Goal: Information Seeking & Learning: Learn about a topic

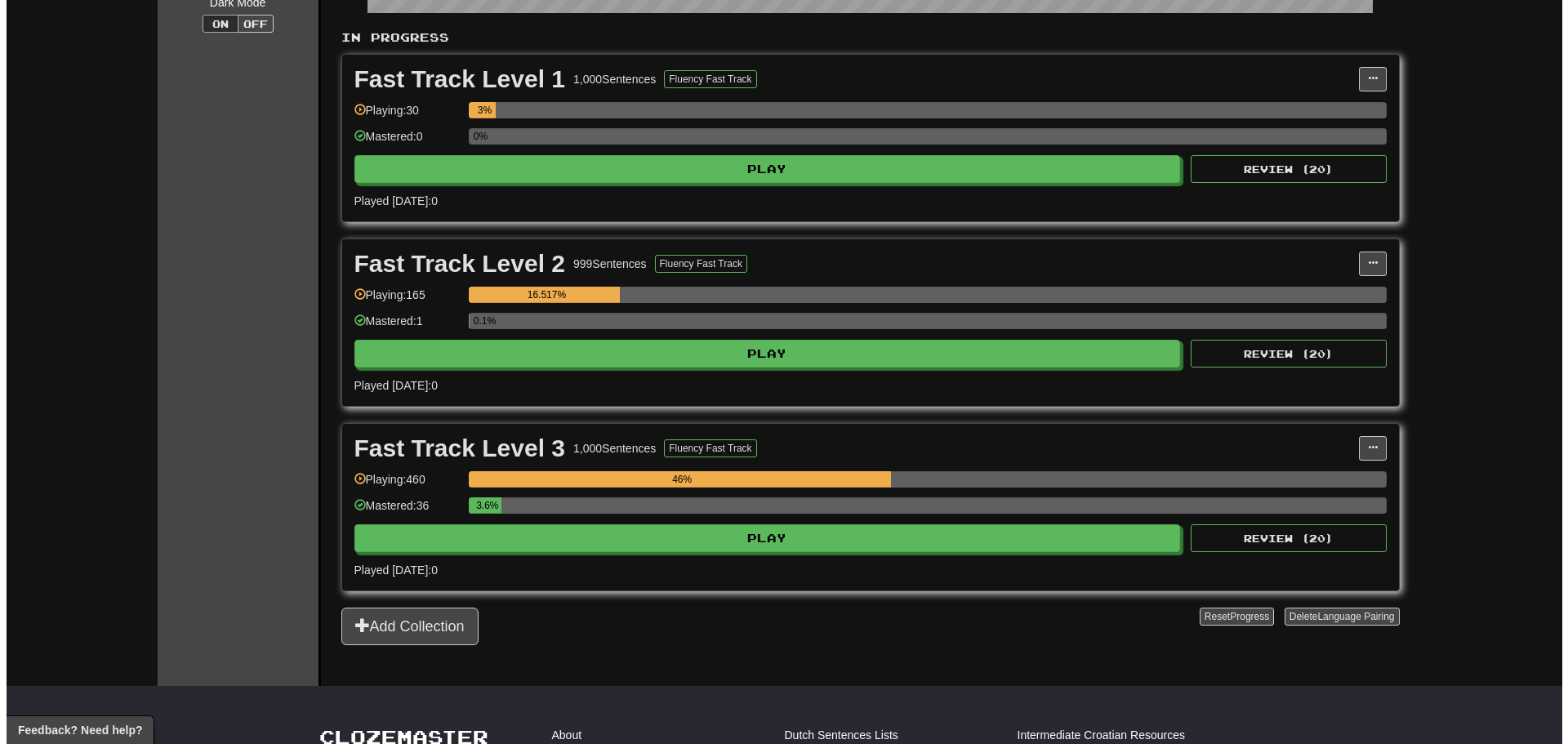
scroll to position [327, 0]
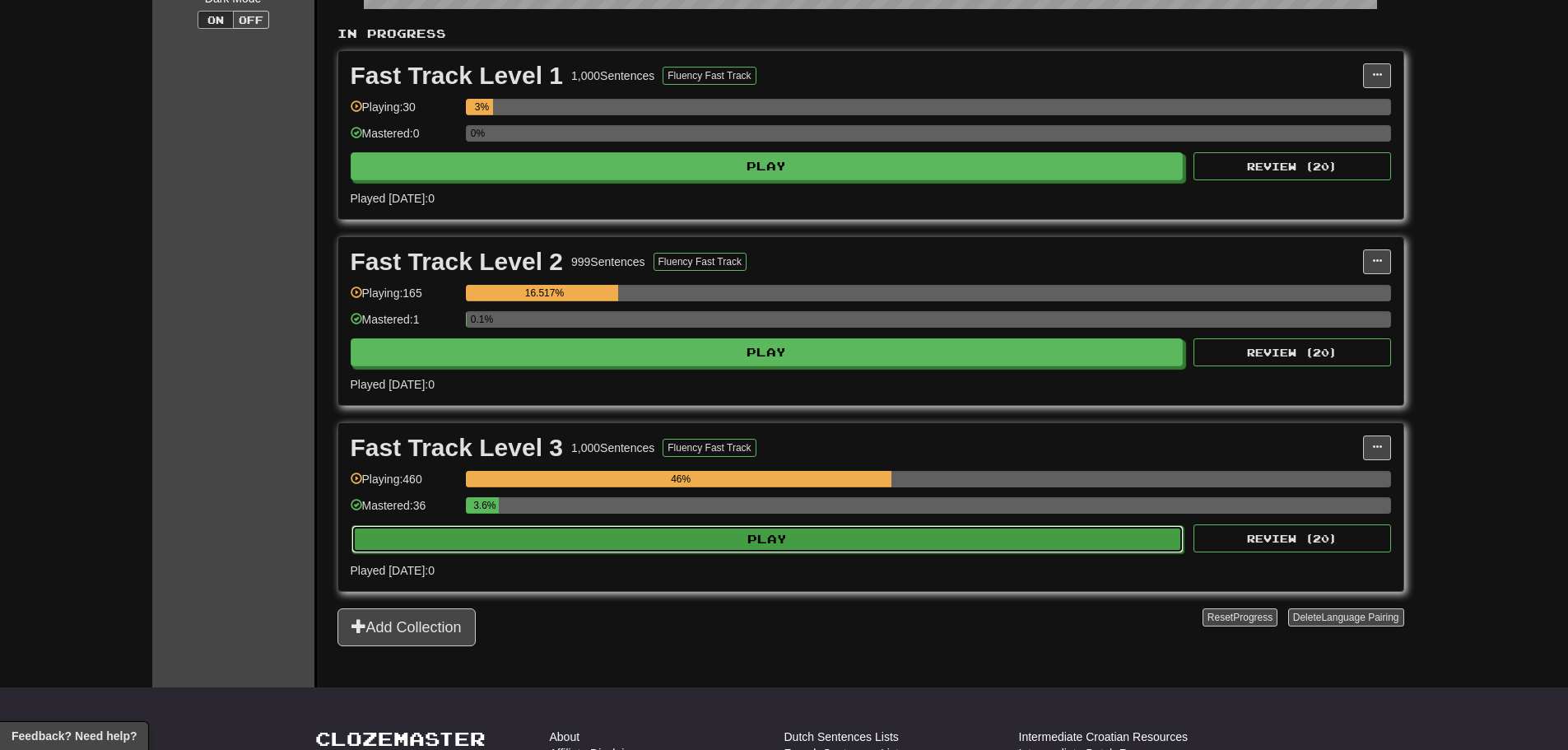
click at [750, 533] on button "Play" at bounding box center [768, 539] width 833 height 28
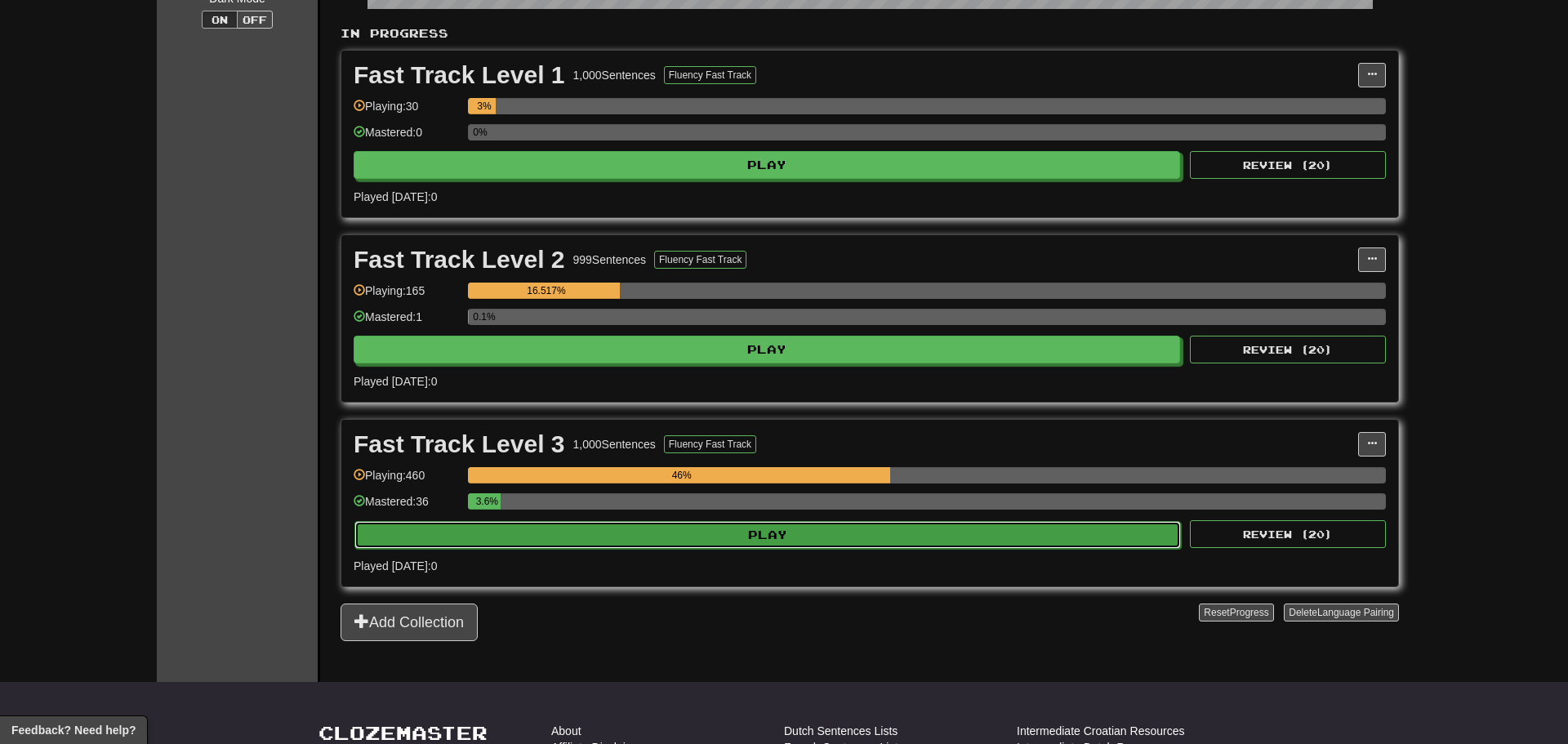
select select "**"
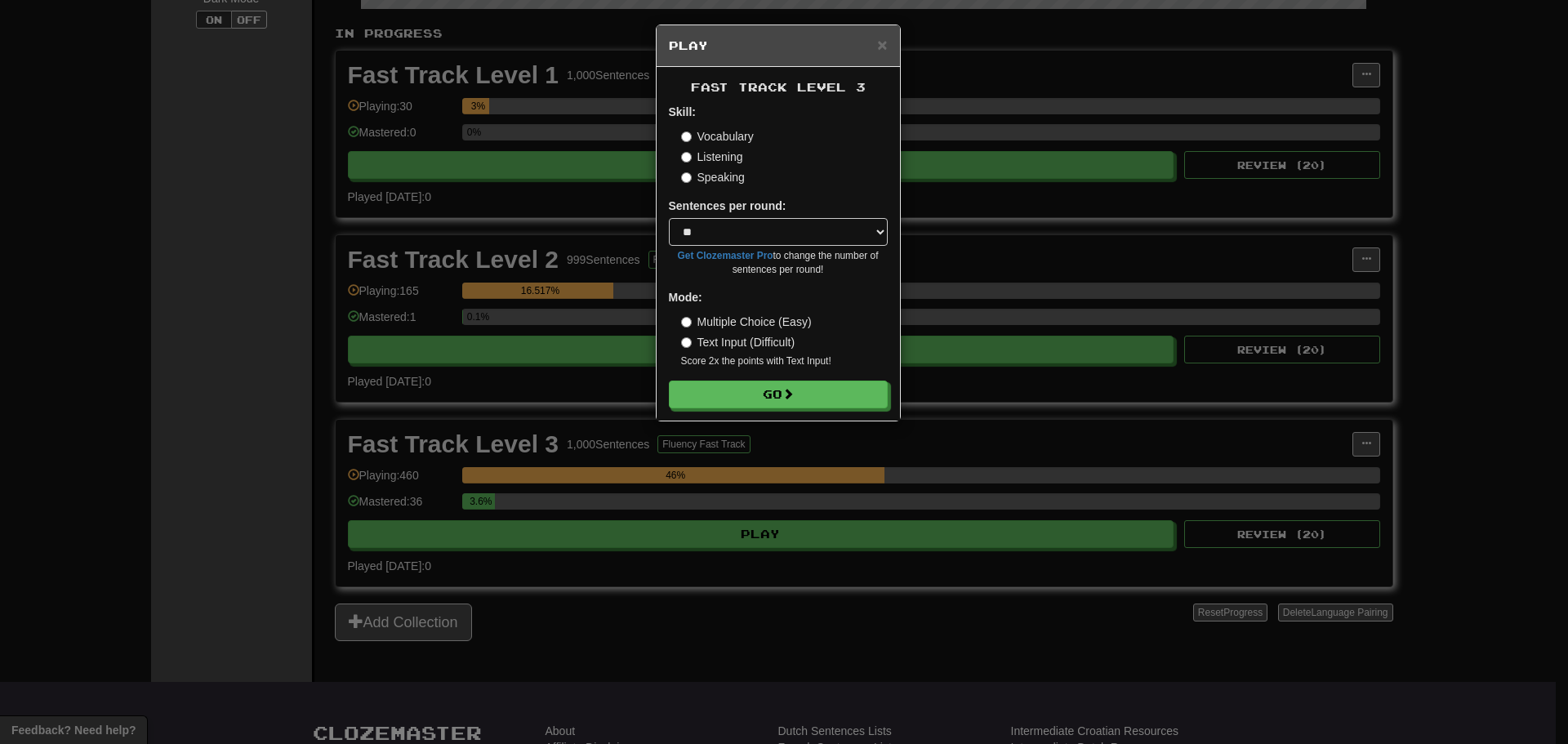
click at [810, 360] on small "Score 2x the points with Text Input !" at bounding box center [784, 361] width 207 height 14
click at [816, 404] on button "Go" at bounding box center [779, 395] width 219 height 28
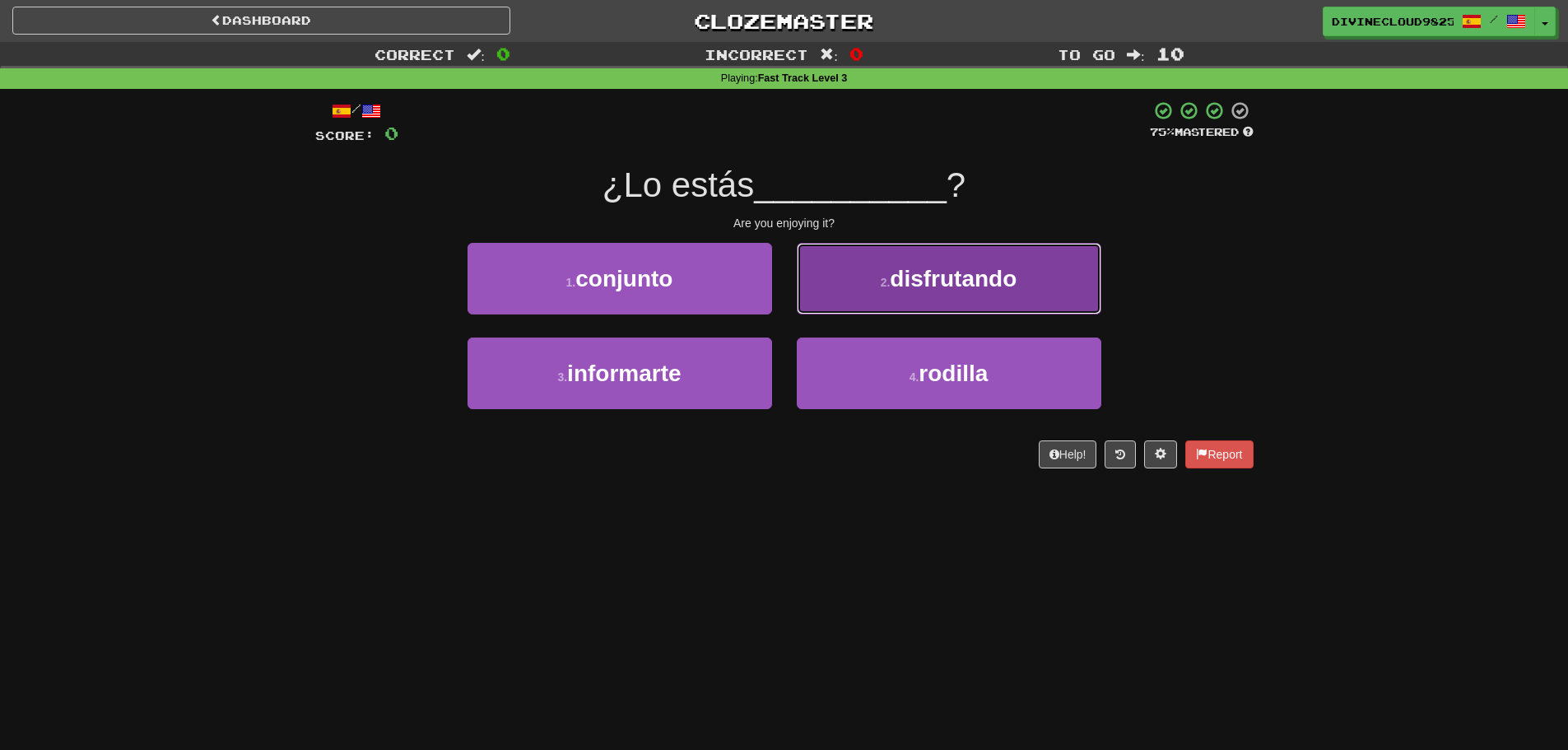
click at [966, 298] on button "2 . disfrutando" at bounding box center [949, 278] width 304 height 71
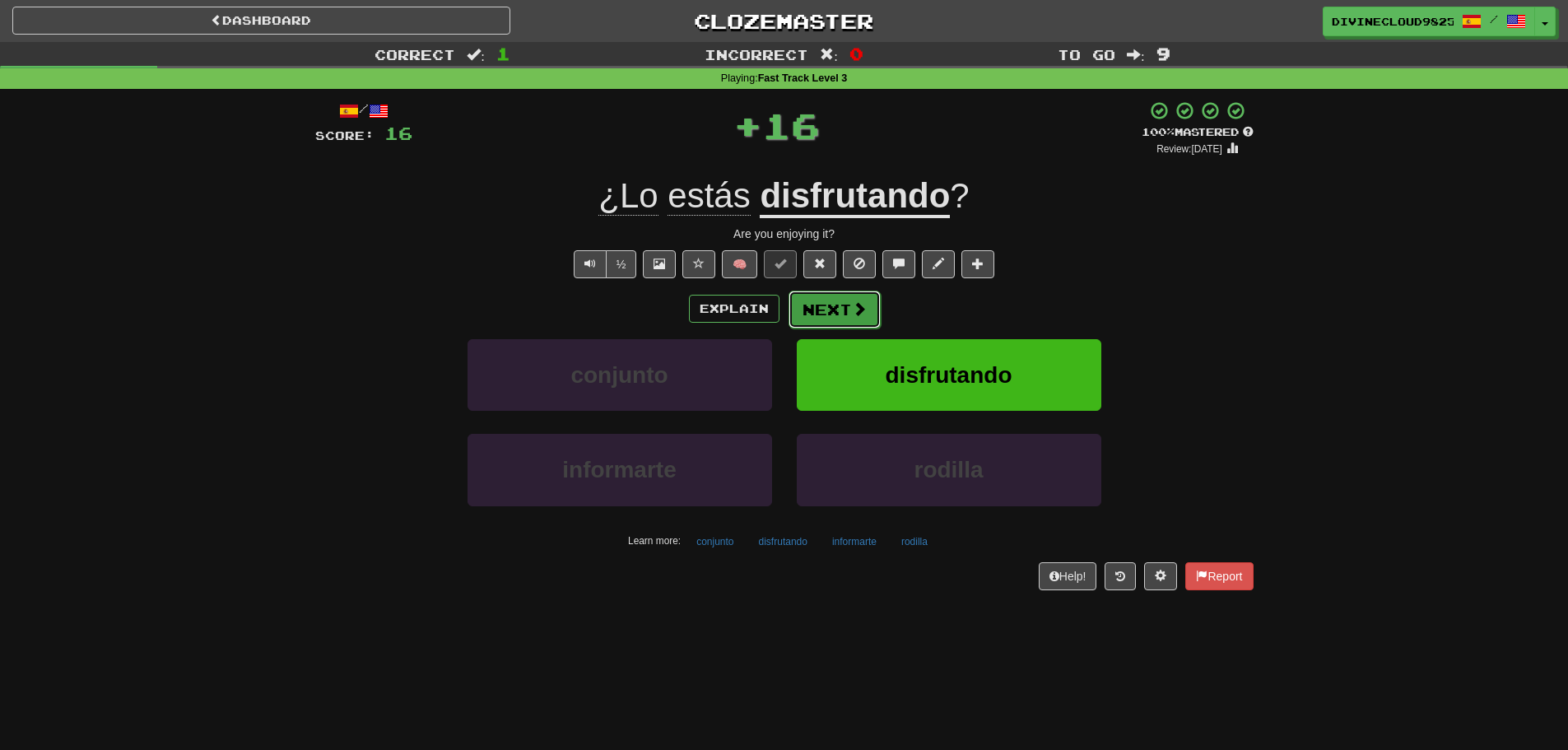
click at [843, 299] on button "Next" at bounding box center [834, 309] width 92 height 38
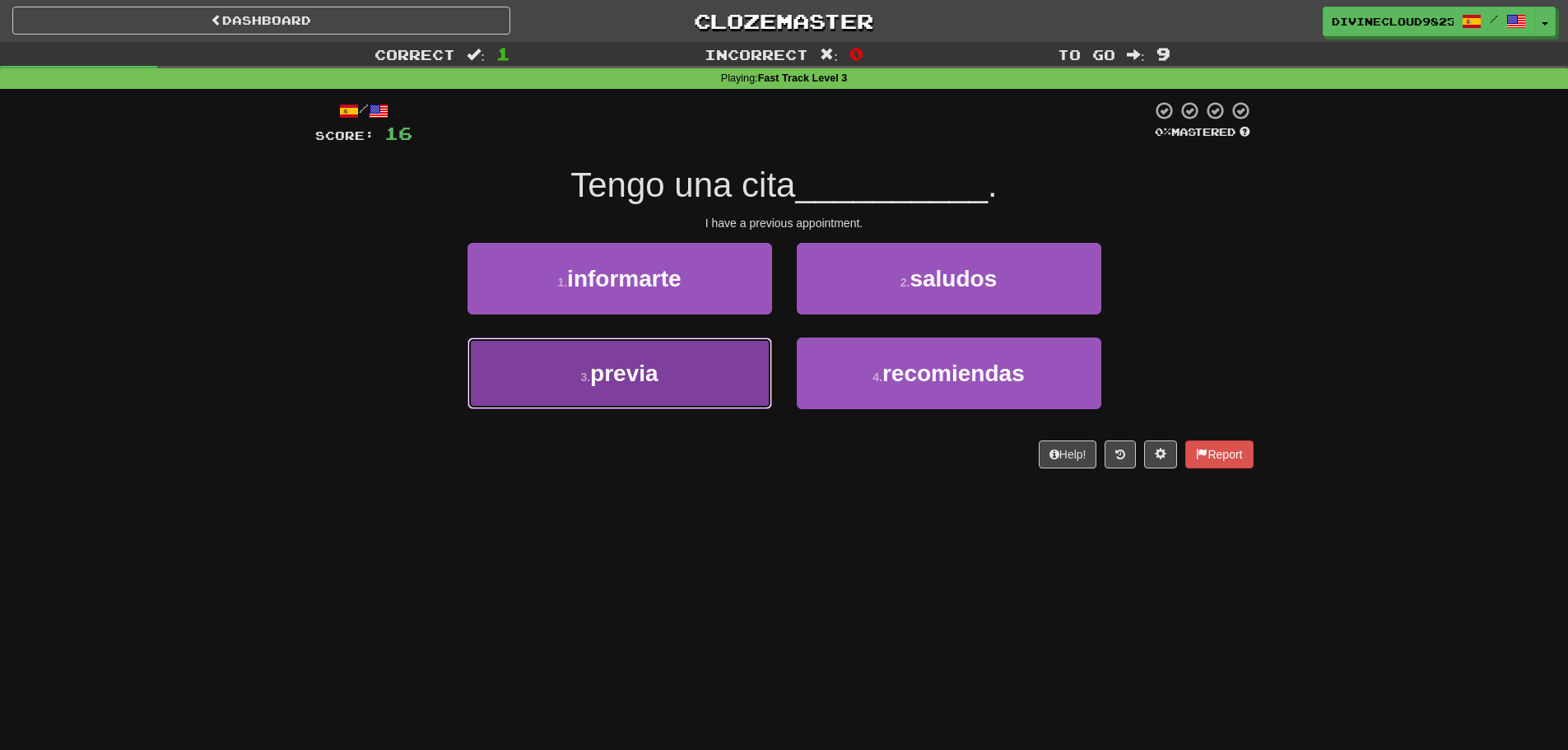
click at [617, 387] on button "3 . previa" at bounding box center [619, 373] width 304 height 71
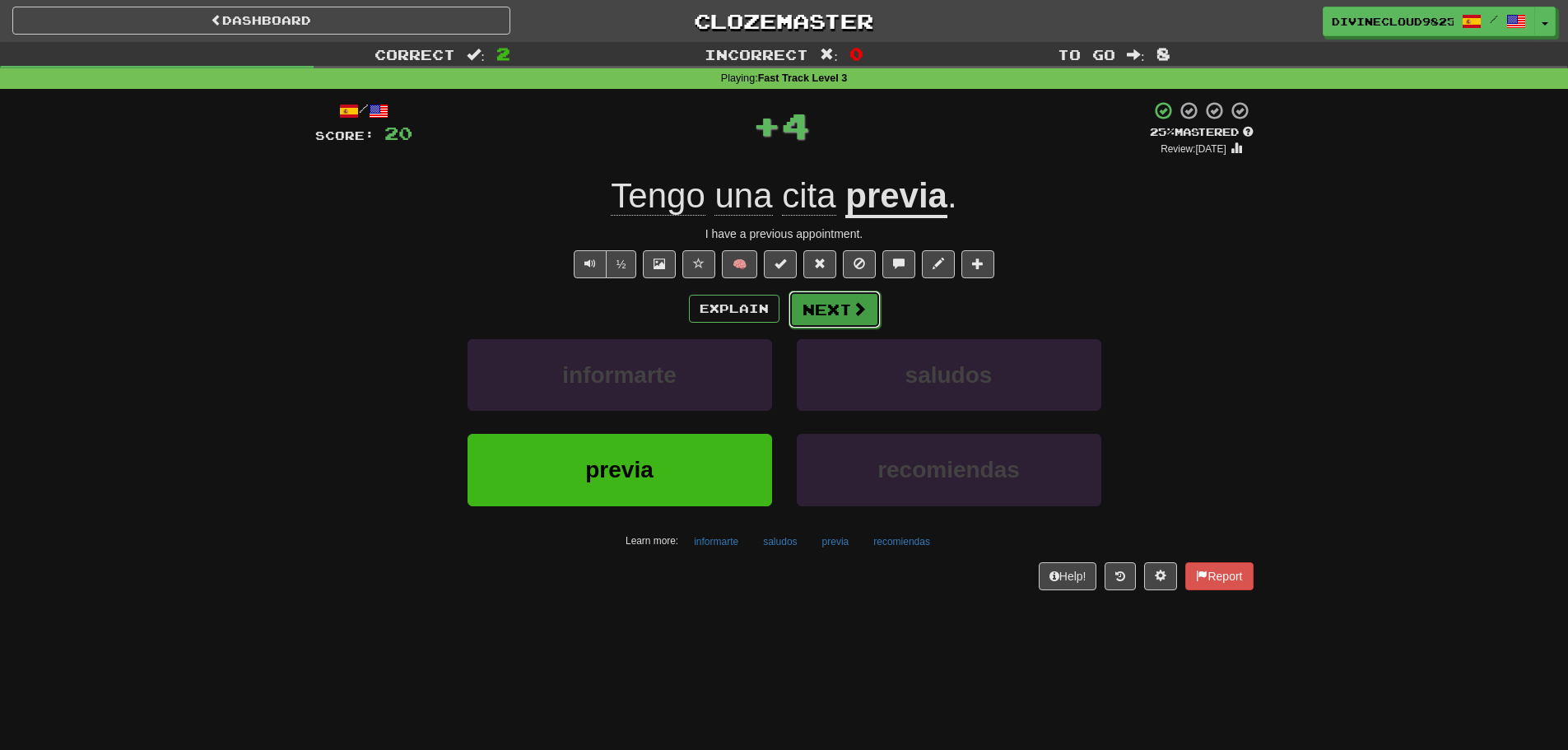
click at [855, 308] on span at bounding box center [859, 308] width 15 height 15
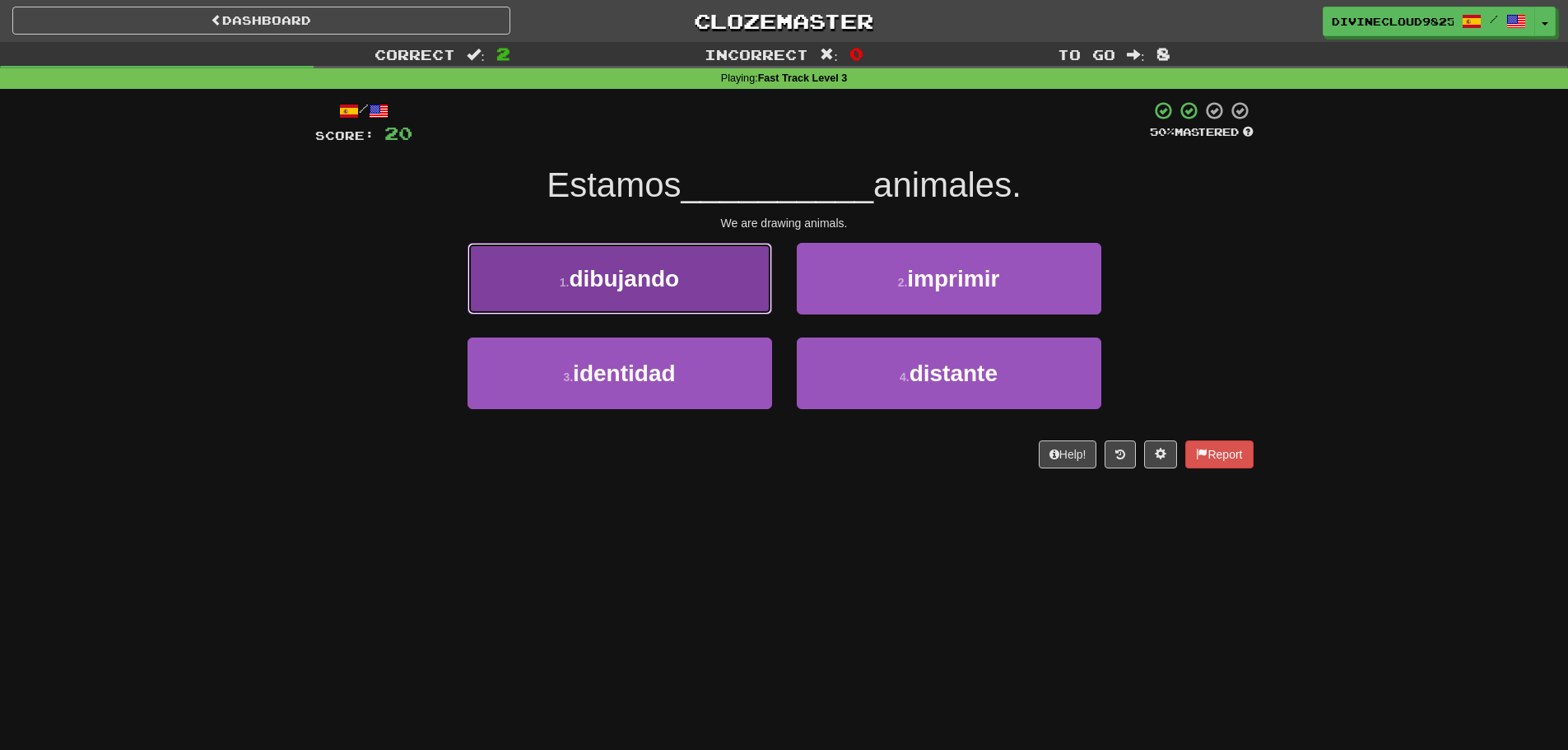
click at [670, 303] on button "1 . dibujando" at bounding box center [619, 278] width 304 height 71
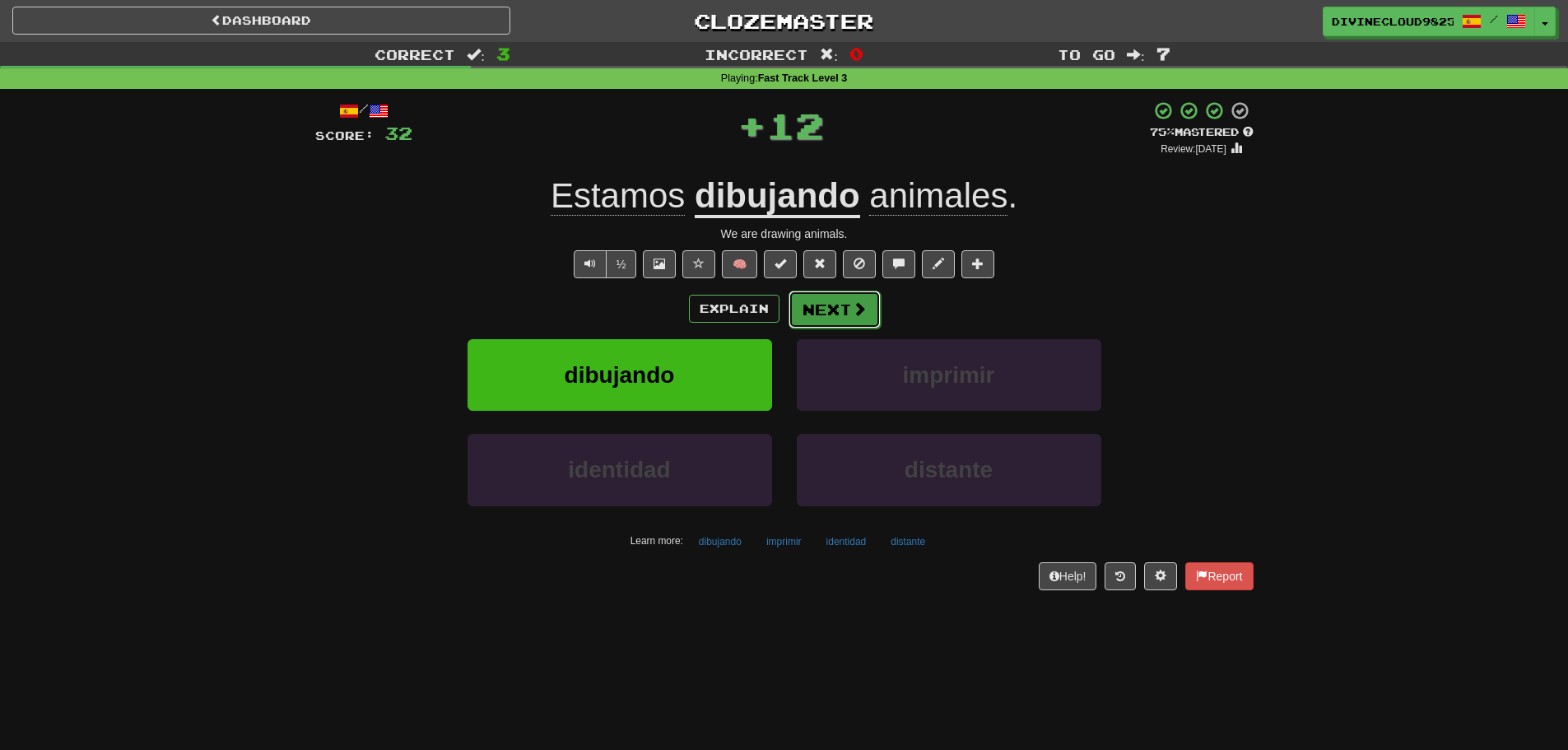
click at [861, 314] on span at bounding box center [859, 308] width 15 height 15
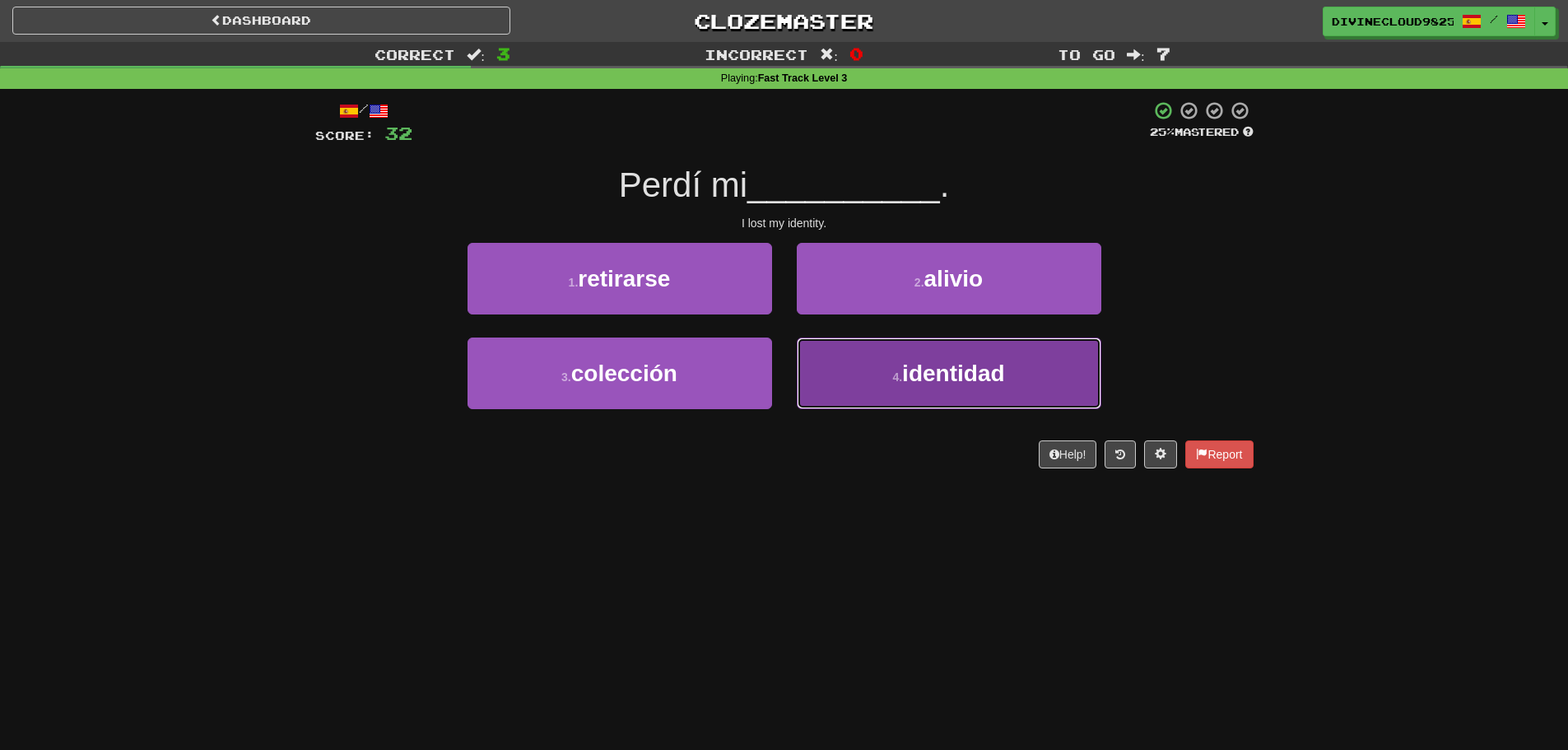
click at [1037, 378] on button "4 . identidad" at bounding box center [949, 373] width 304 height 71
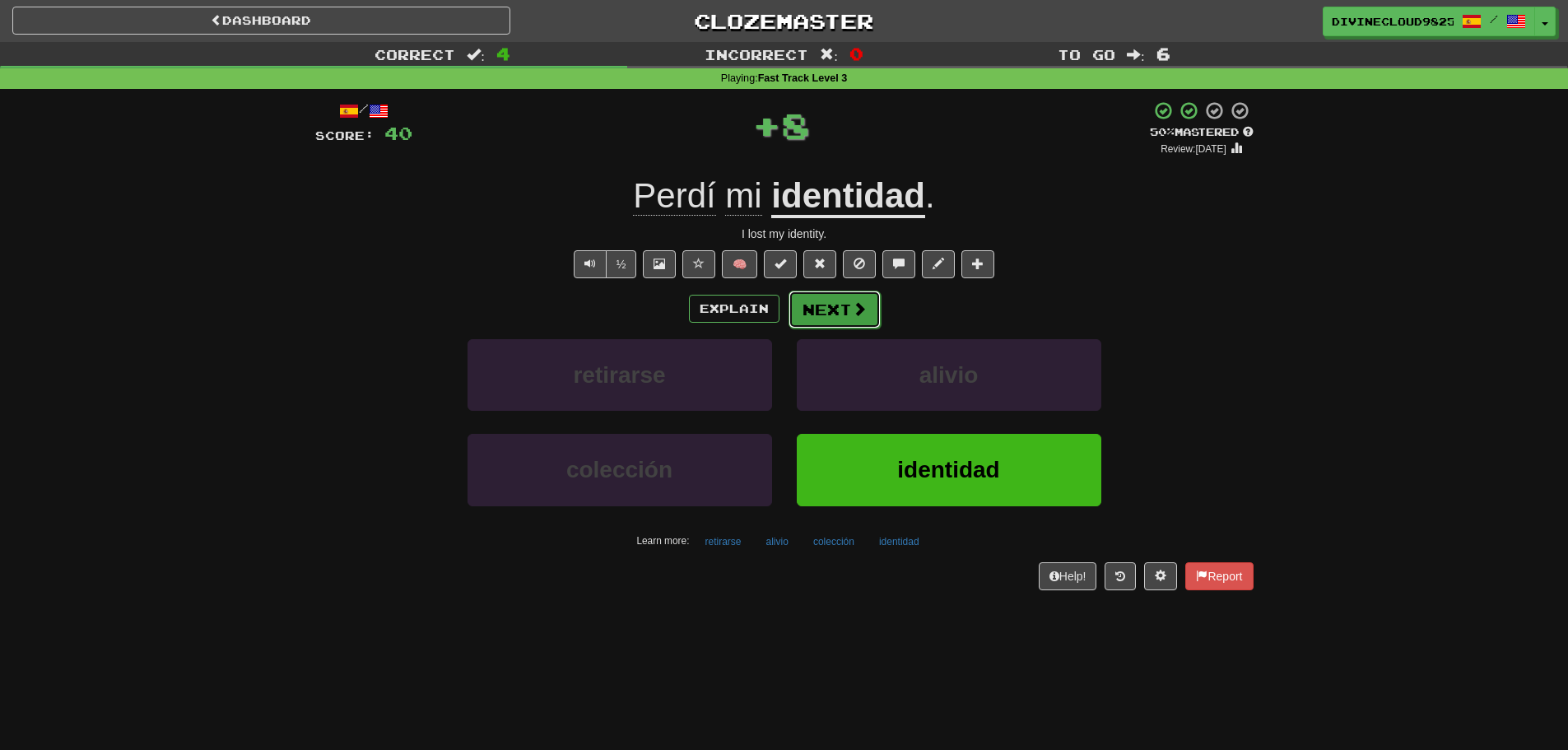
click at [788, 318] on button "Next" at bounding box center [834, 309] width 92 height 38
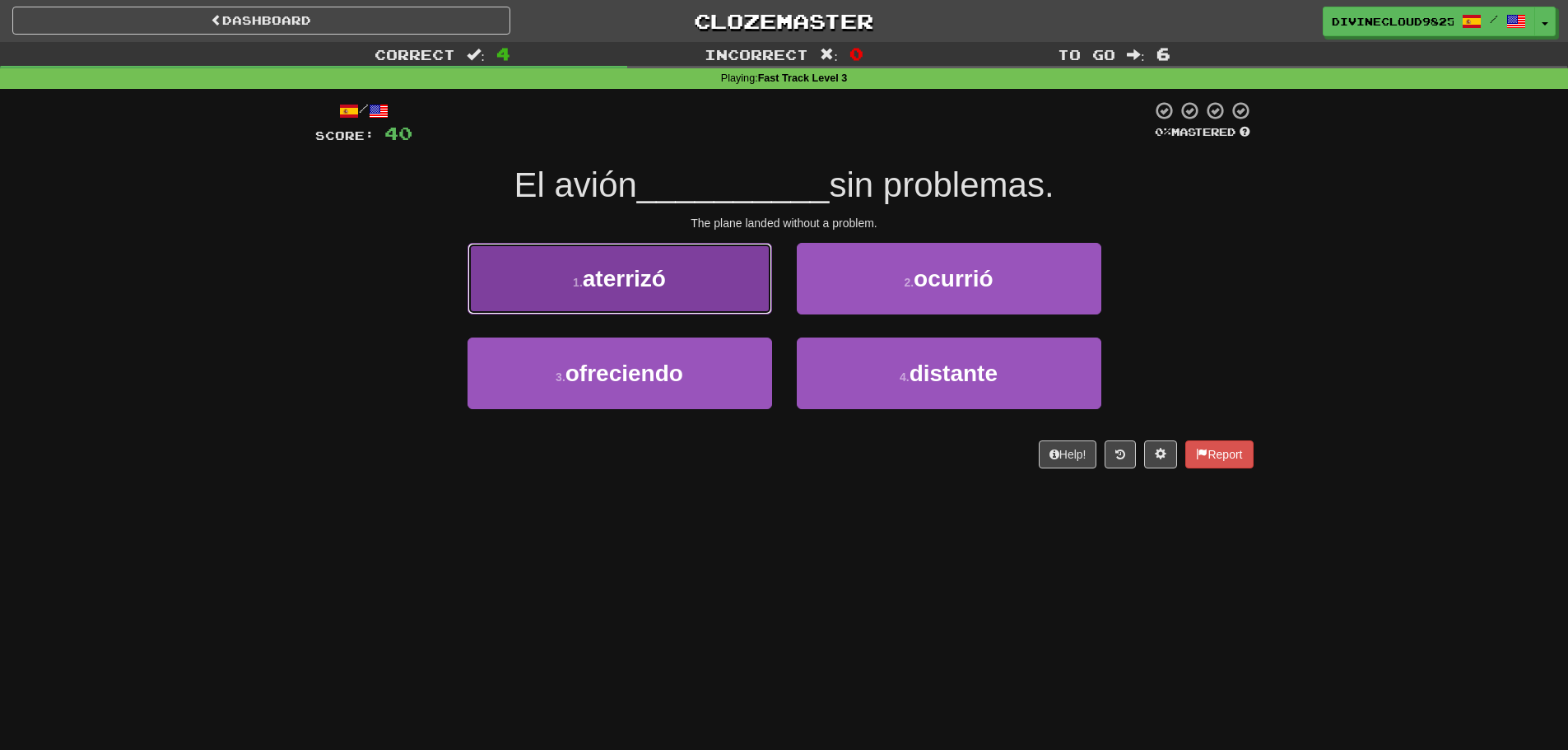
click at [637, 302] on button "1 . aterrizó" at bounding box center [619, 278] width 304 height 71
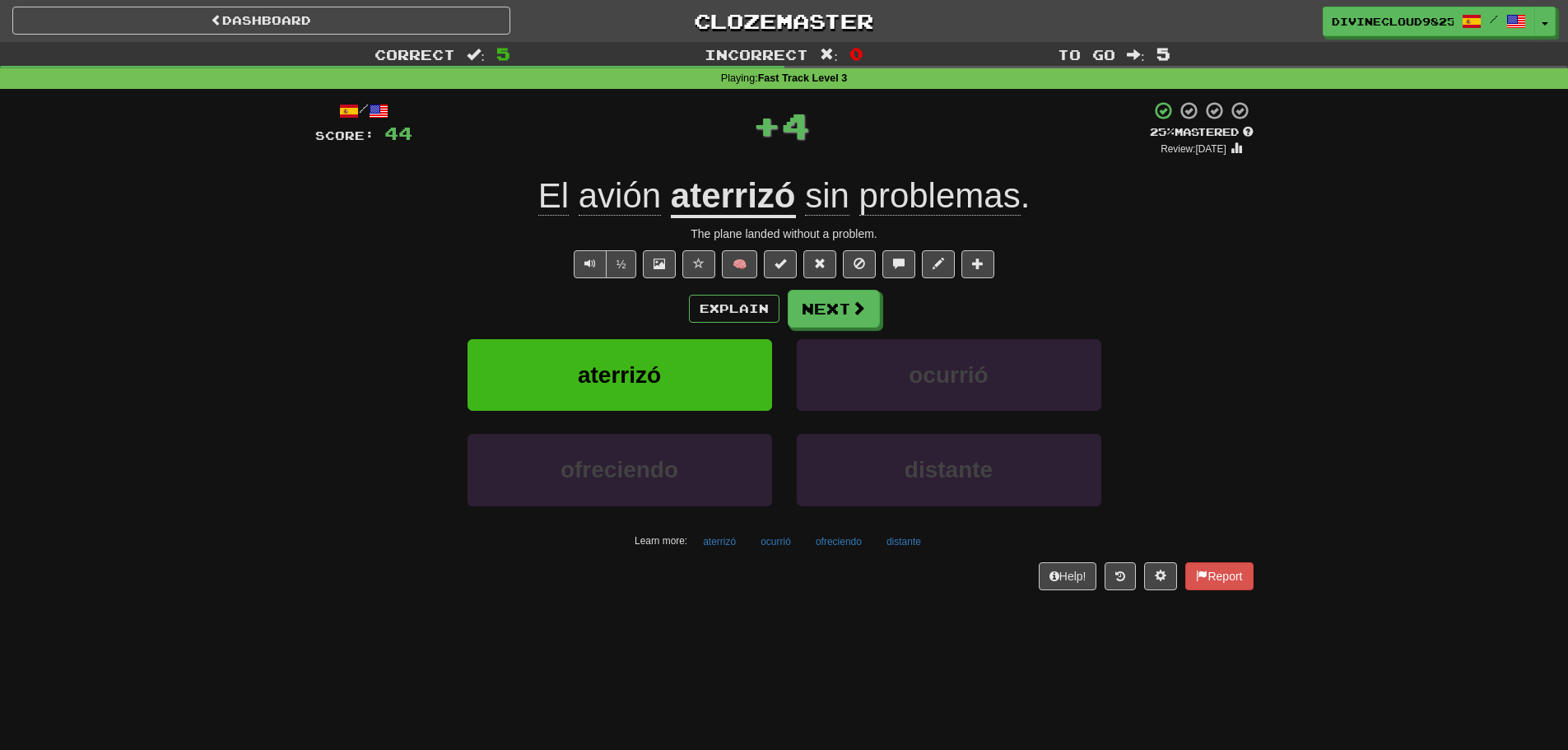
click at [879, 313] on div "Explain Next" at bounding box center [784, 308] width 938 height 38
click at [847, 303] on button "Next" at bounding box center [834, 309] width 92 height 38
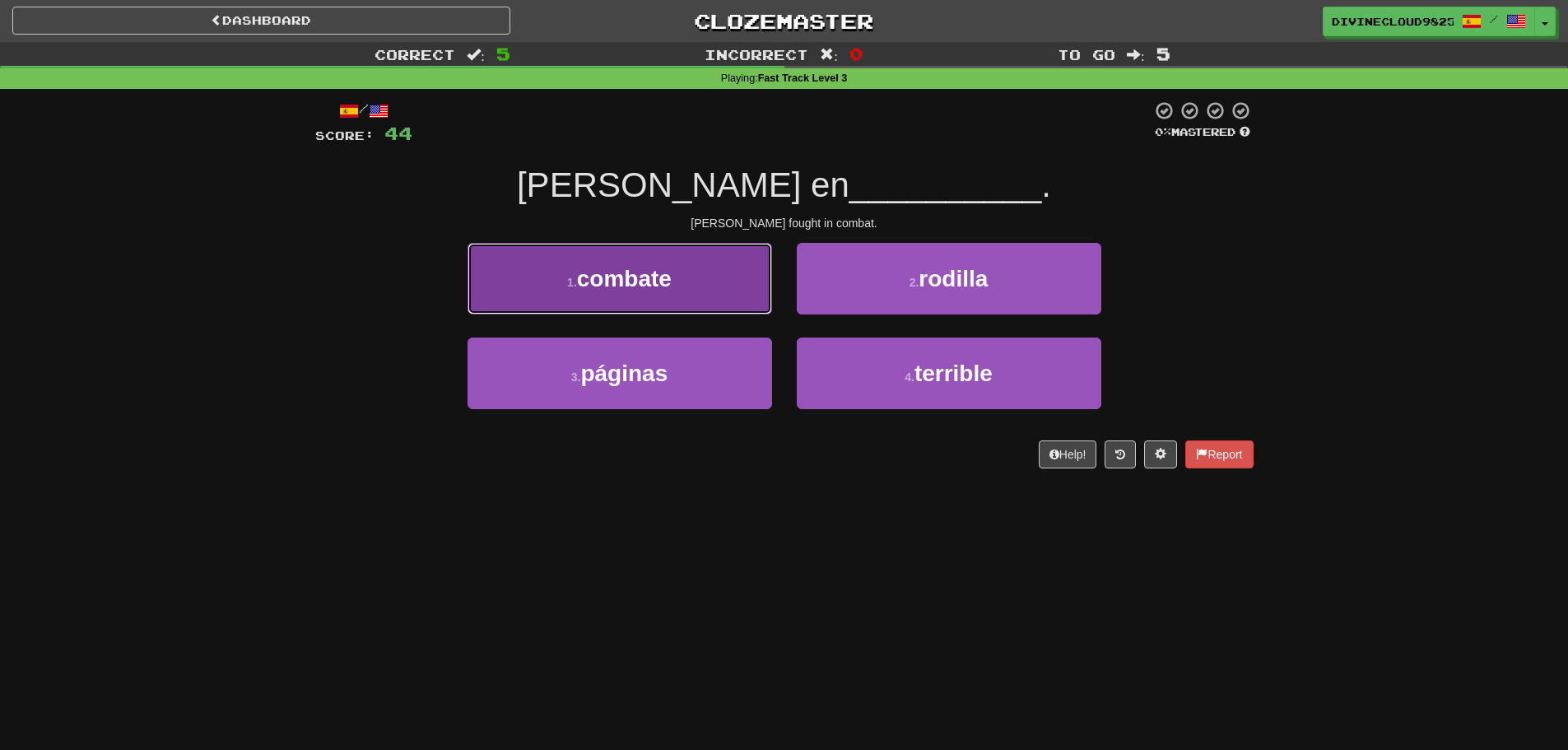
click at [625, 273] on span "combate" at bounding box center [624, 279] width 95 height 25
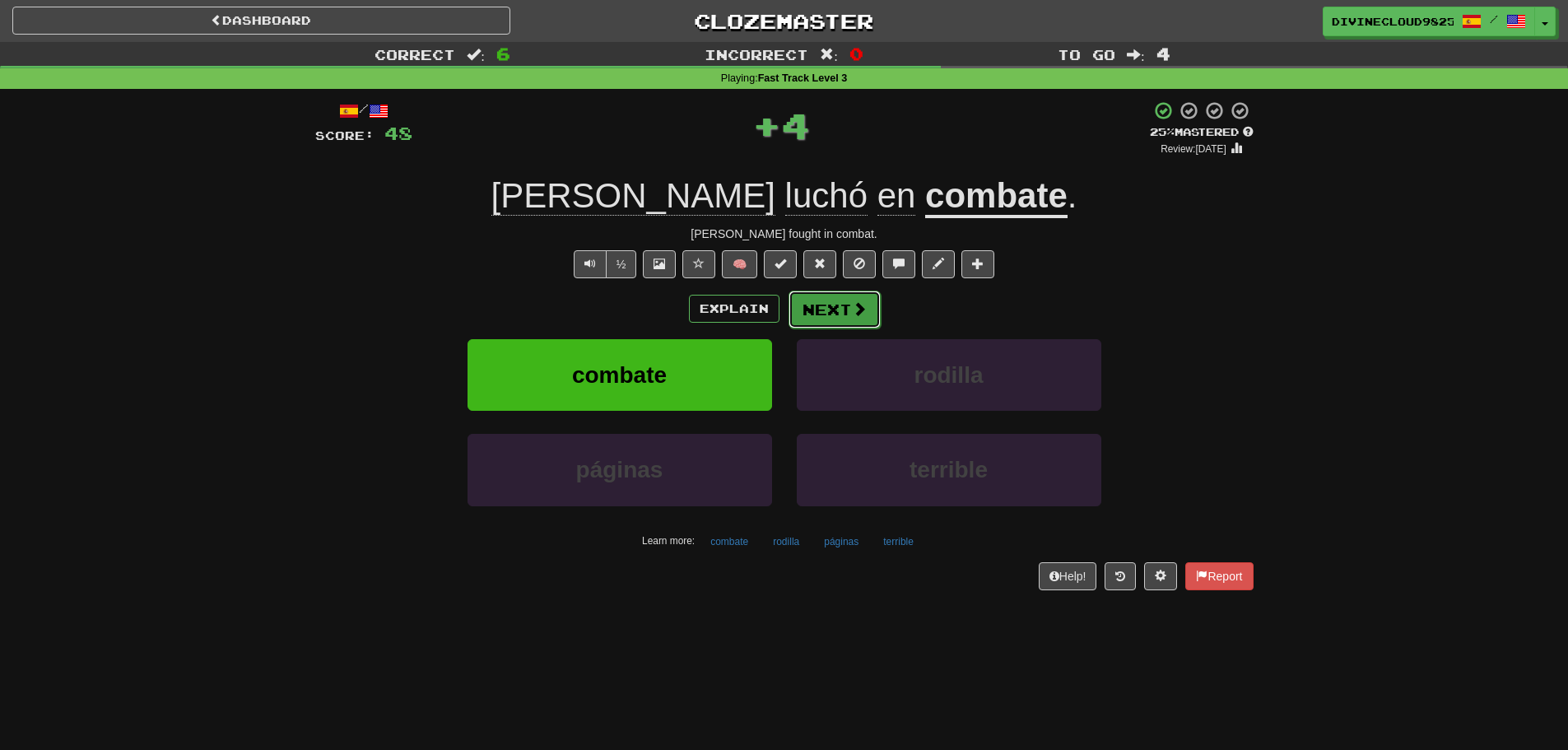
click at [809, 292] on button "Next" at bounding box center [834, 309] width 92 height 38
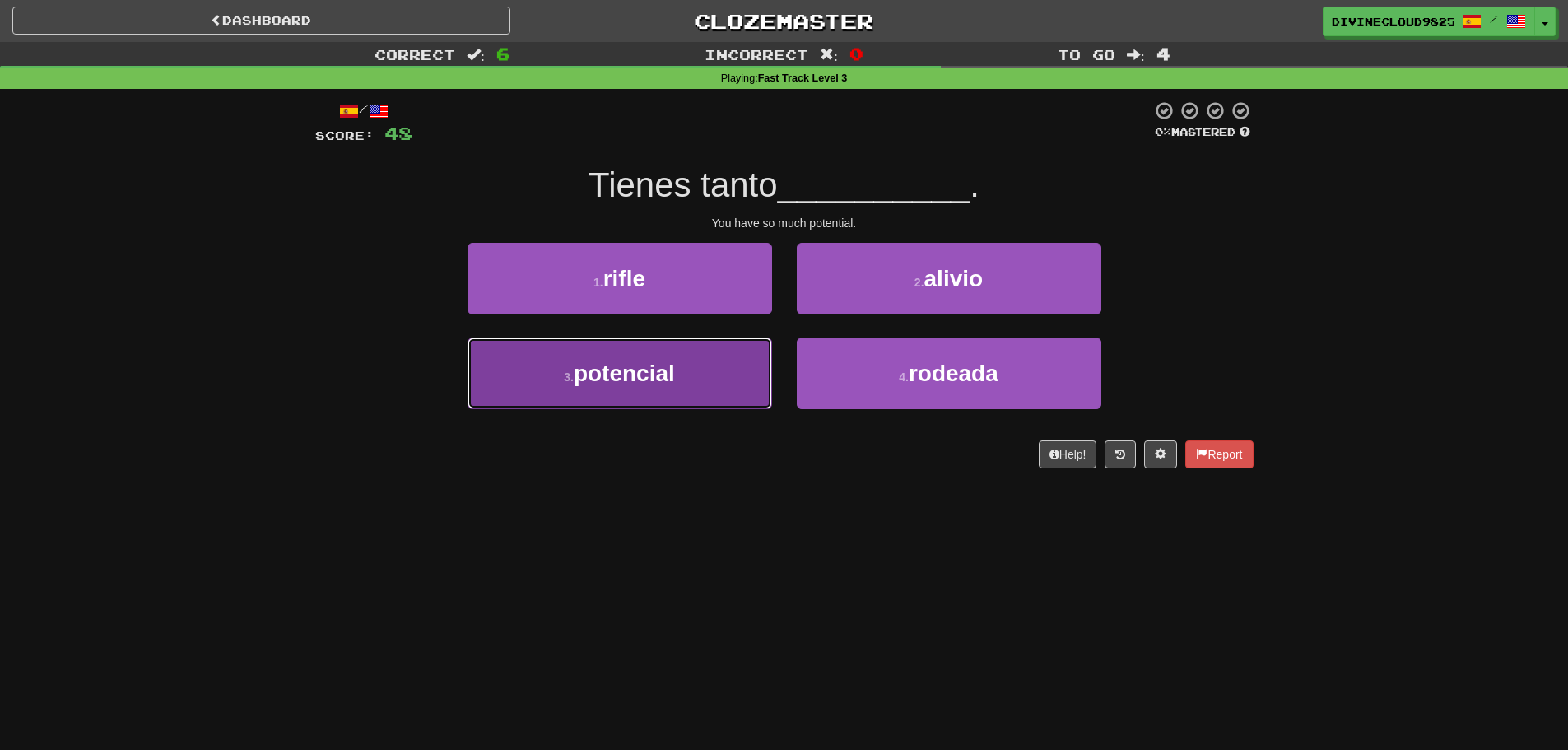
click at [688, 404] on button "3 . potencial" at bounding box center [619, 373] width 304 height 71
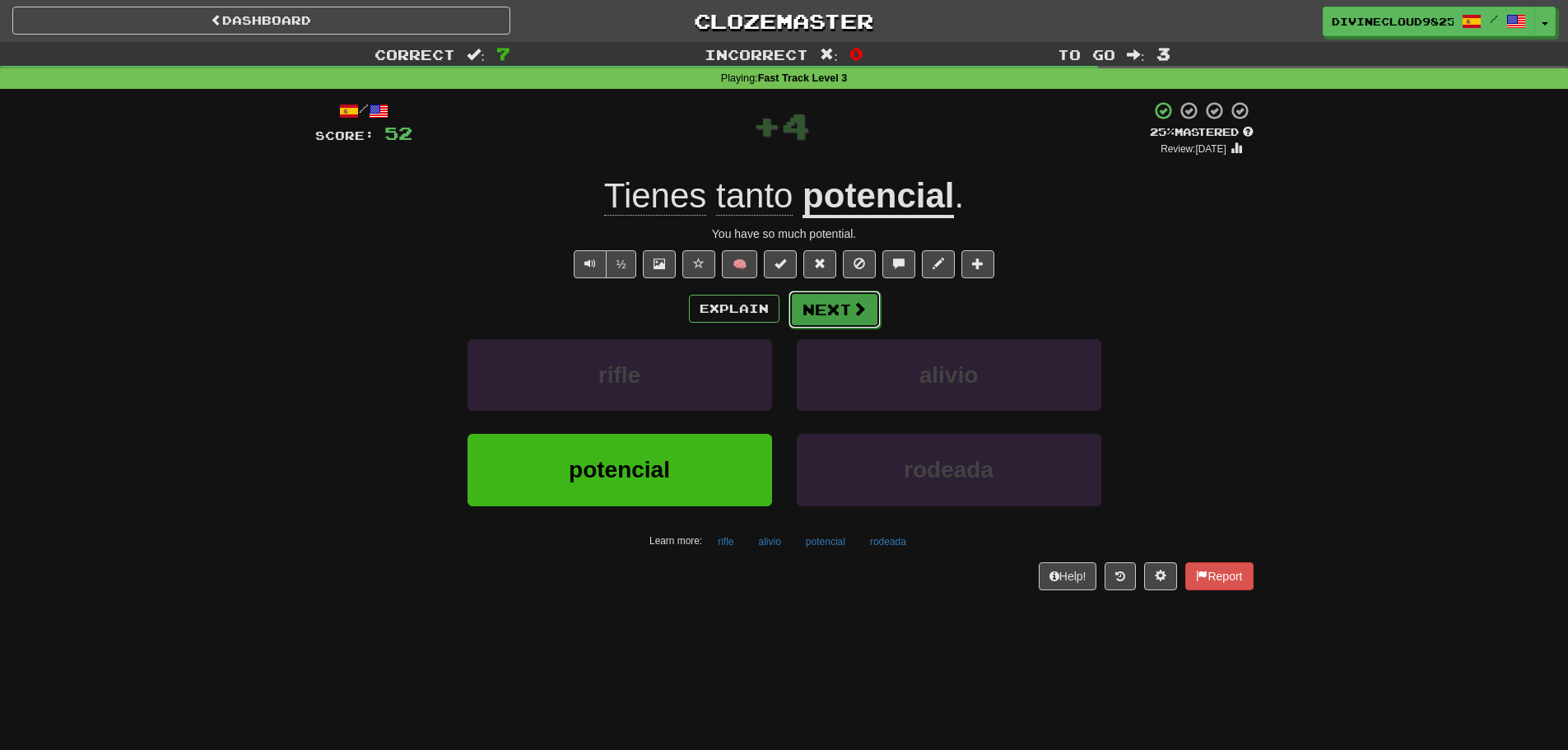
click at [838, 321] on button "Next" at bounding box center [834, 309] width 92 height 38
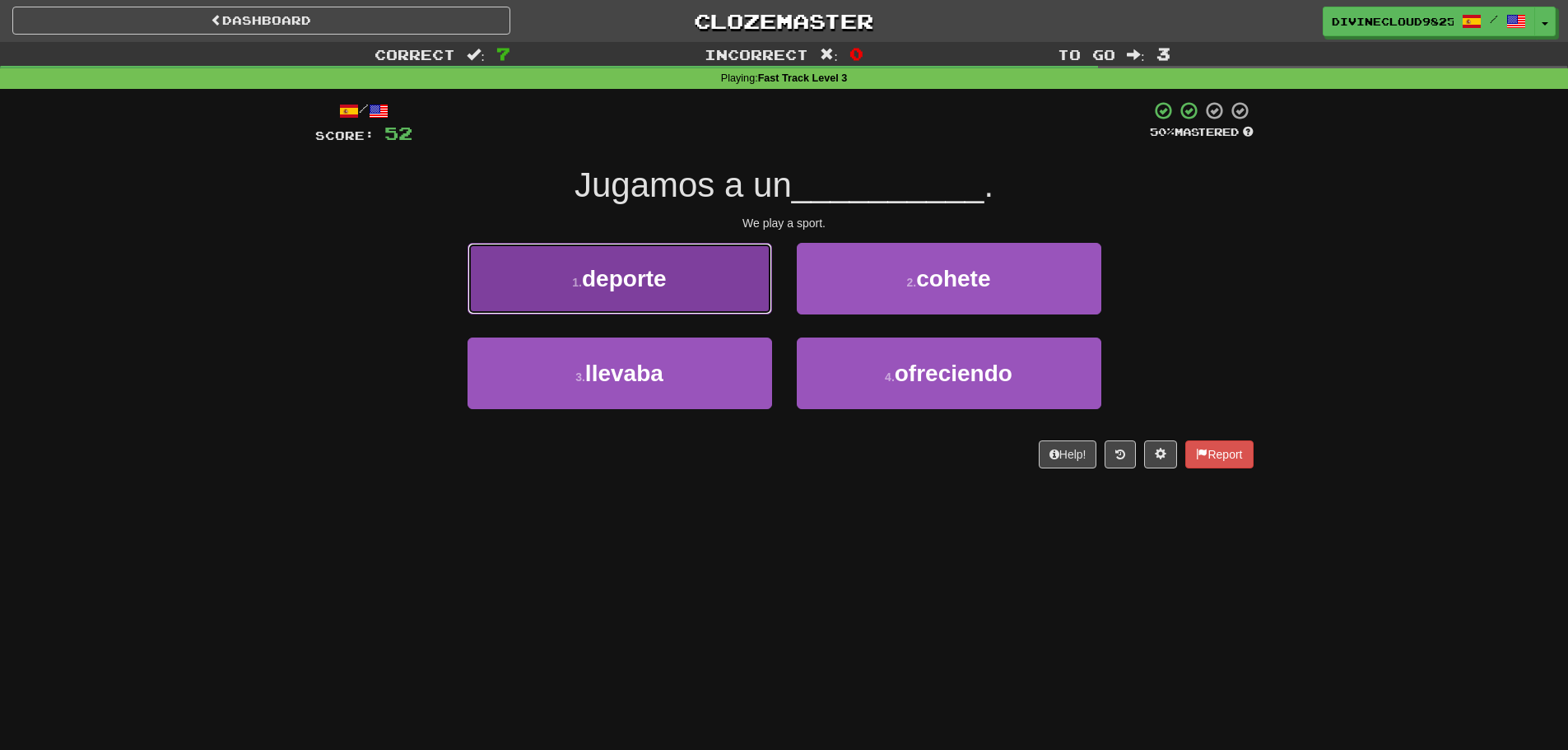
click at [673, 303] on button "1 . deporte" at bounding box center [619, 278] width 304 height 71
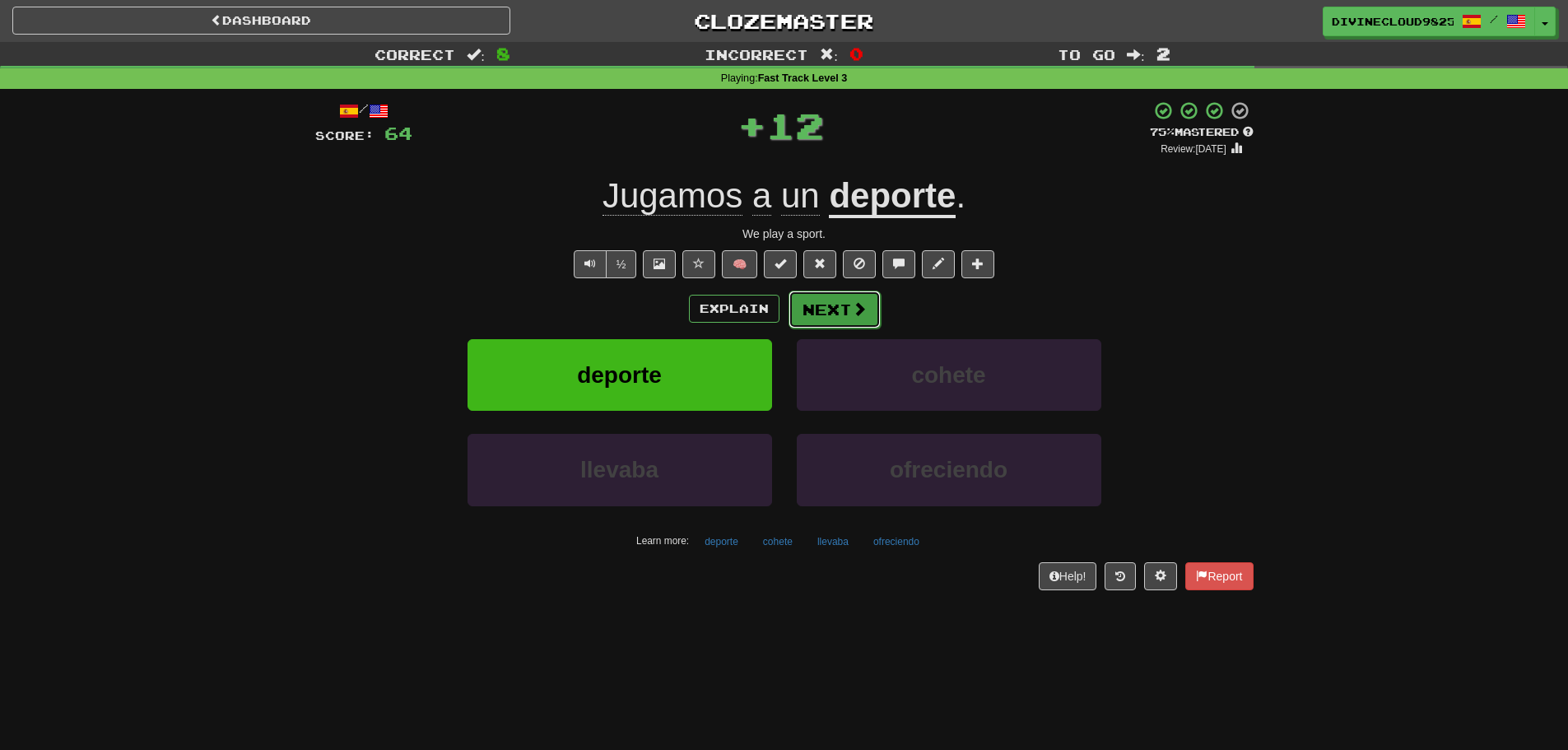
click at [831, 311] on button "Next" at bounding box center [834, 309] width 92 height 38
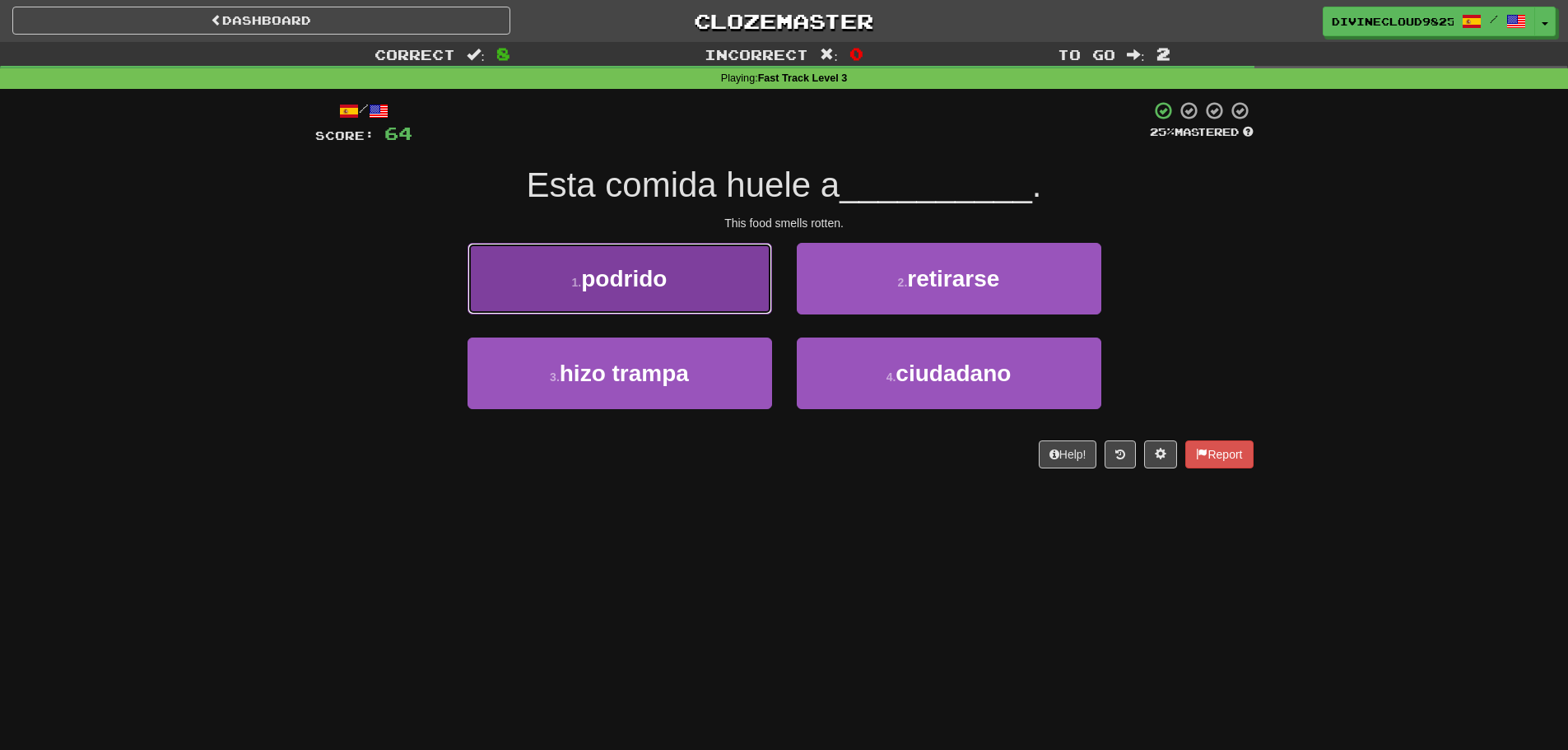
click at [647, 267] on span "podrido" at bounding box center [624, 279] width 86 height 25
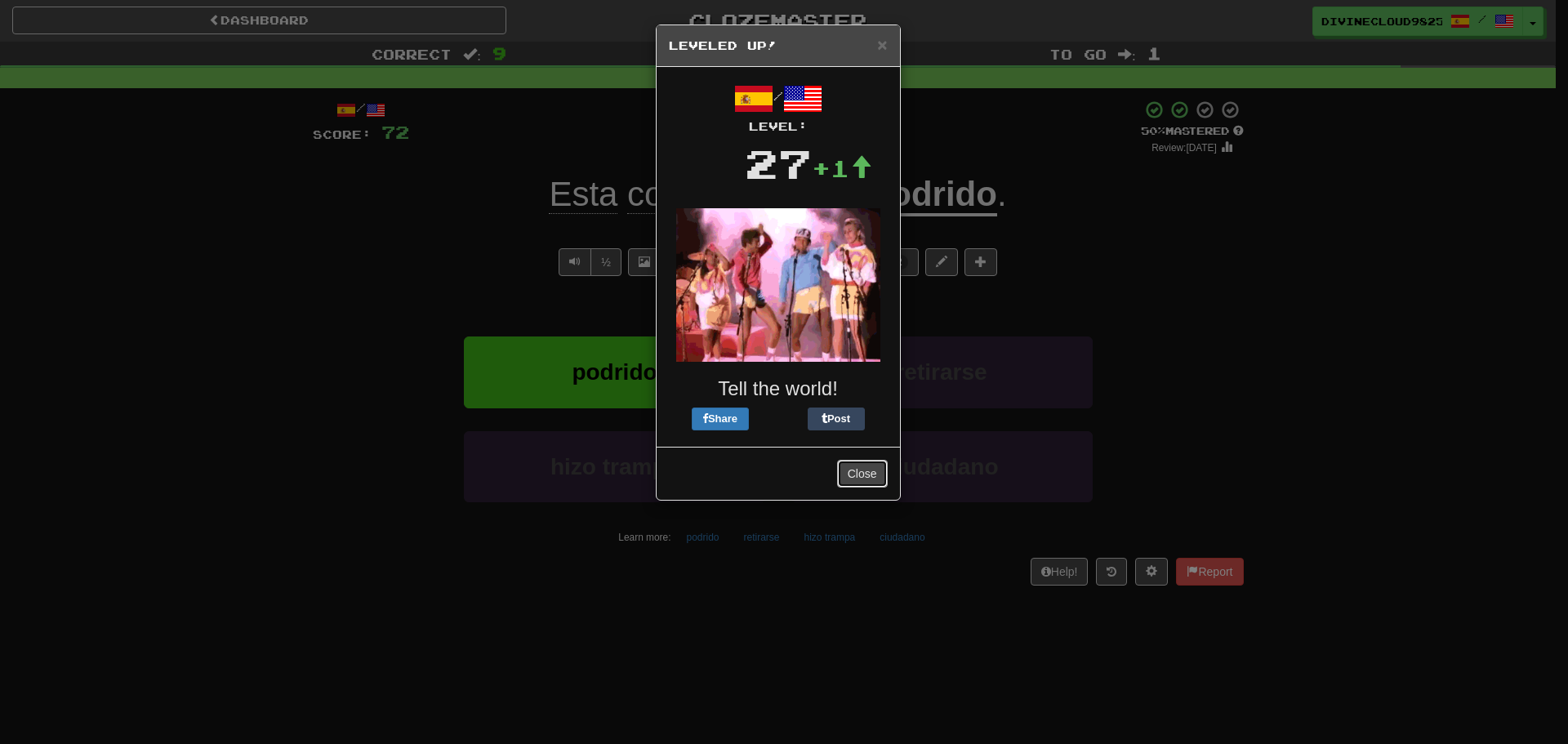
click at [857, 486] on button "Close" at bounding box center [862, 473] width 50 height 28
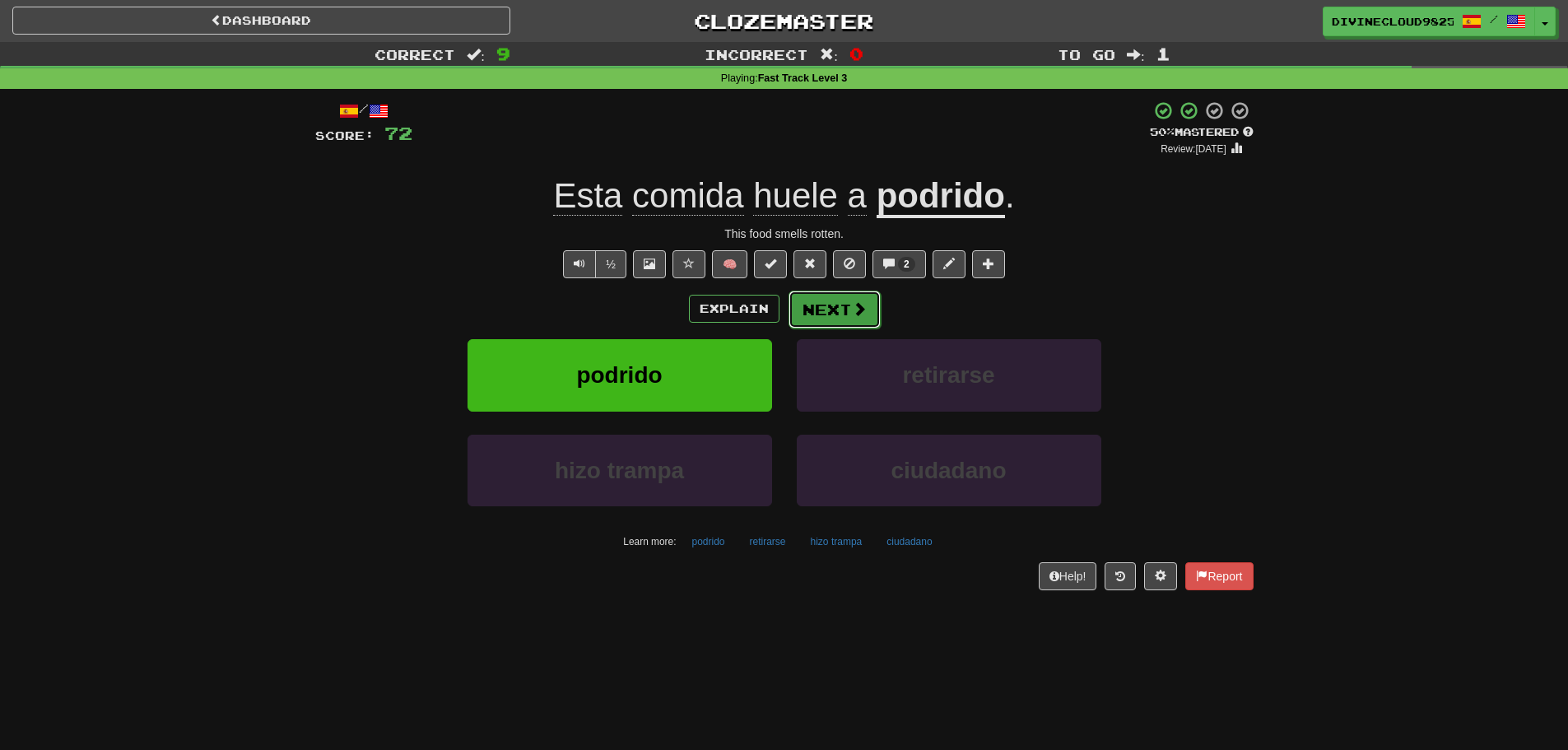
click at [815, 313] on button "Next" at bounding box center [834, 309] width 92 height 38
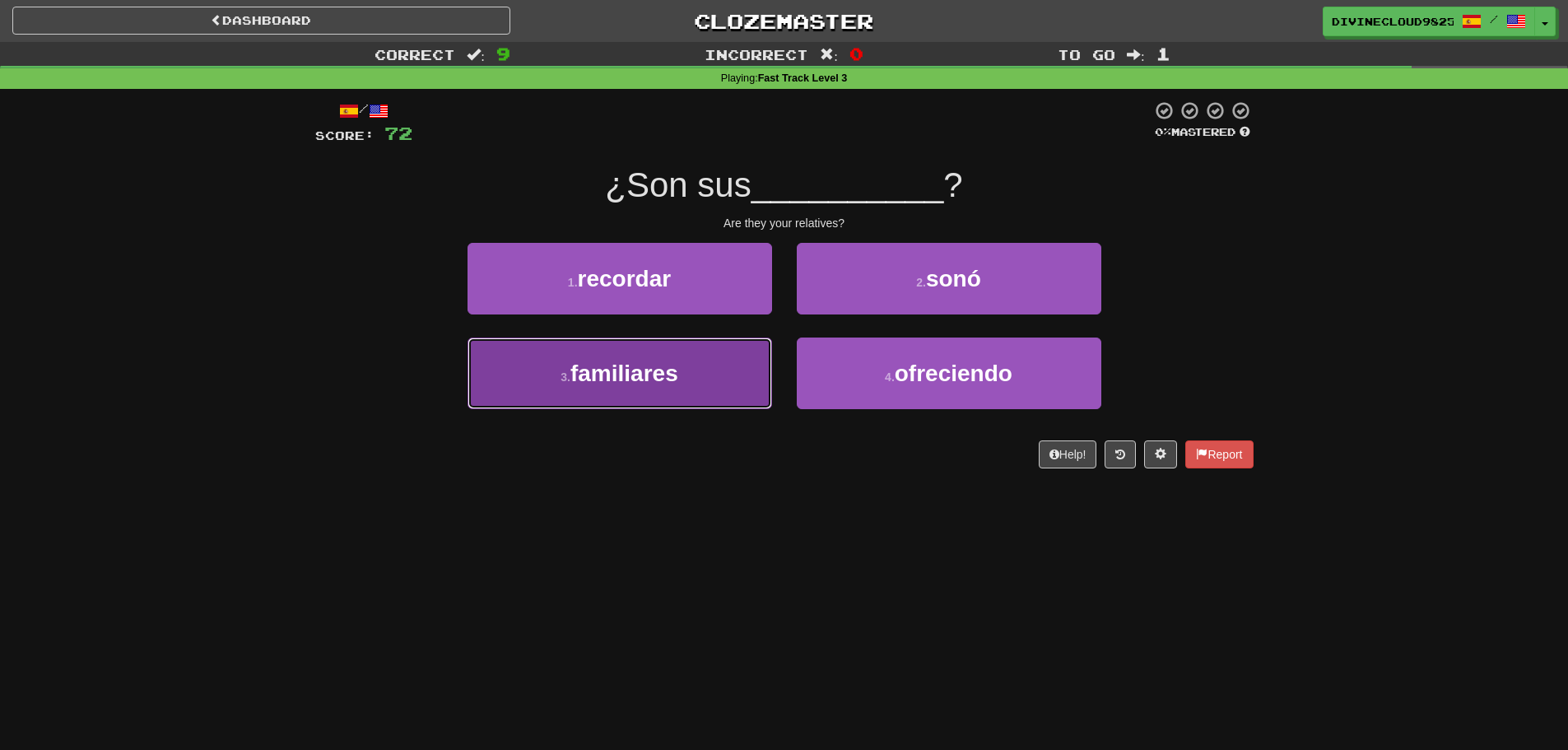
click at [650, 386] on button "3 . familiares" at bounding box center [619, 373] width 304 height 71
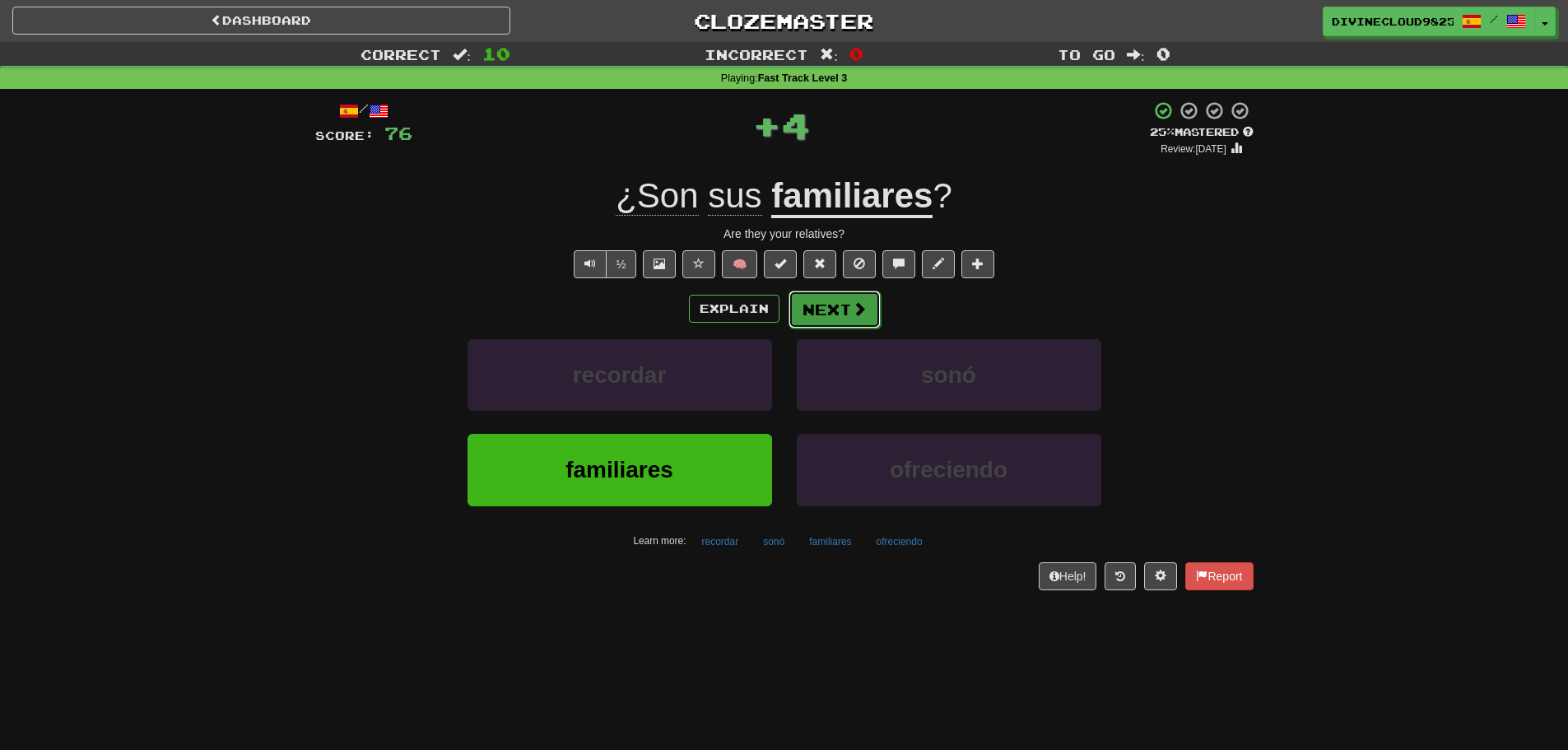
click at [818, 320] on button "Next" at bounding box center [834, 309] width 92 height 38
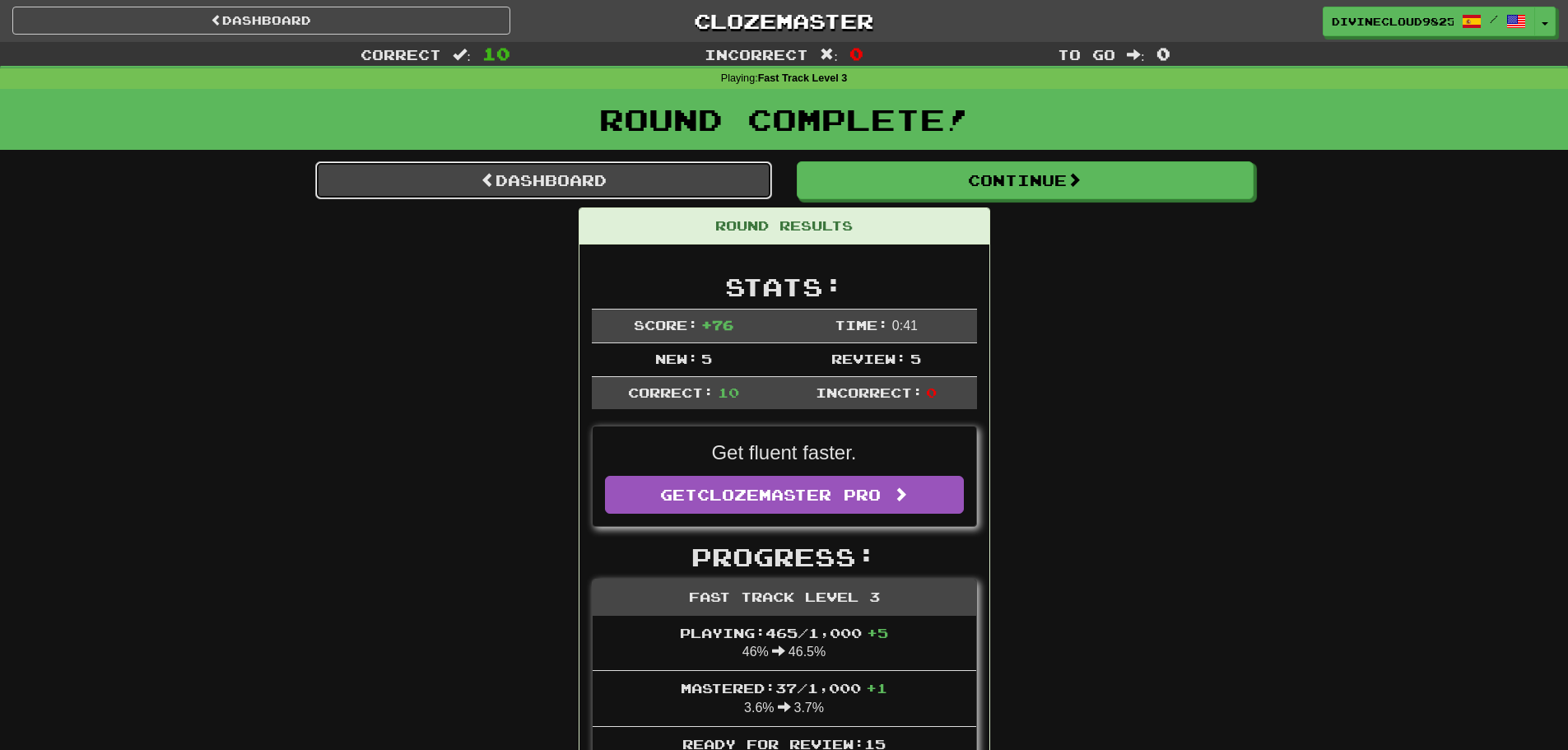
click at [595, 190] on link "Dashboard" at bounding box center [543, 180] width 457 height 38
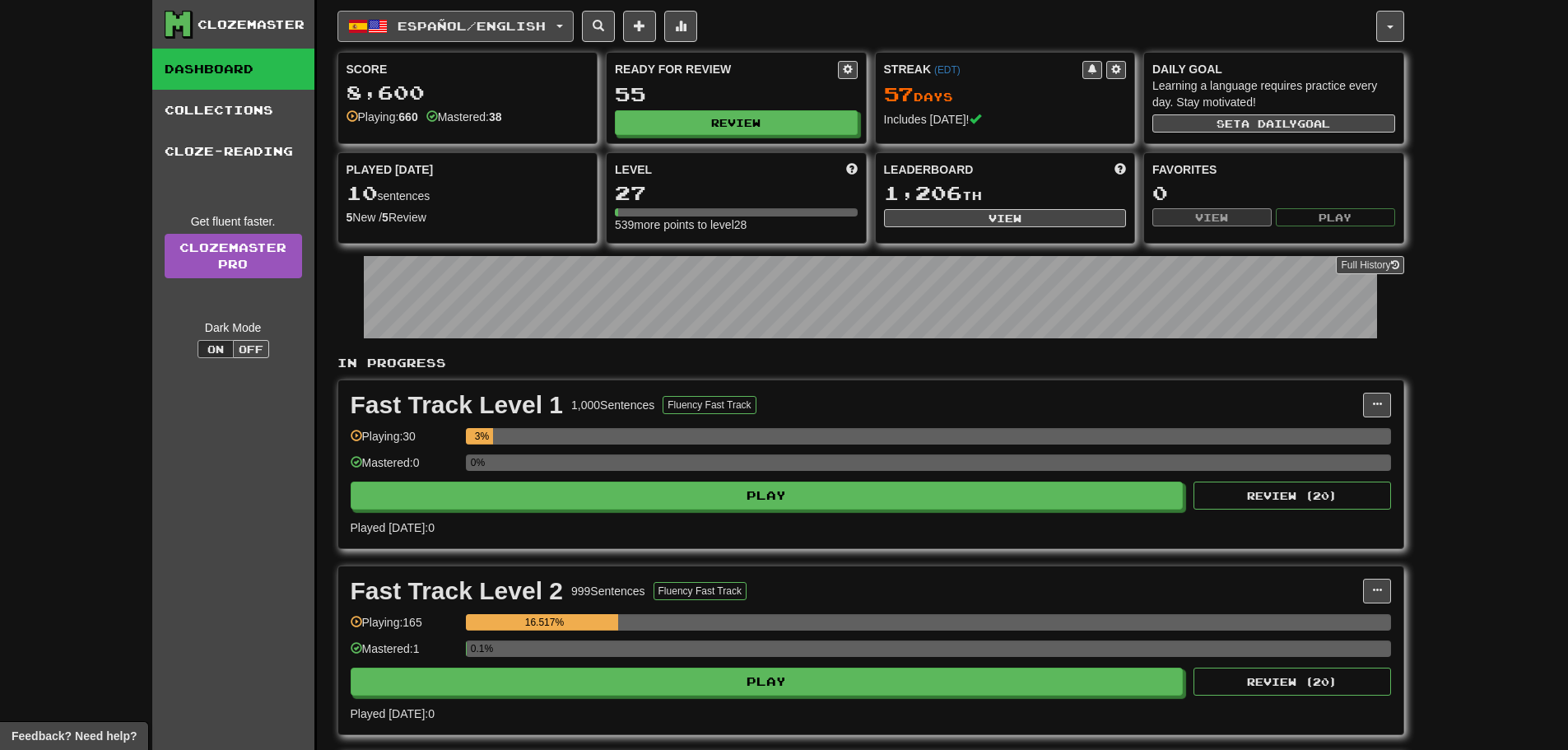
click at [446, 29] on span "Español / English" at bounding box center [470, 25] width 148 height 14
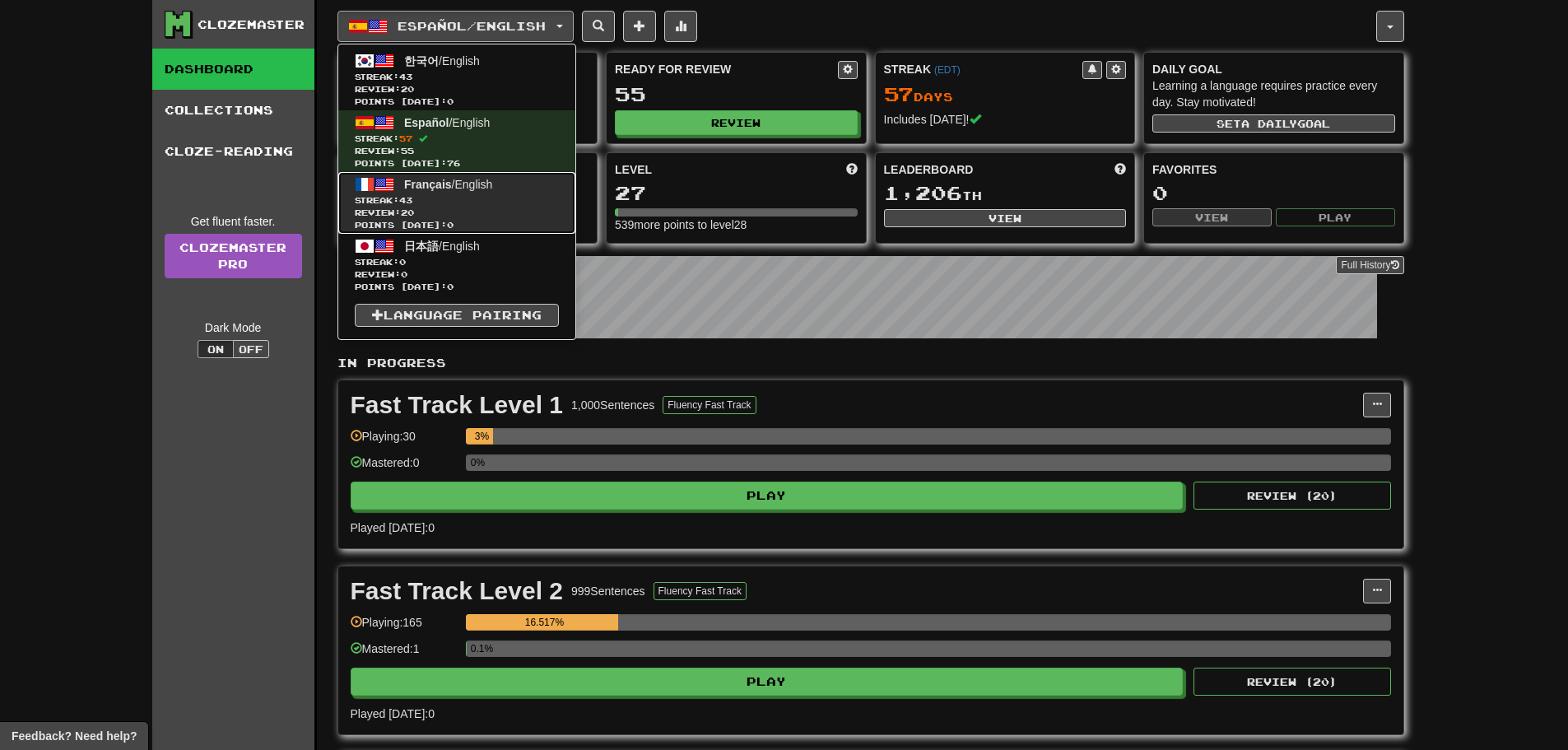
click at [454, 185] on span "Français / English" at bounding box center [448, 184] width 88 height 13
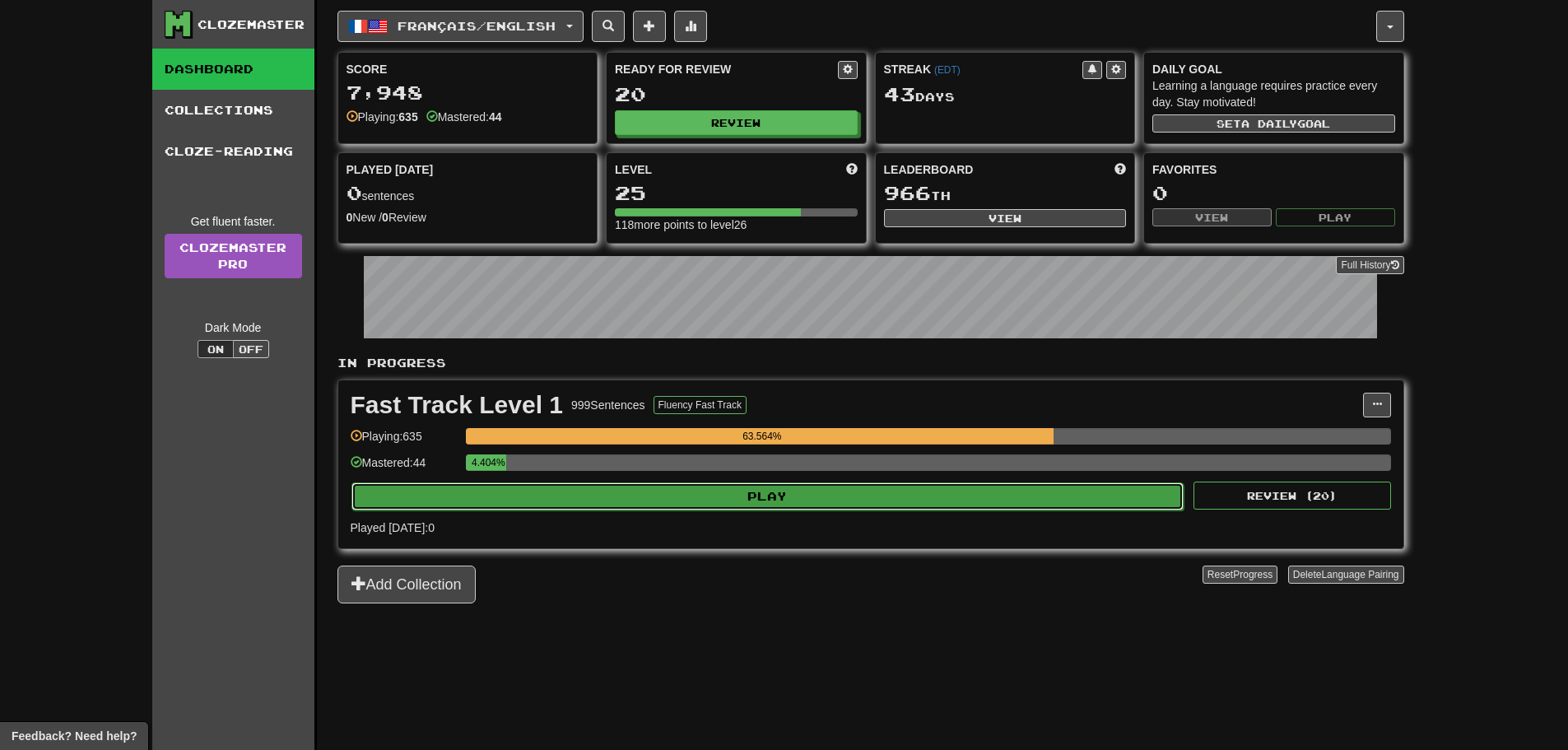
click at [892, 506] on button "Play" at bounding box center [768, 496] width 833 height 28
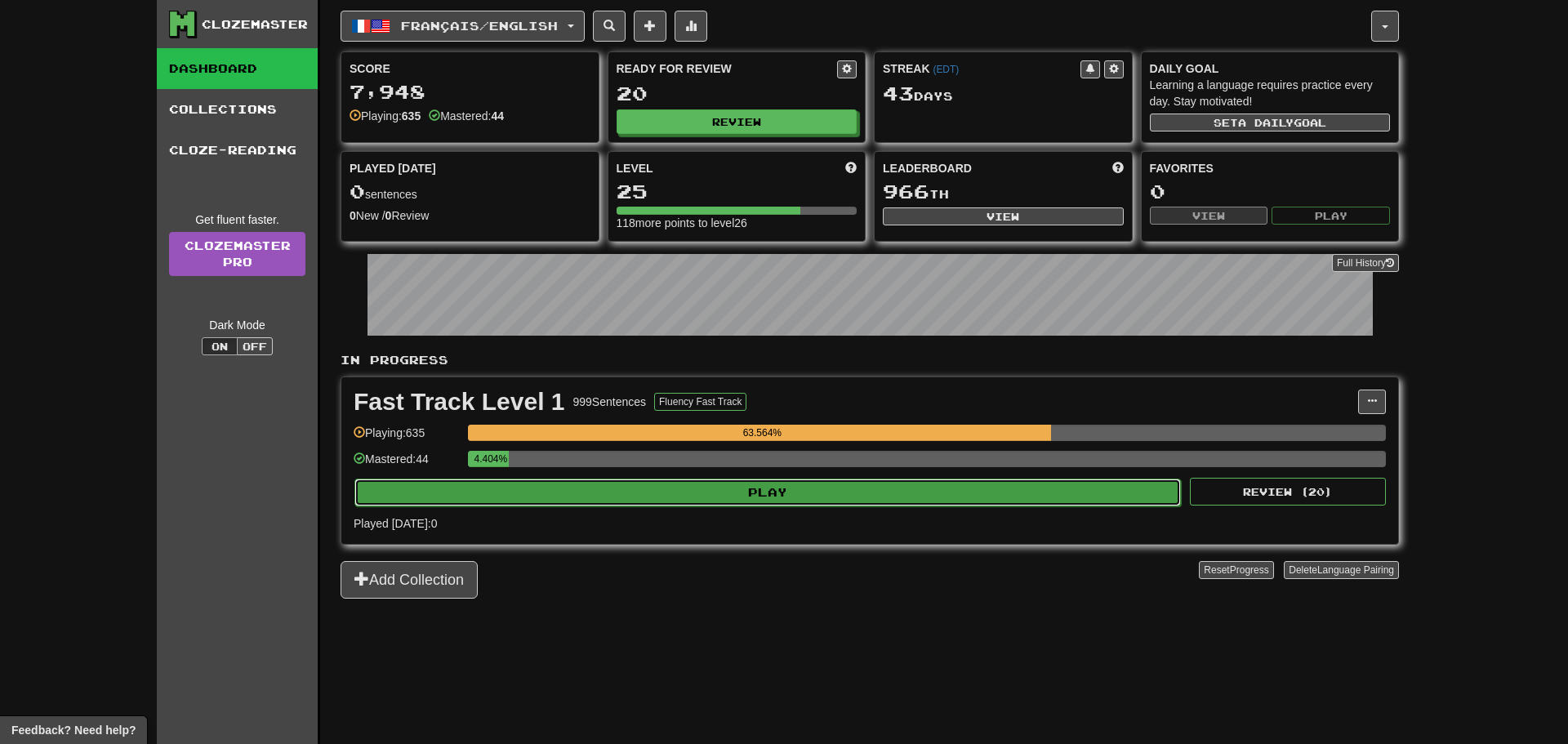
select select "**"
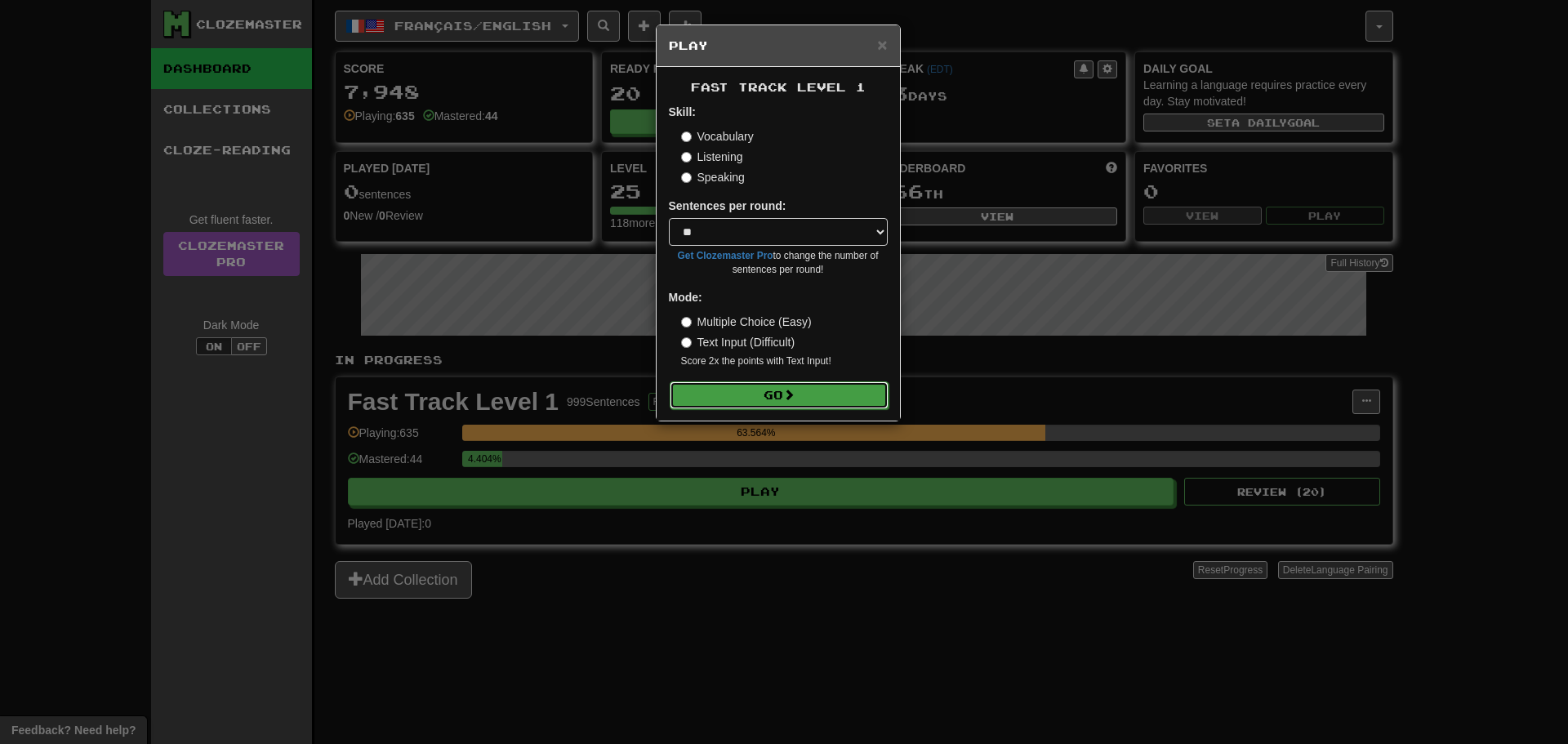
click at [813, 406] on button "Go" at bounding box center [779, 395] width 219 height 28
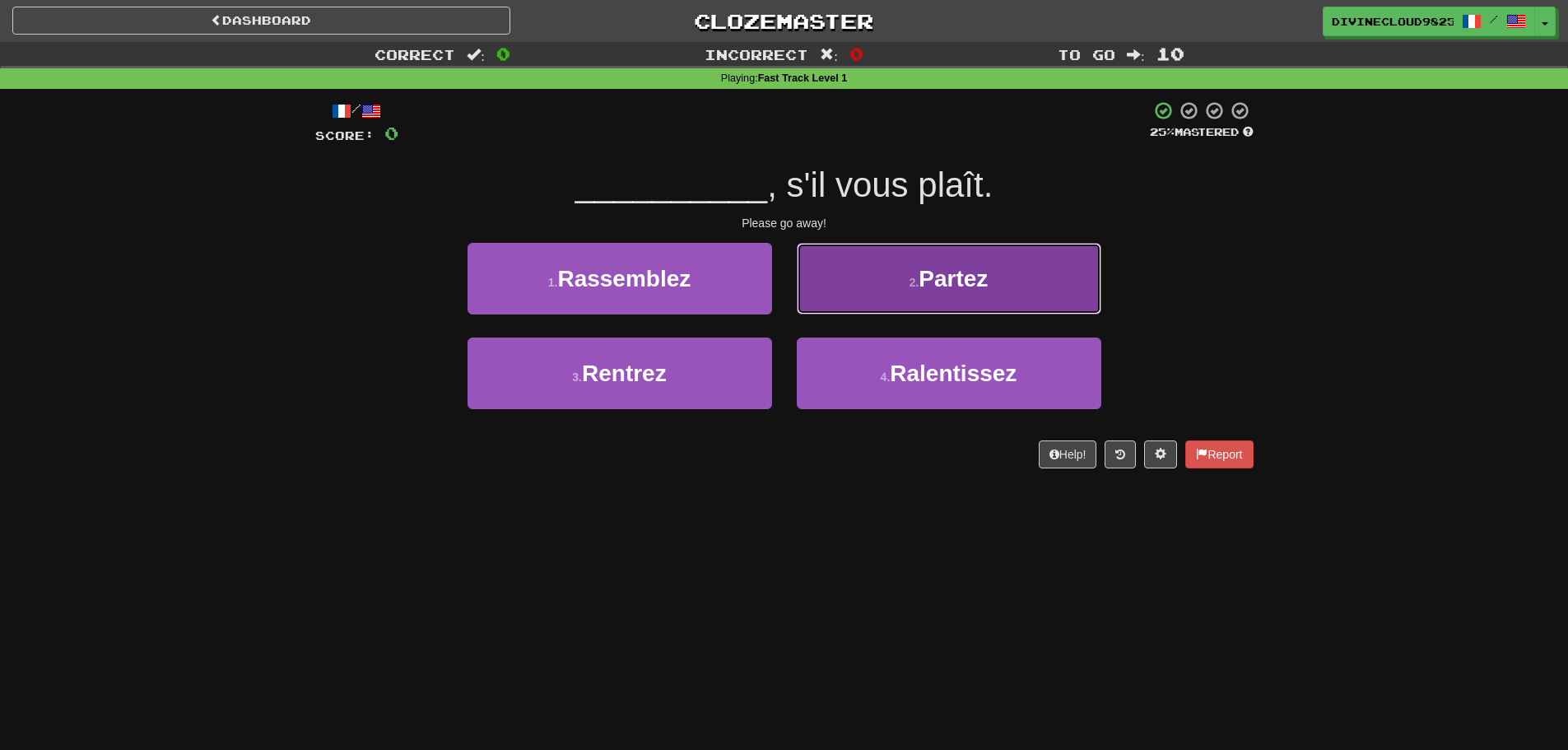
click at [918, 280] on small "2 ." at bounding box center [915, 282] width 10 height 13
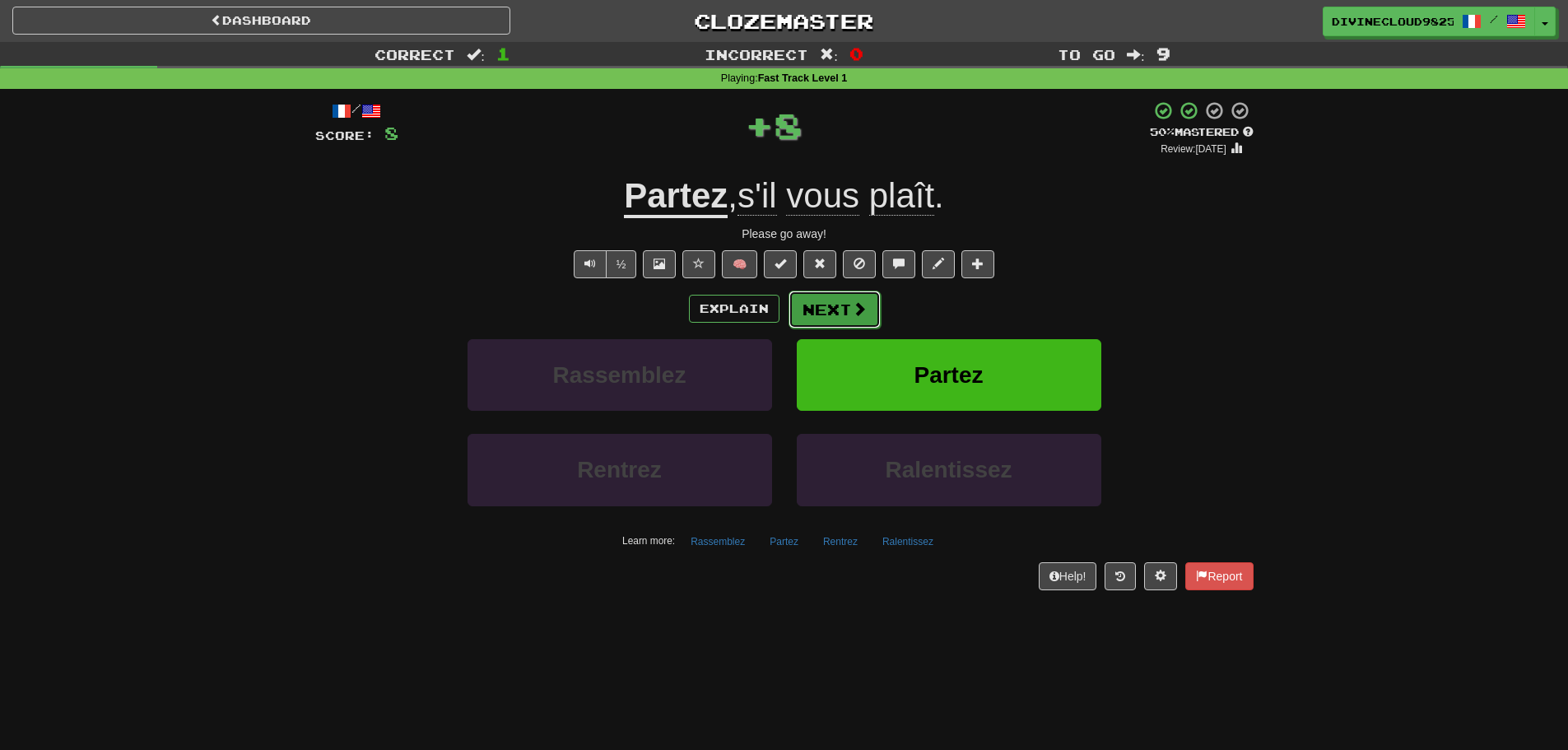
click at [845, 312] on button "Next" at bounding box center [834, 309] width 92 height 38
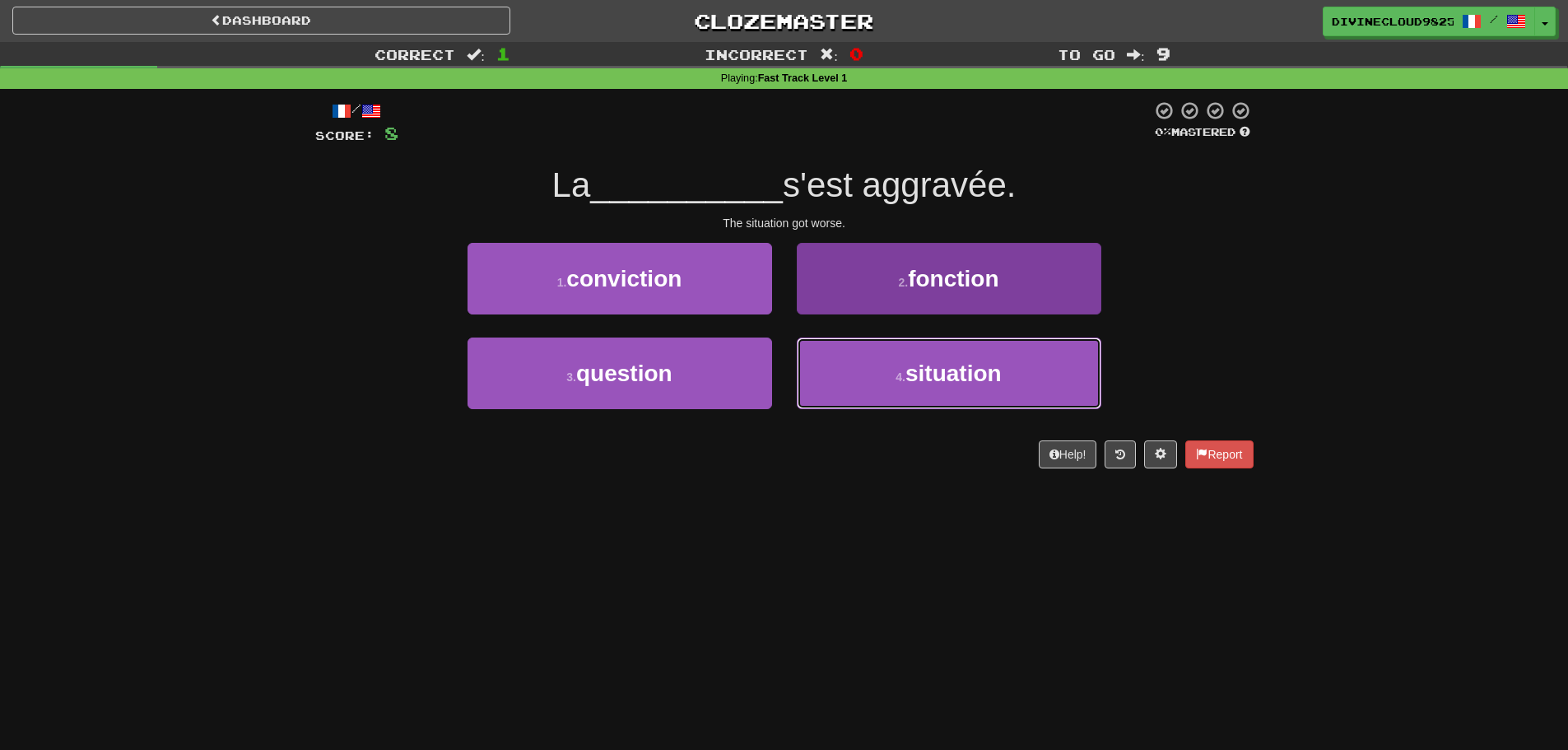
click at [1030, 394] on button "4 . situation" at bounding box center [949, 373] width 304 height 71
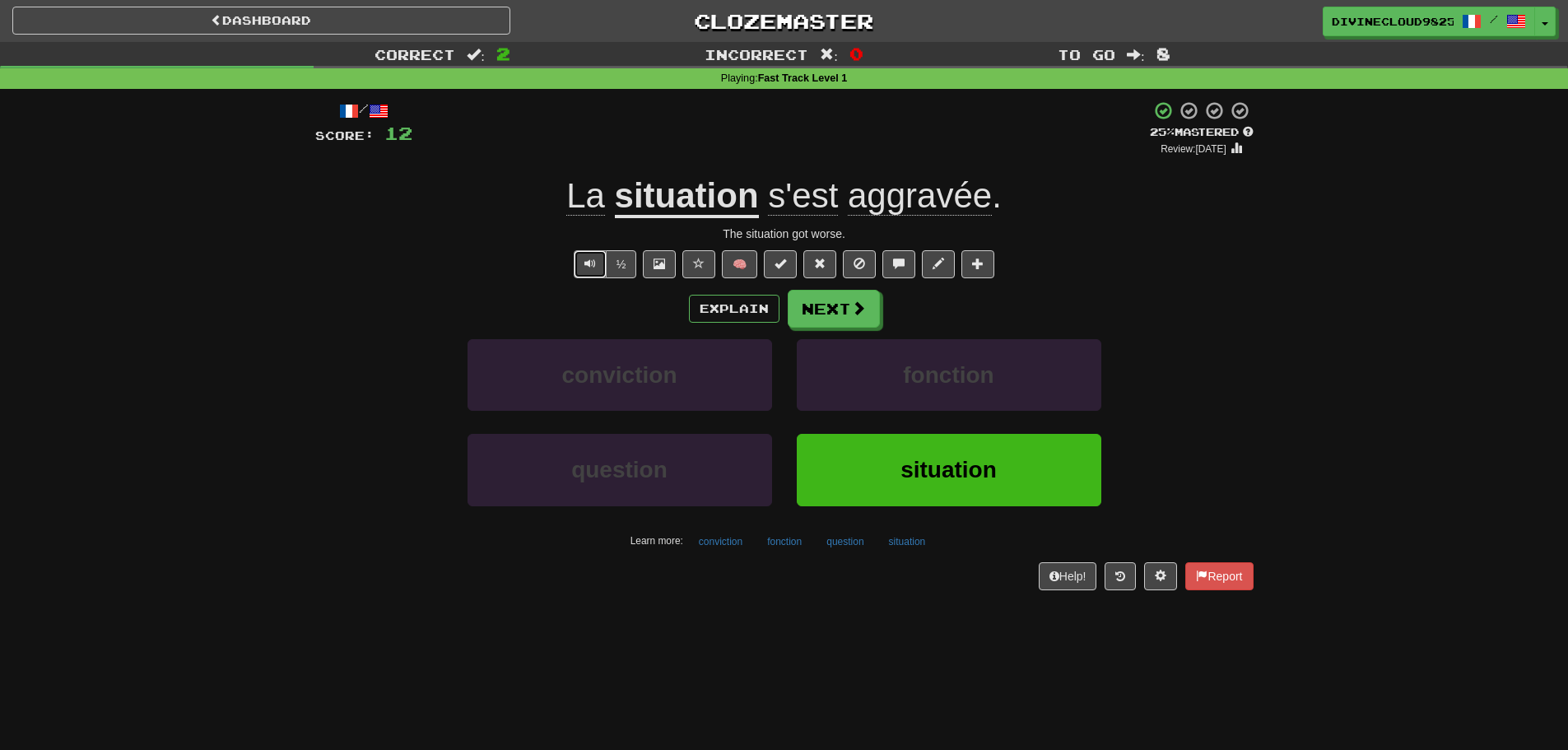
click at [585, 260] on span "Text-to-speech controls" at bounding box center [590, 263] width 12 height 12
click at [853, 315] on span at bounding box center [859, 308] width 15 height 15
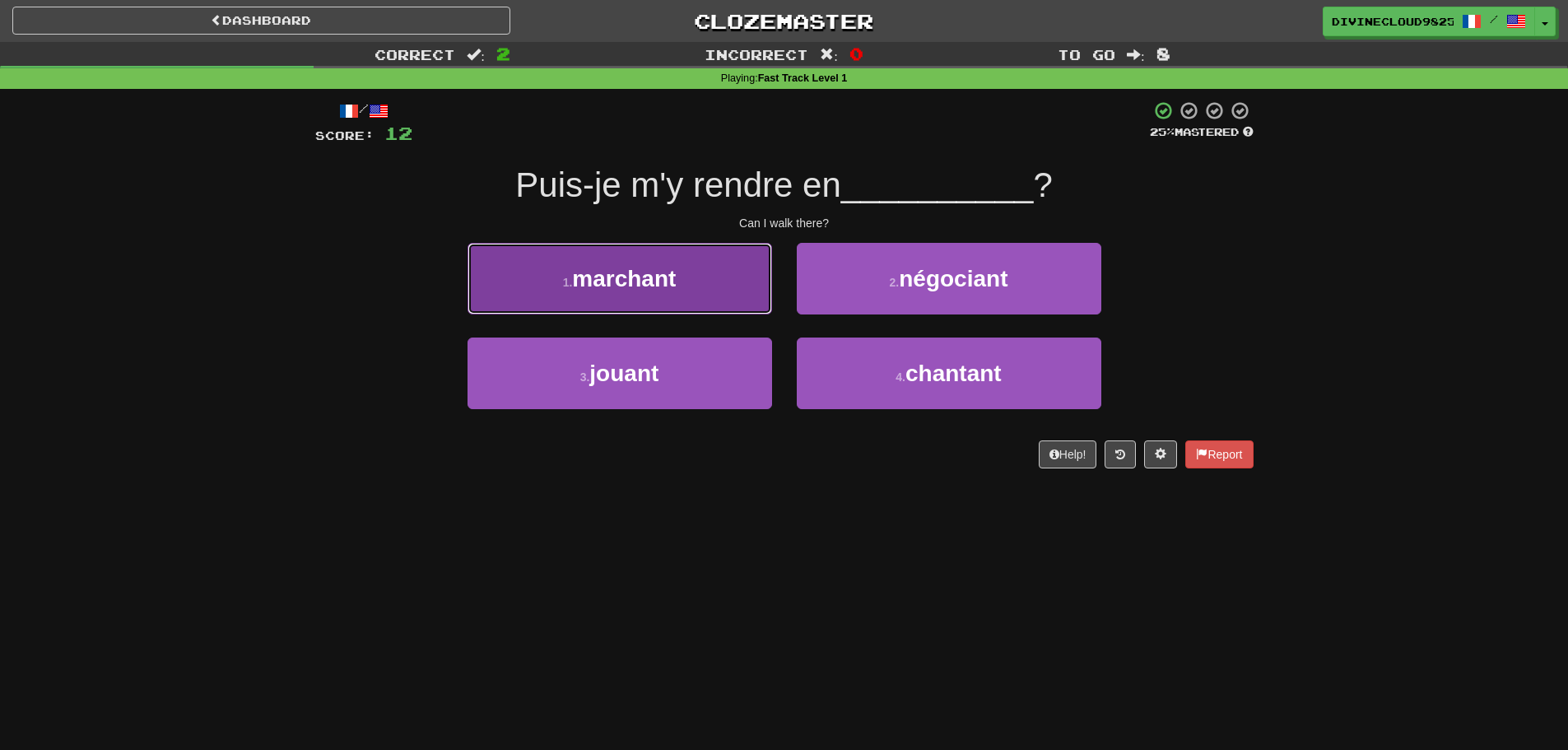
click at [649, 292] on button "1 . marchant" at bounding box center [619, 278] width 304 height 71
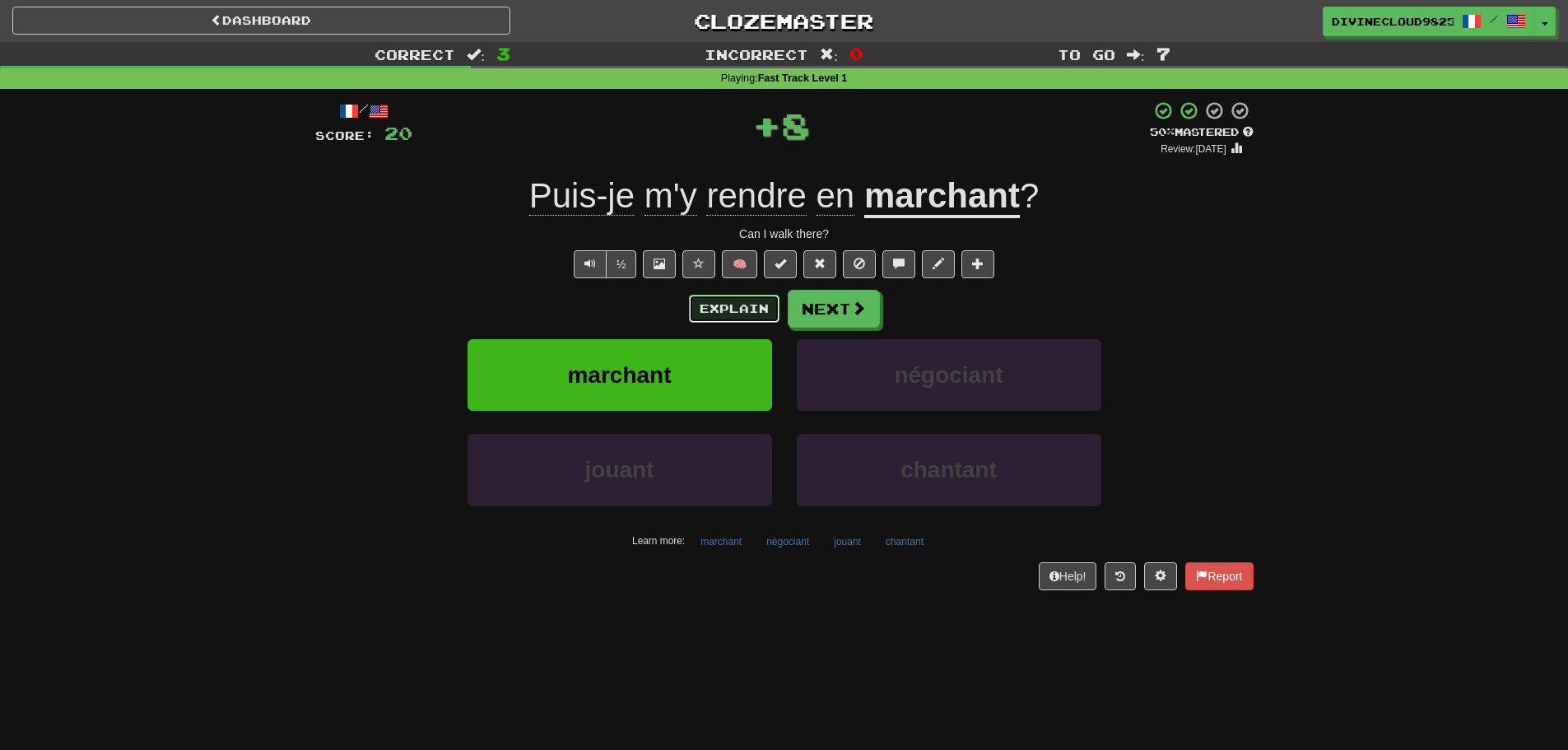
click at [718, 306] on button "Explain" at bounding box center [734, 308] width 91 height 28
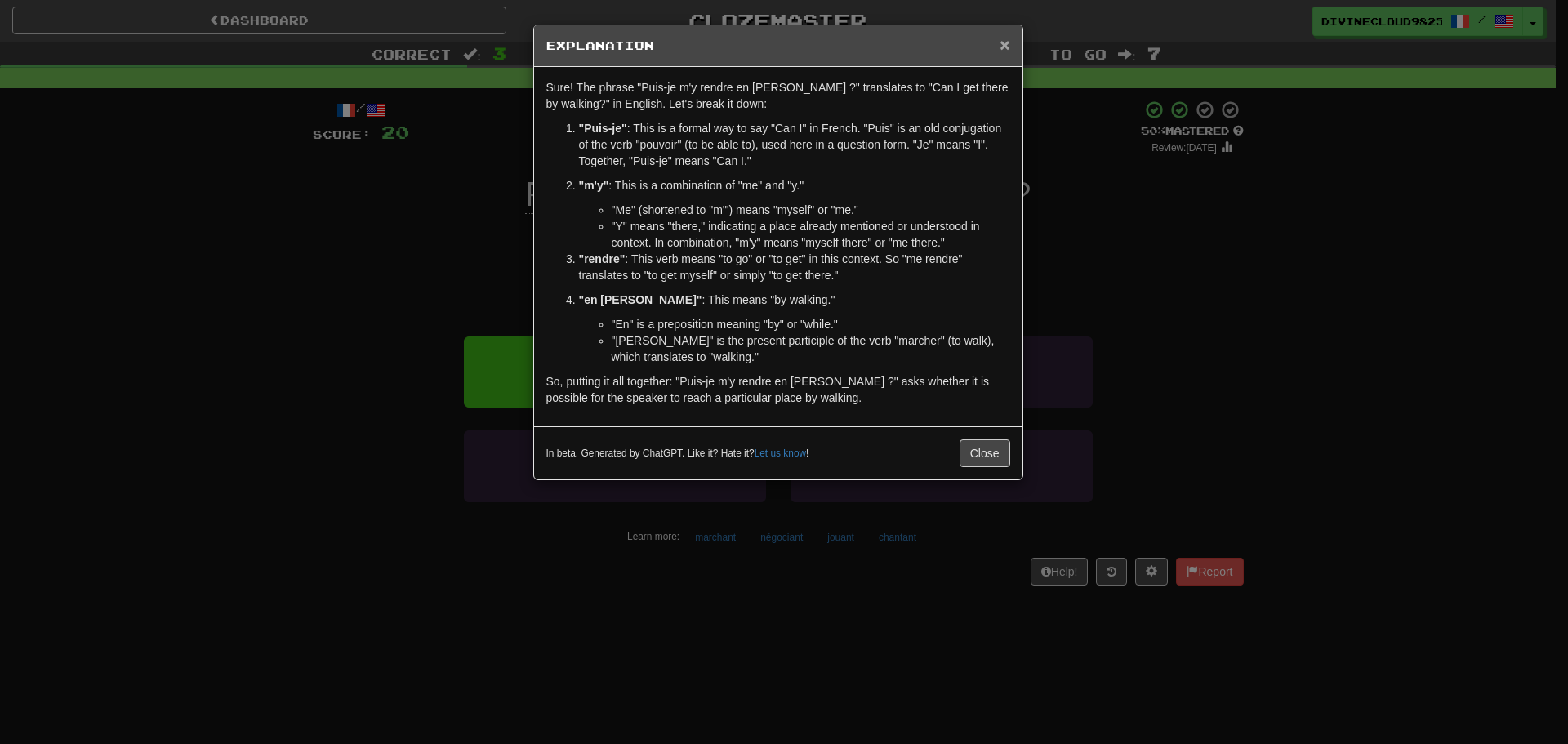
click at [1008, 43] on span "×" at bounding box center [1004, 44] width 10 height 18
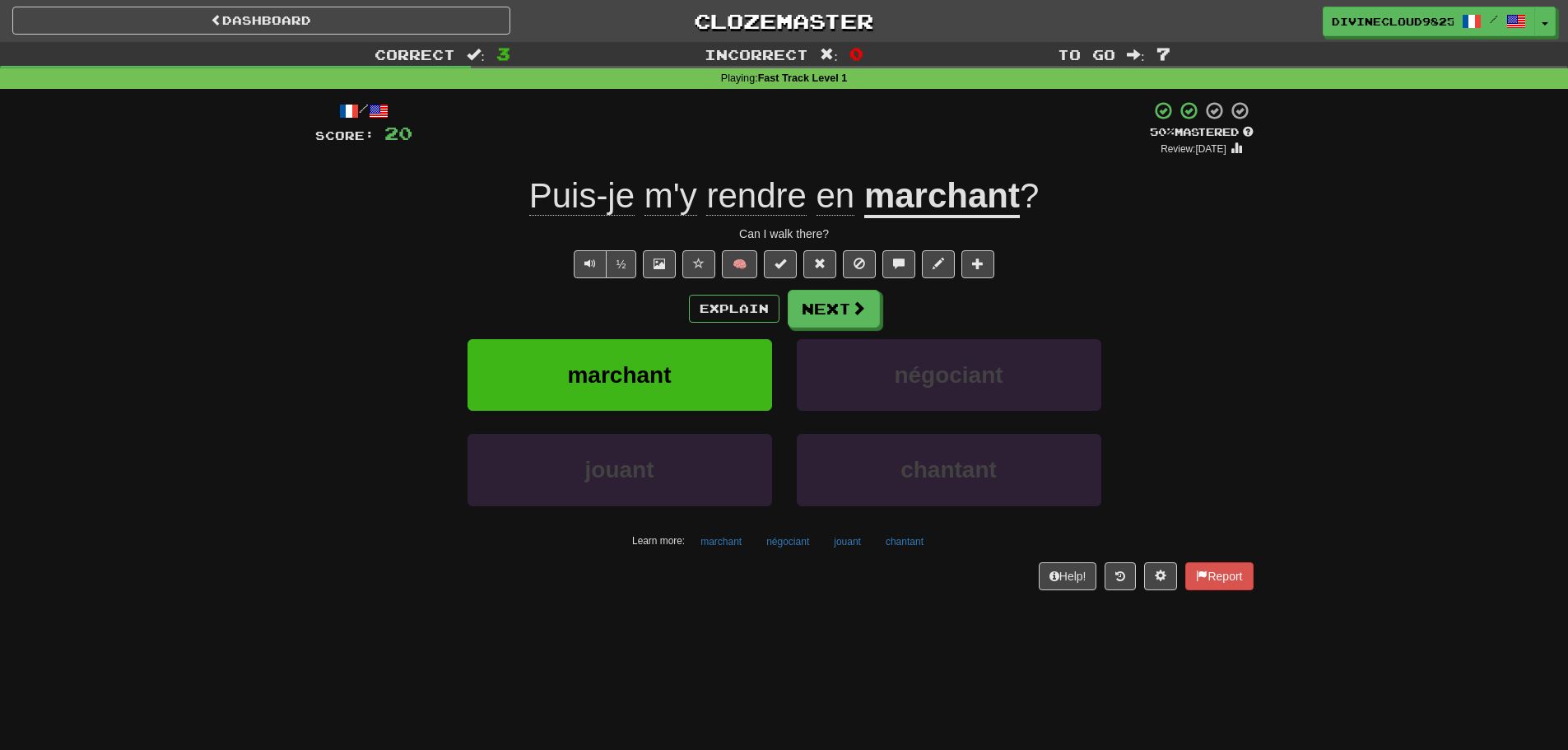
click at [579, 283] on div "/ Score: 20 + 8 50 % Mastered Review: 2025-08-29 Puis-je m'y rendre en marchant…" at bounding box center [784, 345] width 938 height 489
click at [584, 267] on span "Text-to-speech controls" at bounding box center [590, 263] width 12 height 12
click at [585, 255] on button "Text-to-speech controls" at bounding box center [590, 264] width 33 height 28
click at [835, 314] on button "Next" at bounding box center [834, 309] width 92 height 38
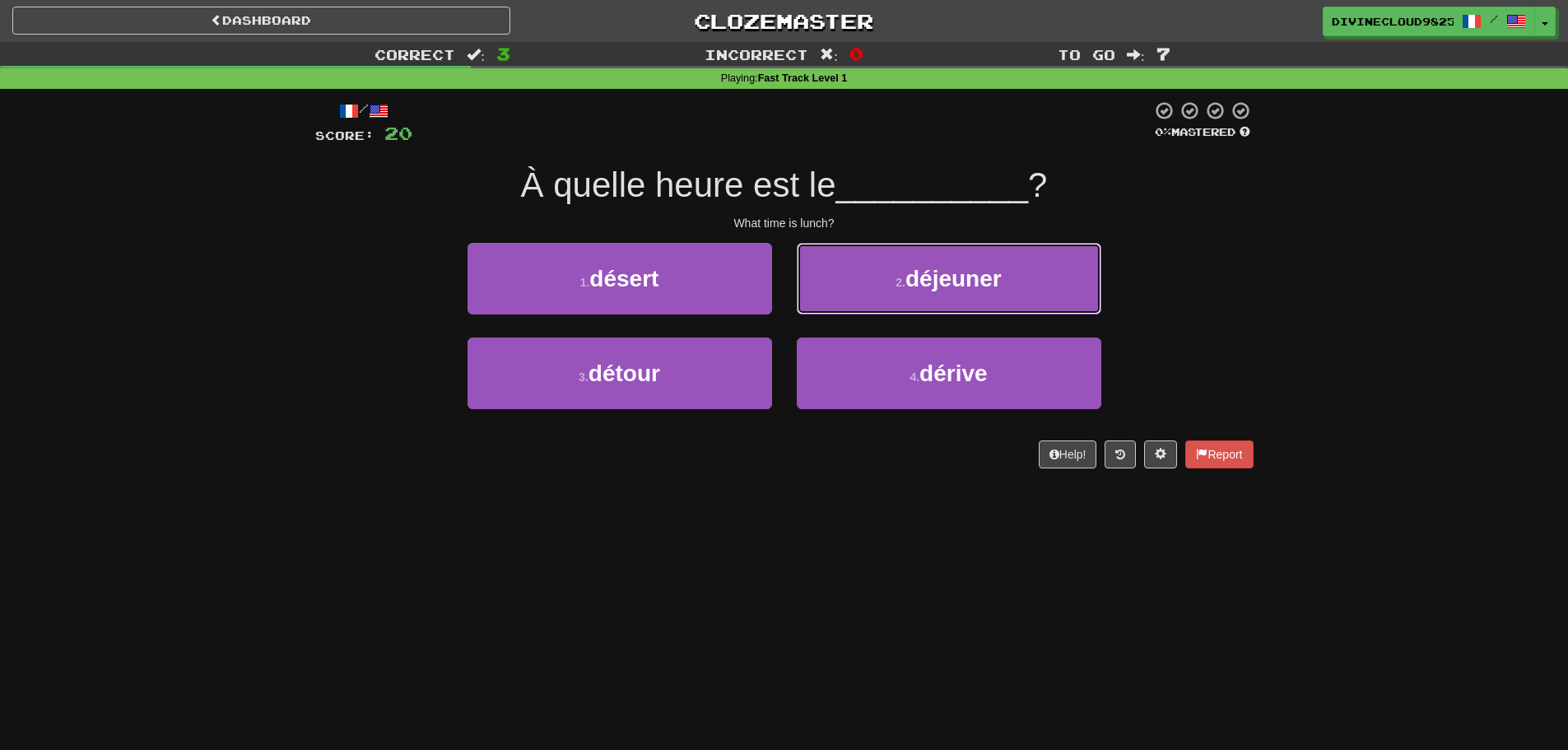
drag, startPoint x: 953, startPoint y: 254, endPoint x: 1011, endPoint y: 279, distance: 63.2
click at [953, 255] on button "2 . déjeuner" at bounding box center [949, 278] width 304 height 71
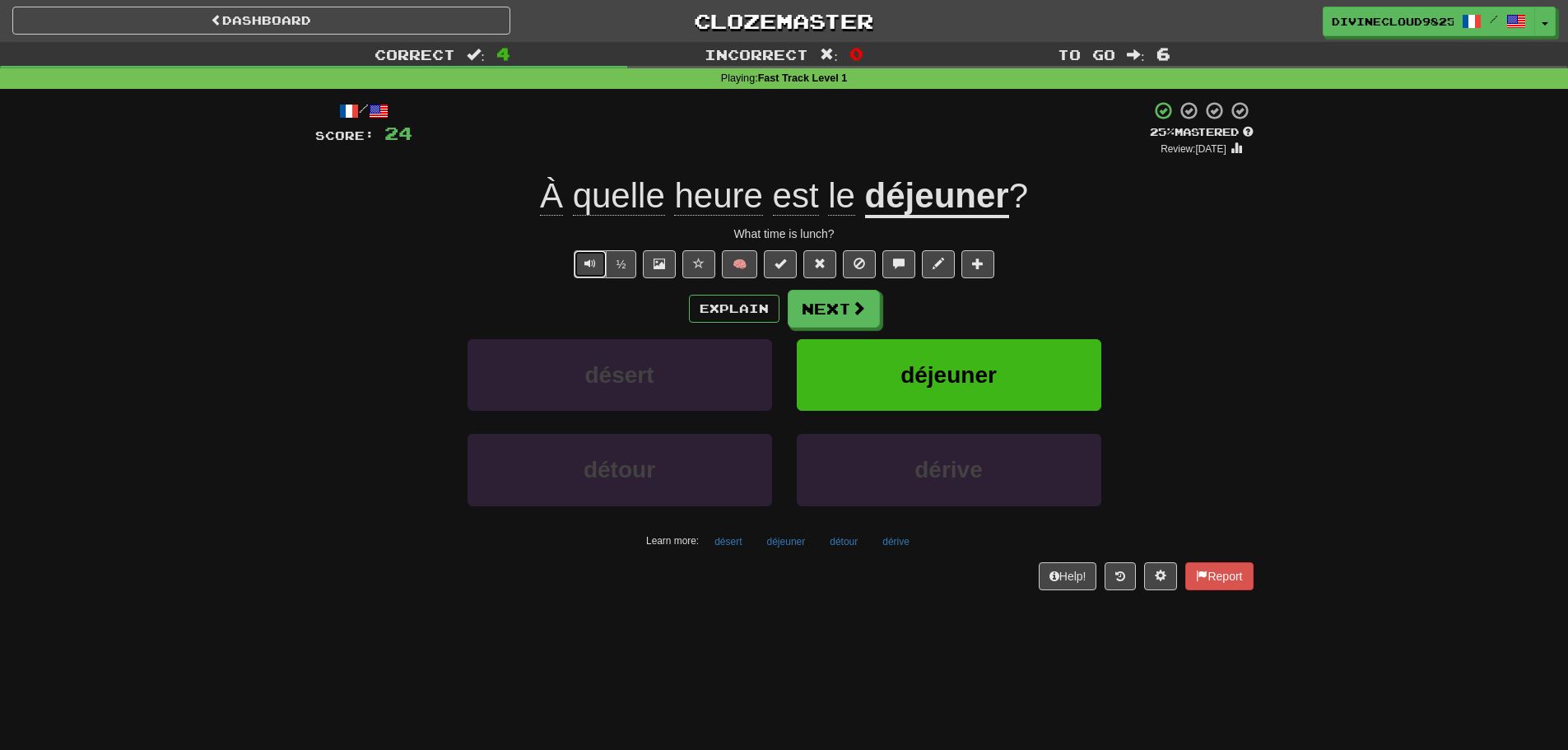
click at [586, 276] on button "Text-to-speech controls" at bounding box center [590, 264] width 33 height 28
click at [856, 310] on span at bounding box center [859, 308] width 15 height 15
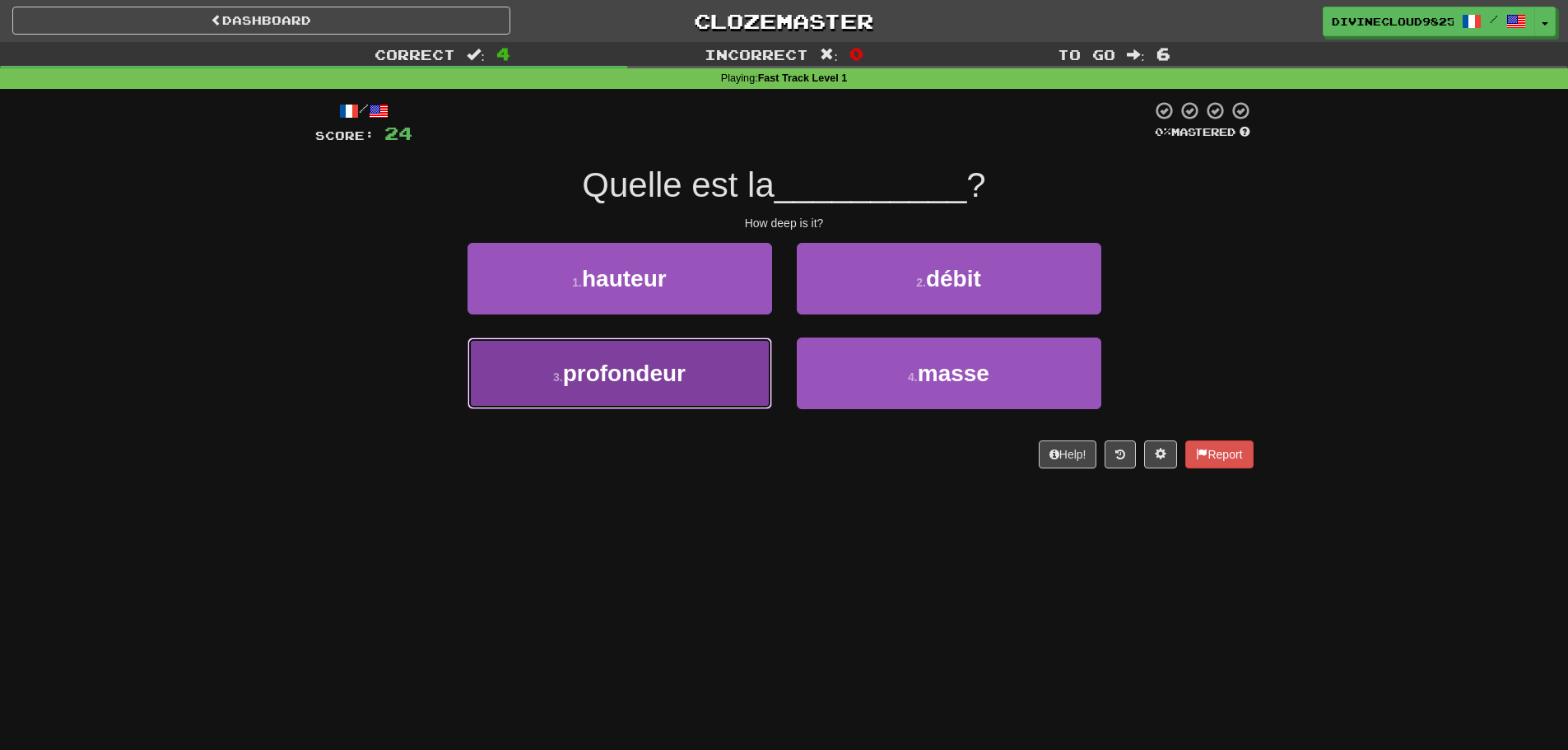
click at [621, 340] on button "3 . profondeur" at bounding box center [619, 373] width 304 height 71
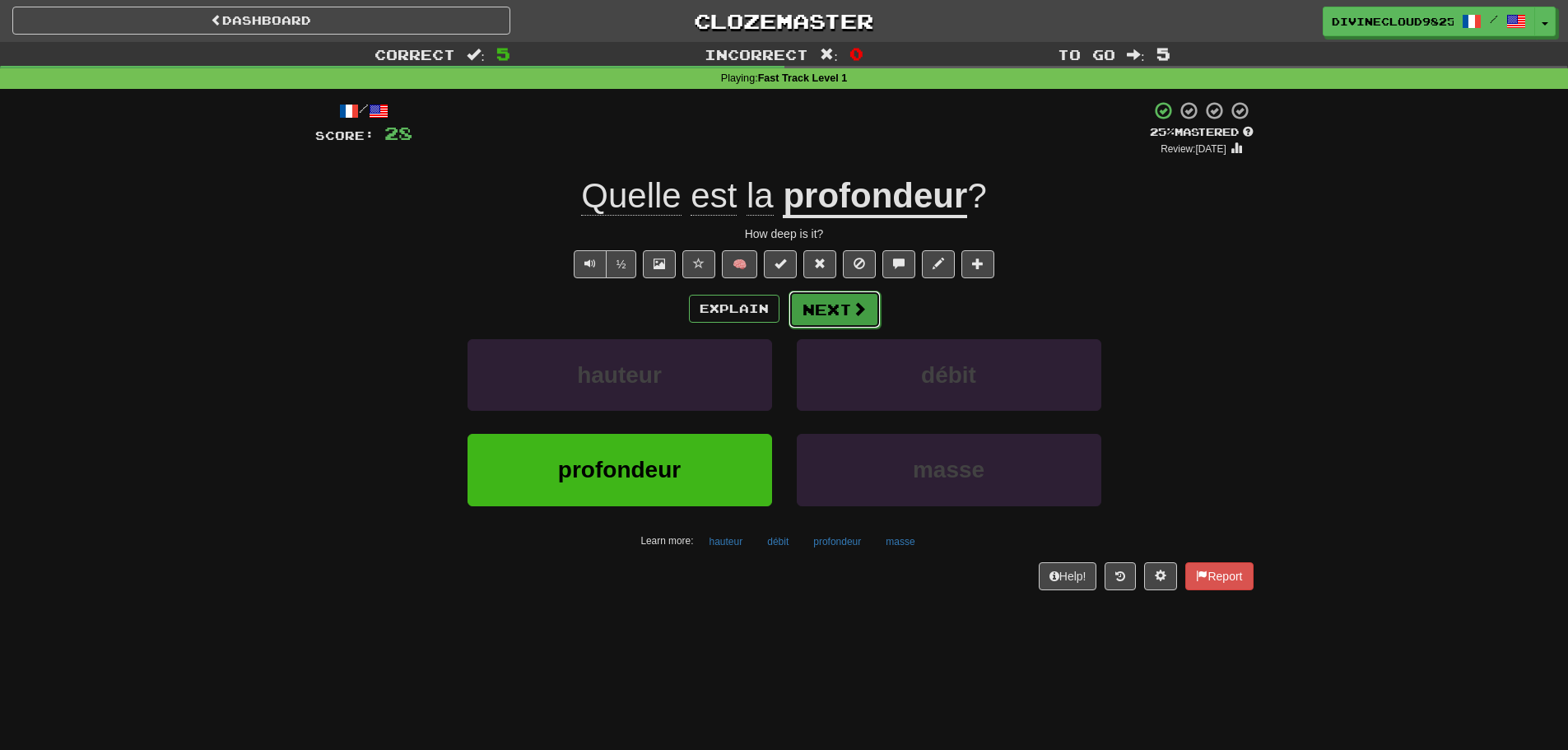
click at [863, 294] on button "Next" at bounding box center [834, 309] width 92 height 38
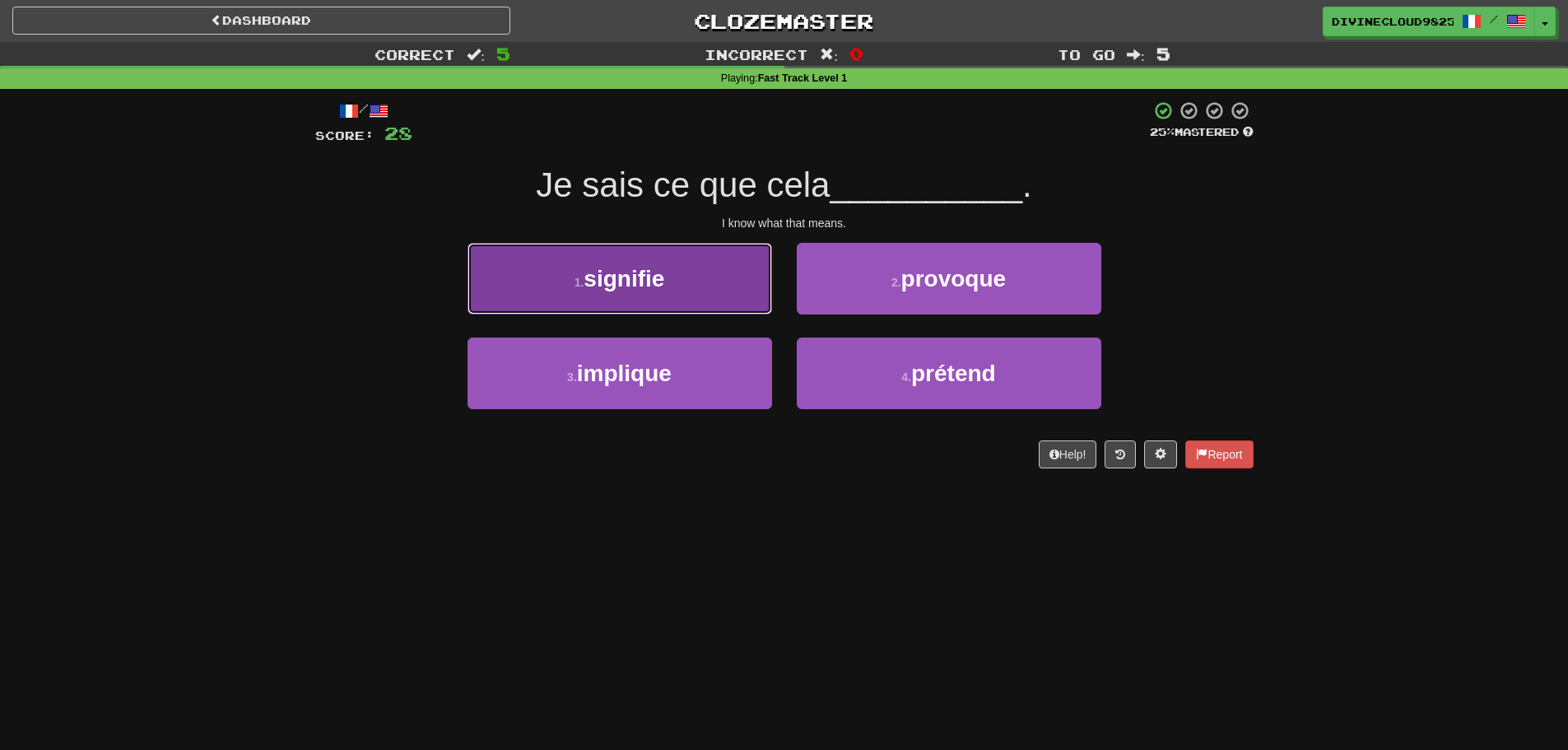
drag, startPoint x: 738, startPoint y: 301, endPoint x: 745, endPoint y: 302, distance: 7.1
click at [745, 302] on button "1 . signifie" at bounding box center [619, 278] width 304 height 71
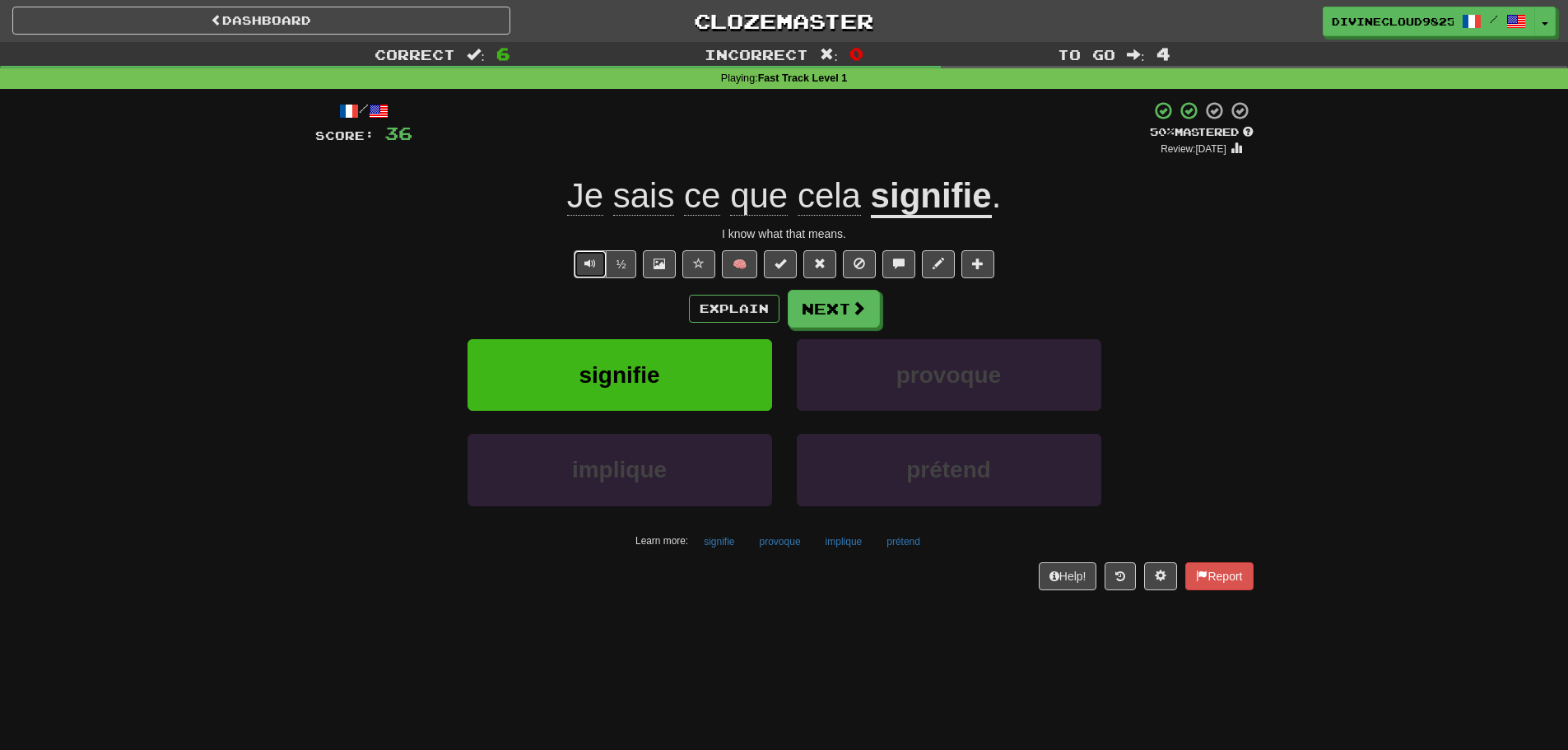
click at [584, 278] on button "Text-to-speech controls" at bounding box center [590, 264] width 33 height 28
click at [595, 258] on button "Text-to-speech controls" at bounding box center [590, 264] width 33 height 28
click at [594, 268] on span "Text-to-speech controls" at bounding box center [590, 263] width 12 height 12
click at [825, 312] on button "Next" at bounding box center [834, 309] width 92 height 38
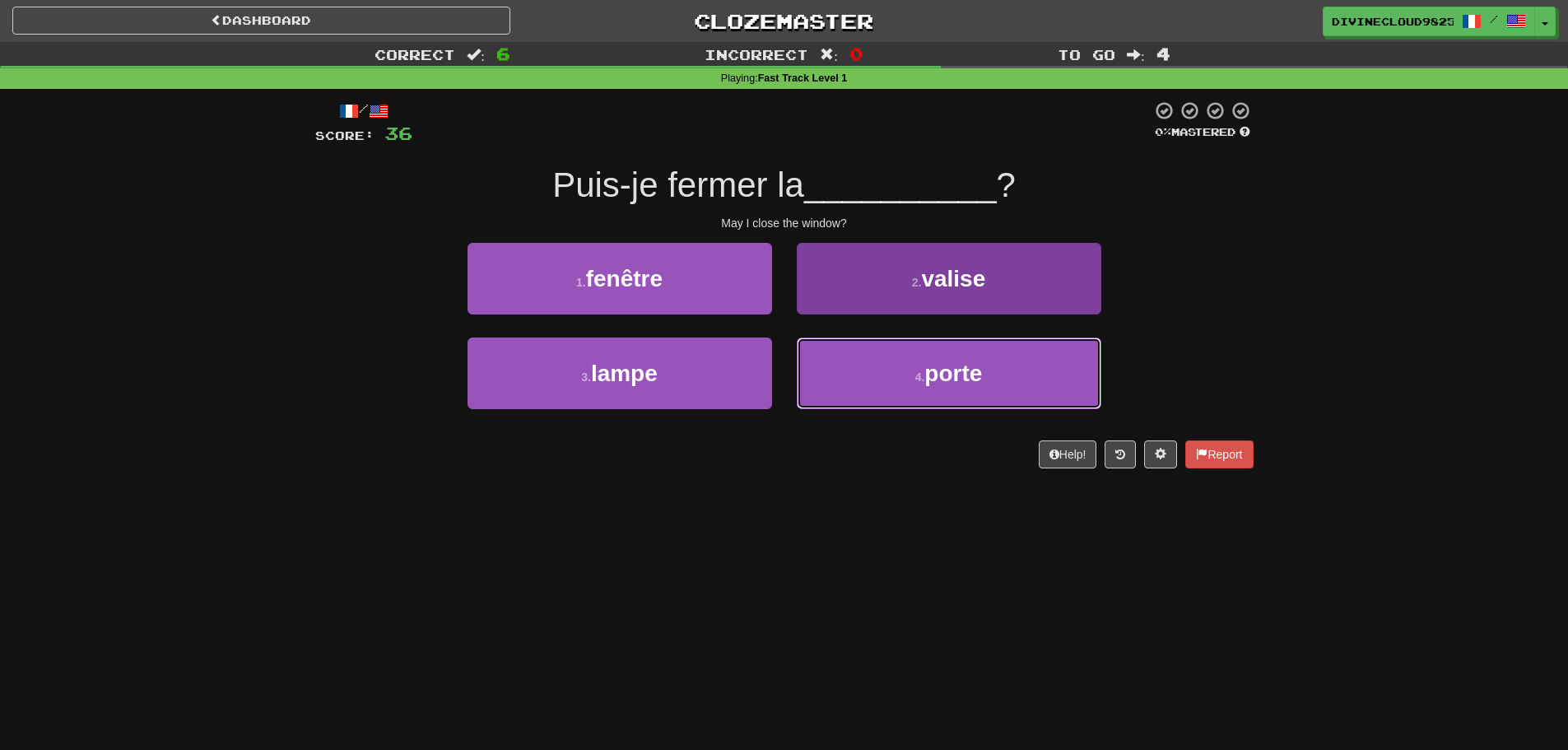
drag, startPoint x: 1035, startPoint y: 346, endPoint x: 1043, endPoint y: 343, distance: 8.5
click at [1035, 345] on button "4 . porte" at bounding box center [949, 373] width 304 height 71
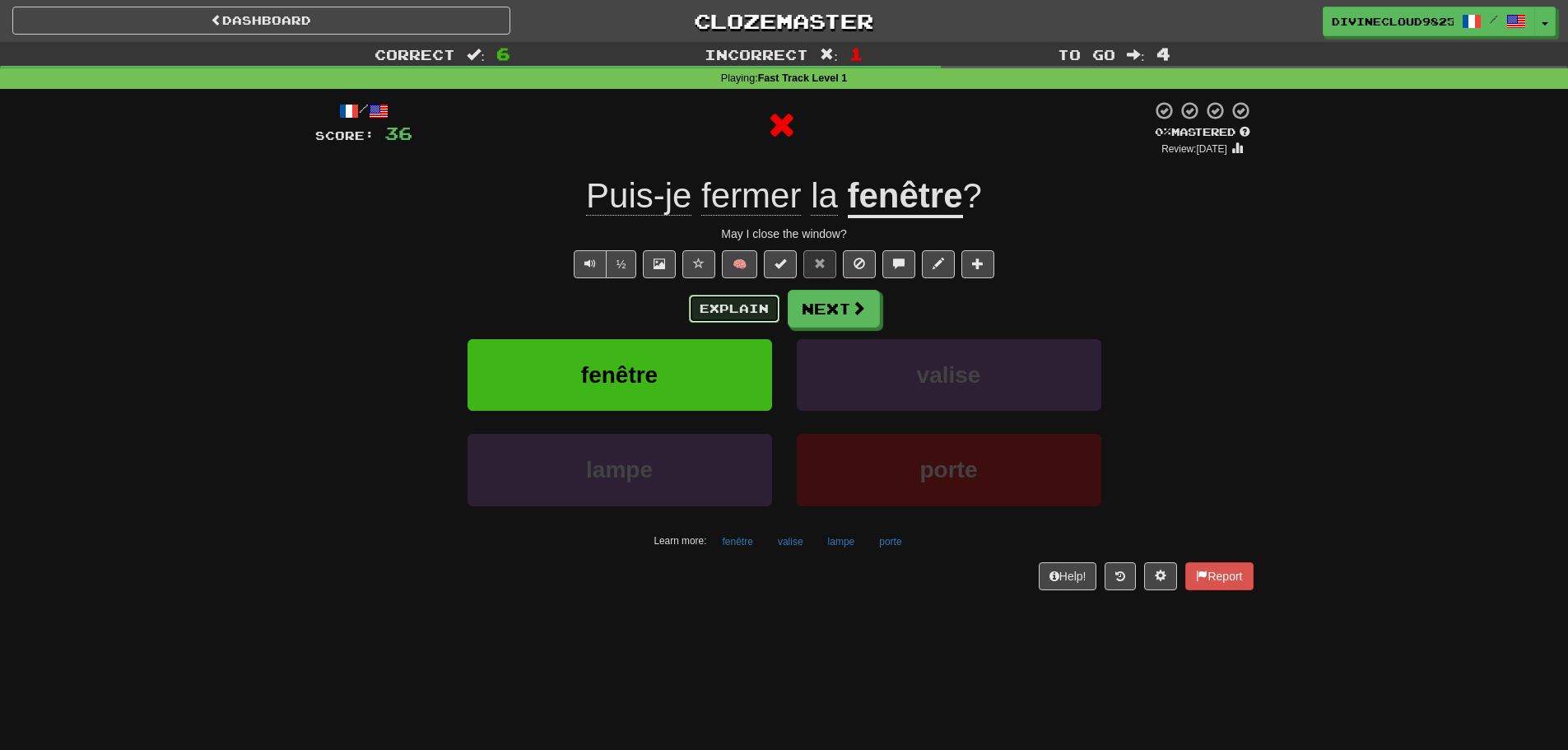
click at [732, 309] on button "Explain" at bounding box center [734, 308] width 91 height 28
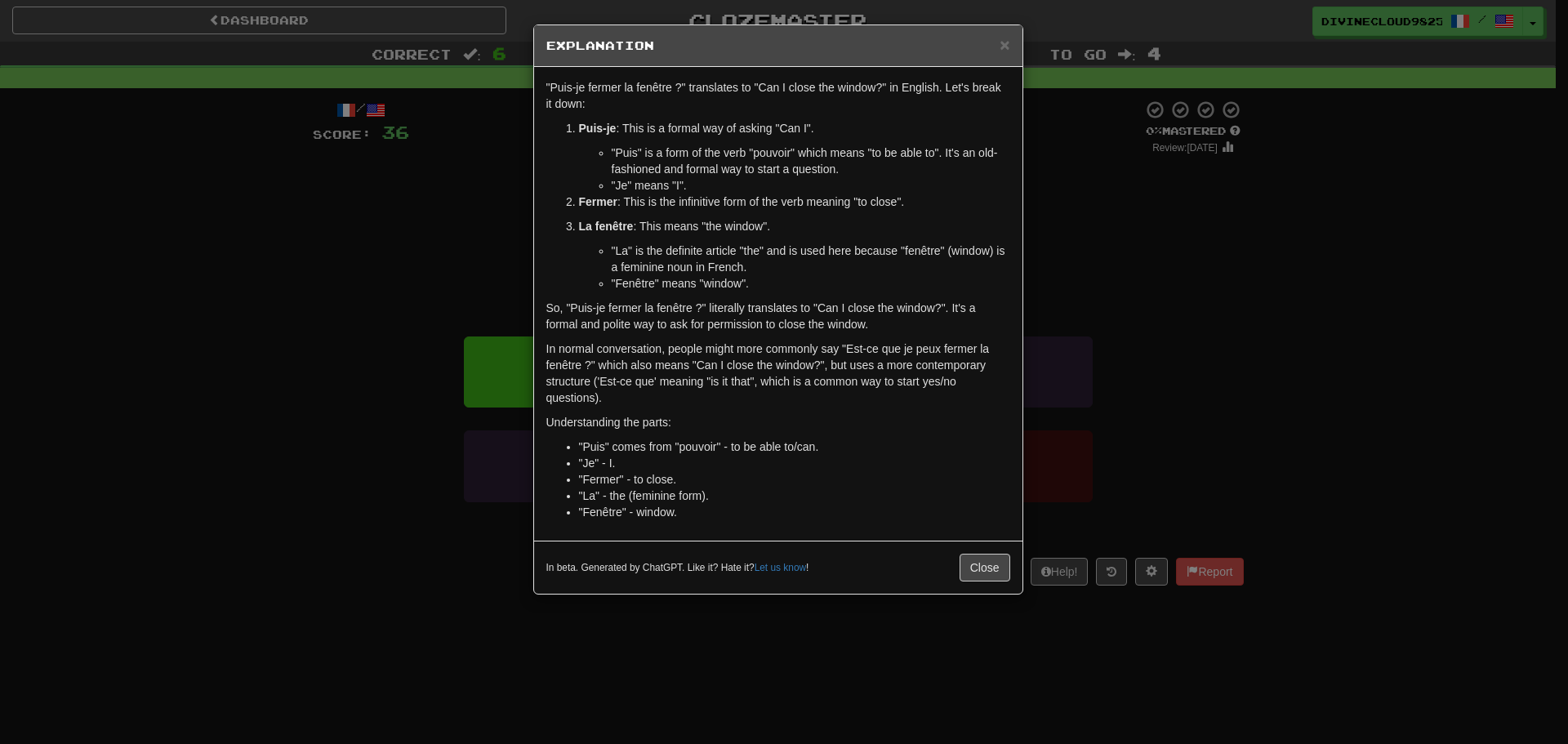
click at [1182, 373] on div "× Explanation "Puis-je fermer la fenêtre ?" translates to "Can I close the wind…" at bounding box center [784, 372] width 1568 height 744
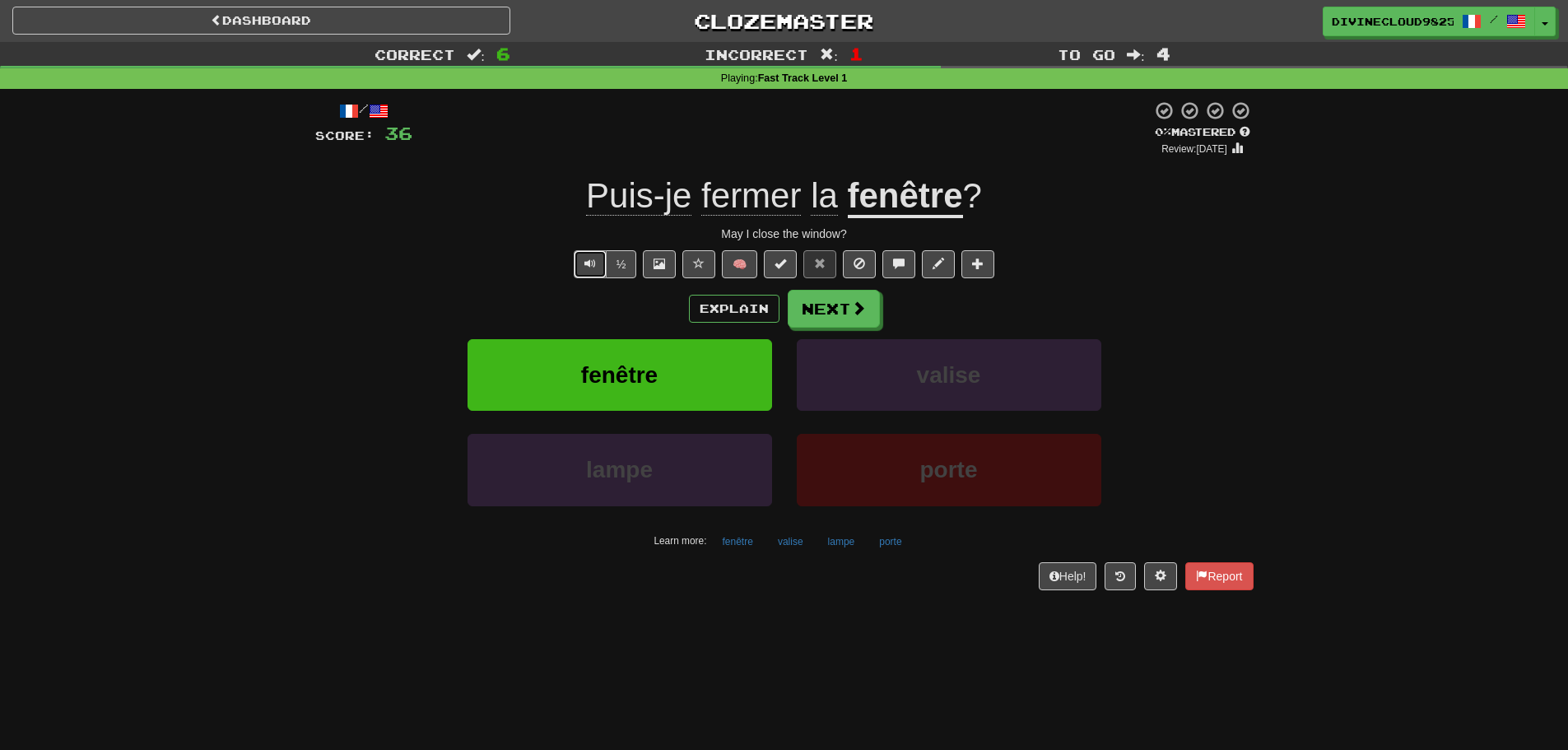
click at [589, 263] on span "Text-to-speech controls" at bounding box center [590, 263] width 12 height 12
click at [589, 267] on span "Text-to-speech controls" at bounding box center [590, 263] width 12 height 12
click at [595, 269] on span "Text-to-speech controls" at bounding box center [590, 263] width 12 height 12
click at [839, 321] on button "Next" at bounding box center [834, 309] width 92 height 38
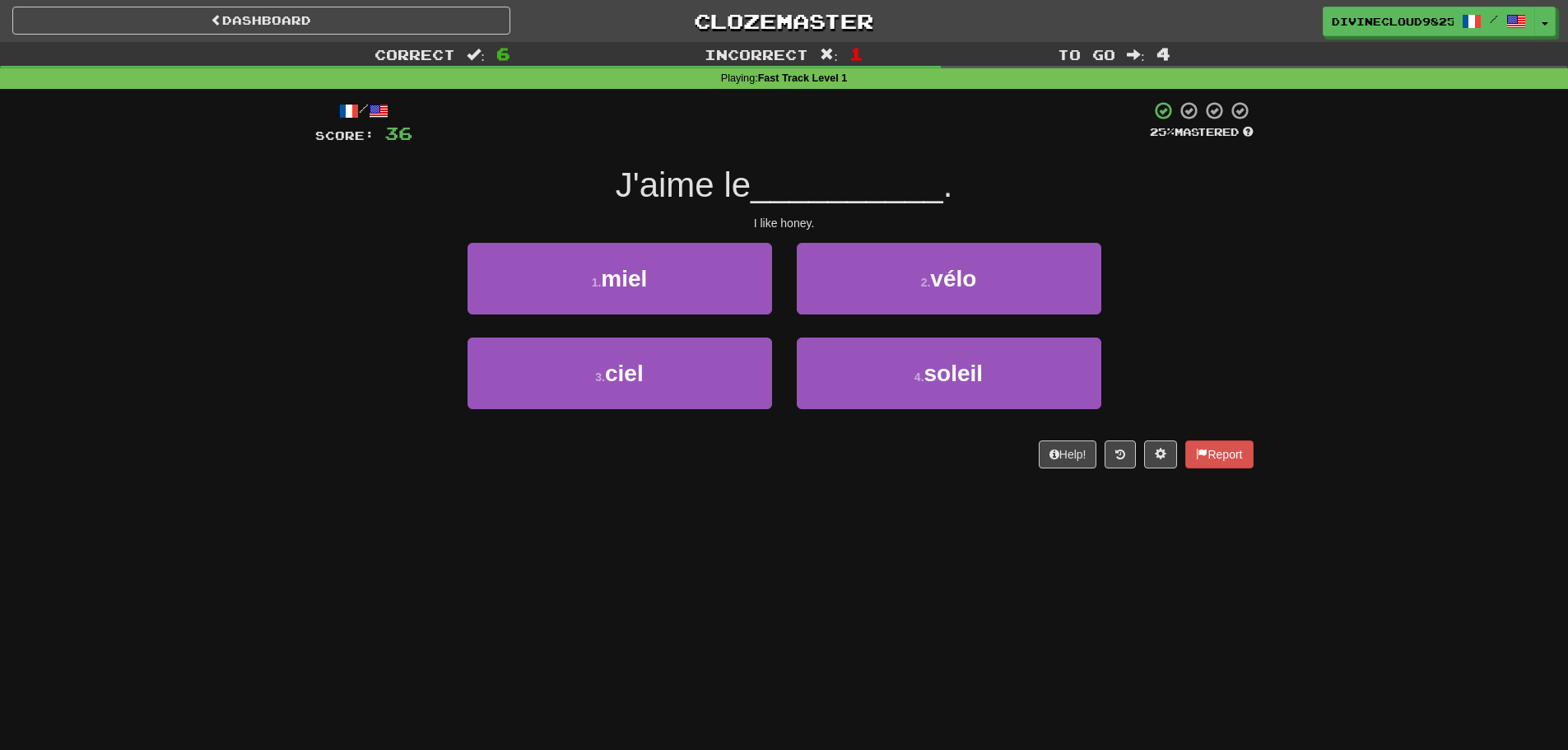
click at [640, 319] on div "1 . miel" at bounding box center [619, 289] width 330 height 95
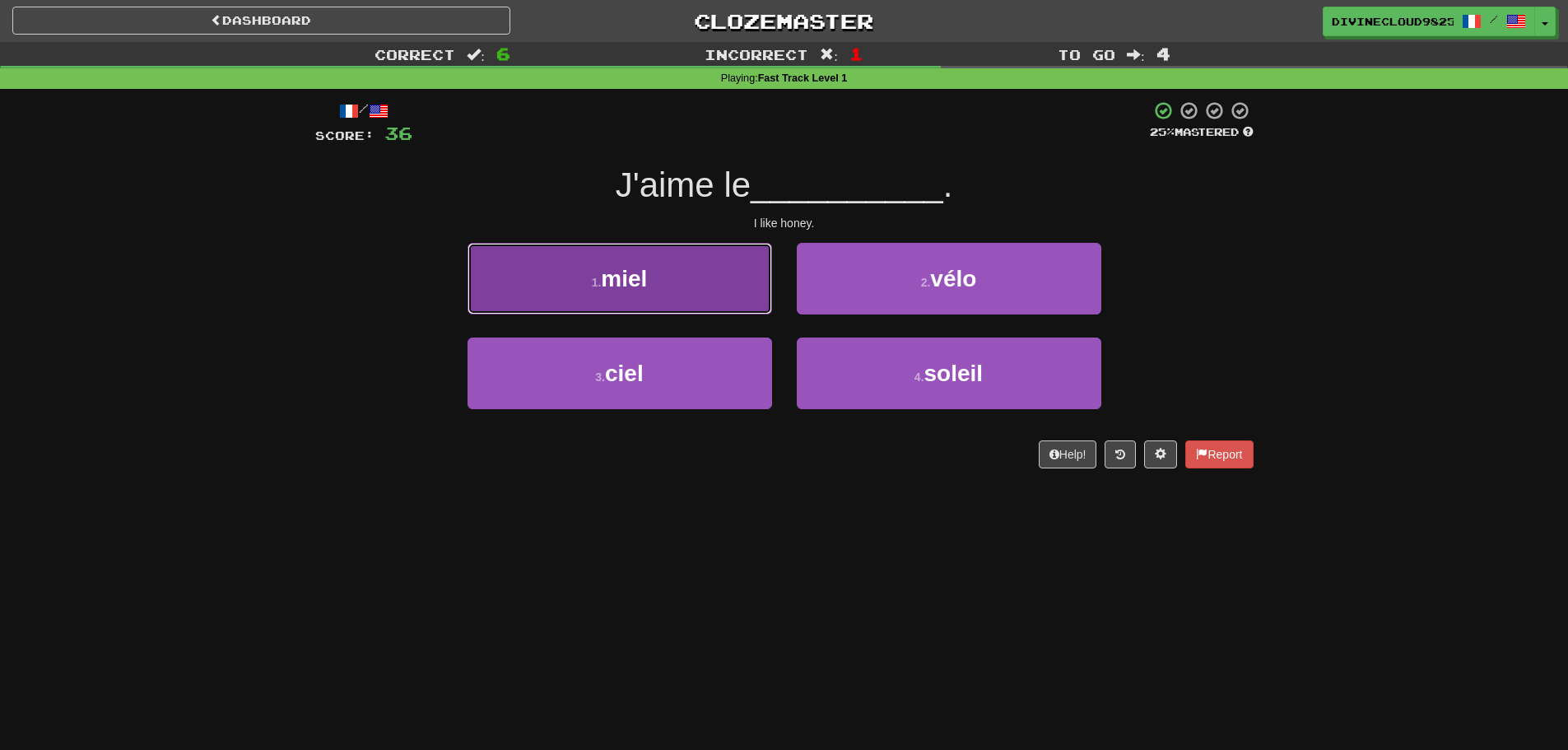
click at [717, 305] on button "1 . miel" at bounding box center [619, 278] width 304 height 71
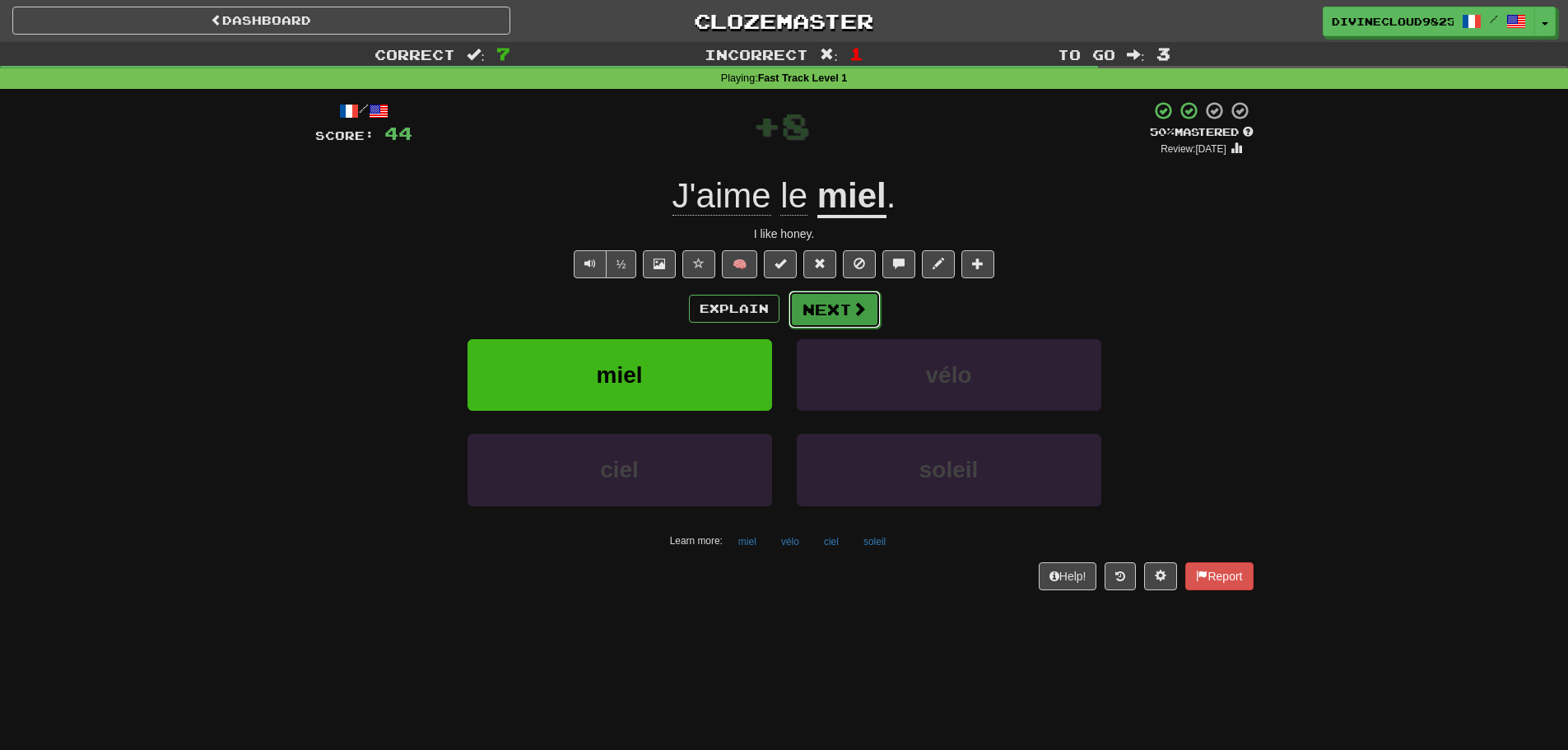
click at [846, 309] on button "Next" at bounding box center [834, 309] width 92 height 38
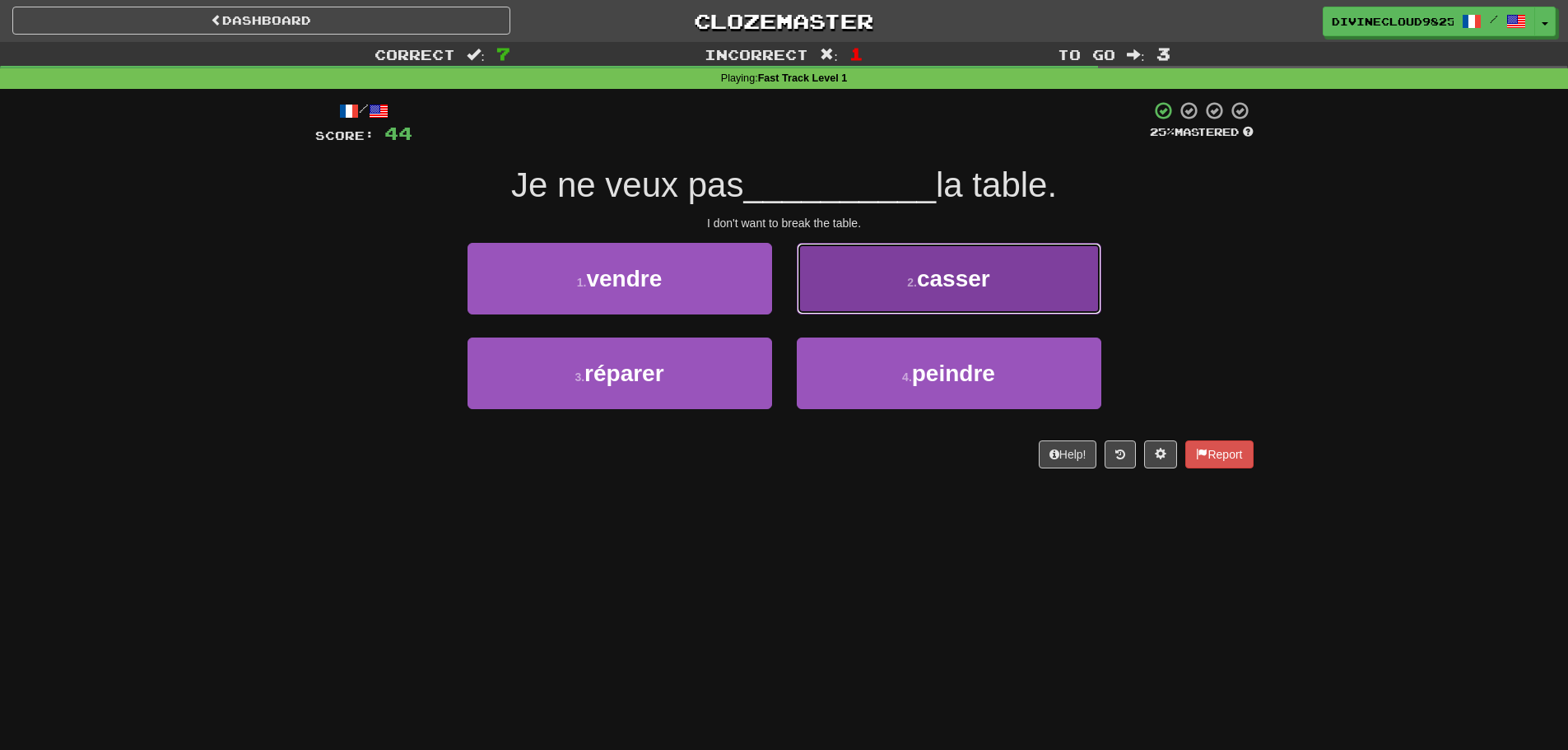
click at [976, 253] on button "2 . casser" at bounding box center [949, 278] width 304 height 71
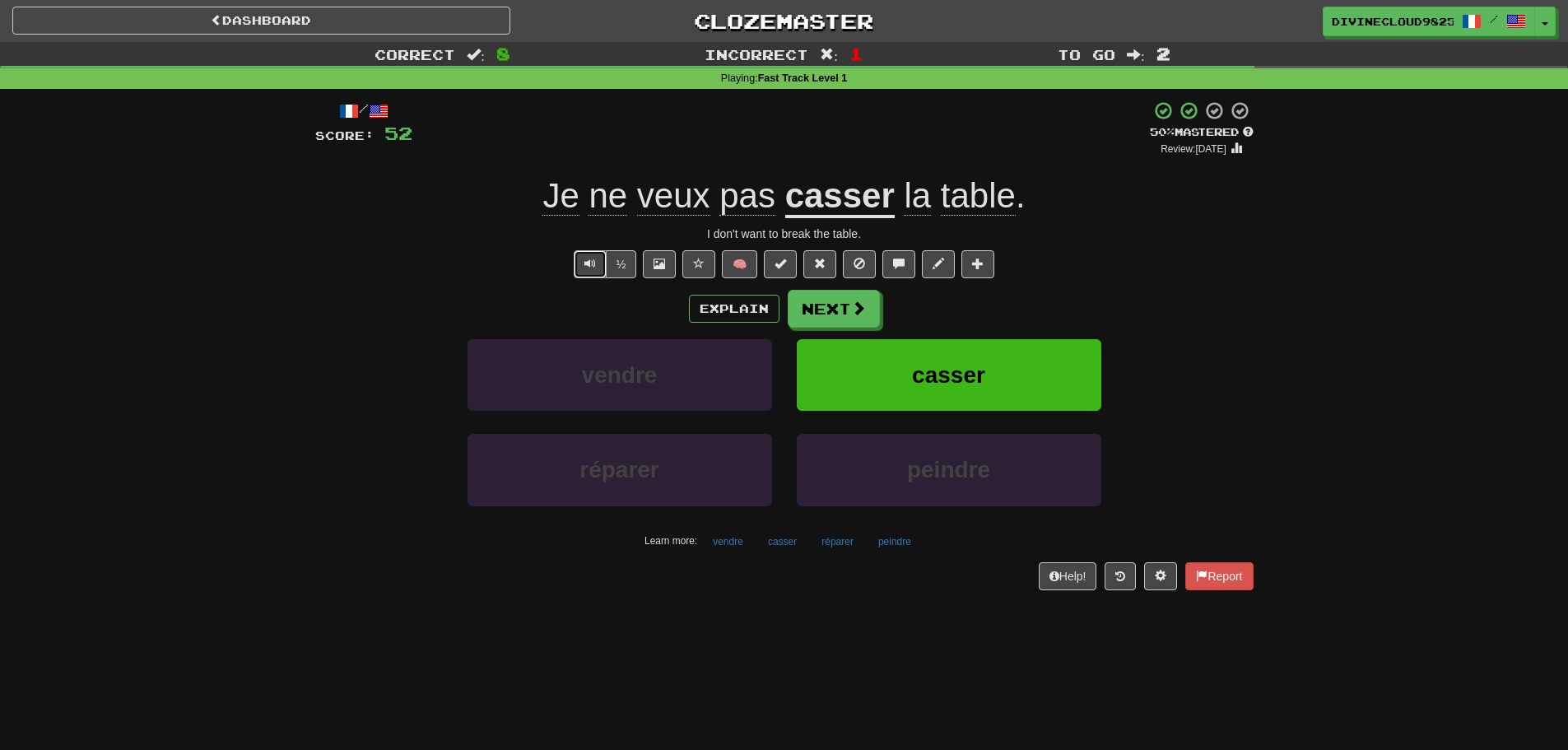
click at [594, 270] on button "Text-to-speech controls" at bounding box center [590, 264] width 33 height 28
drag, startPoint x: 813, startPoint y: 324, endPoint x: 843, endPoint y: 325, distance: 30.0
click at [819, 332] on div "Explain Next vendre casser réparer peindre Learn more: vendre casser réparer pe…" at bounding box center [784, 421] width 938 height 264
click at [823, 316] on button "Next" at bounding box center [834, 309] width 92 height 38
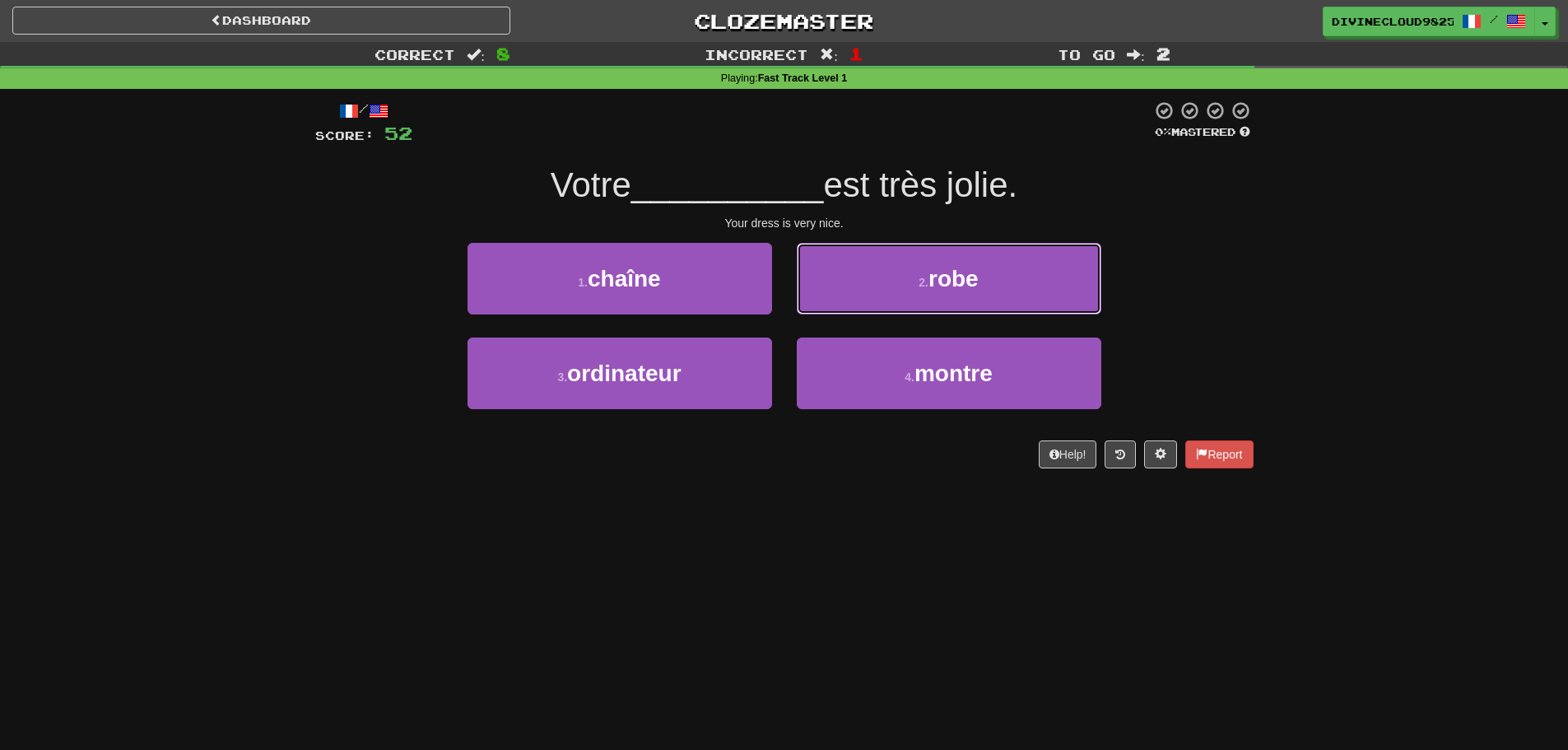
click at [1056, 278] on button "2 . robe" at bounding box center [949, 278] width 304 height 71
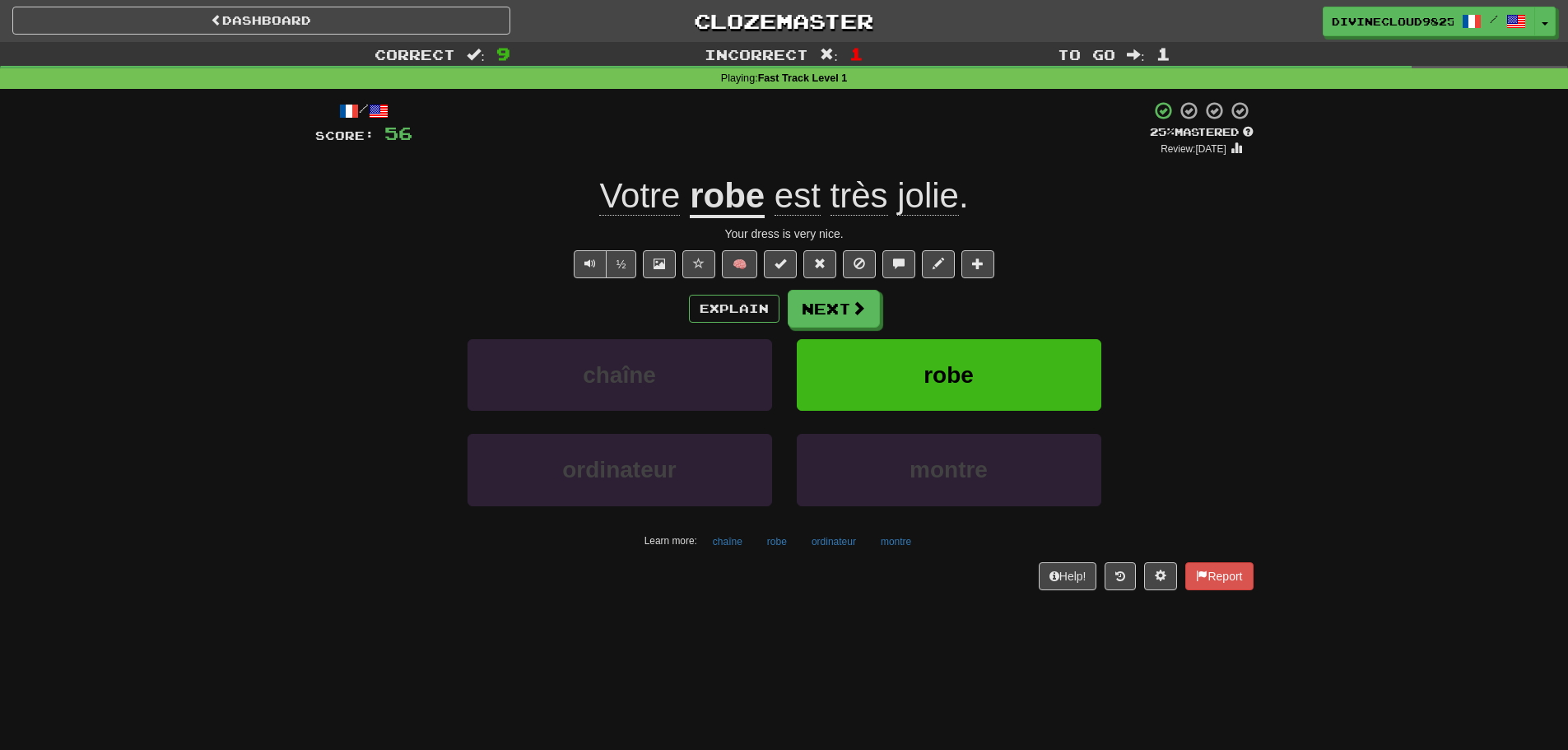
click at [841, 330] on div "Explain Next chaîne robe ordinateur montre Learn more: chaîne robe ordinateur m…" at bounding box center [784, 421] width 938 height 264
click at [847, 304] on button "Next" at bounding box center [834, 309] width 92 height 38
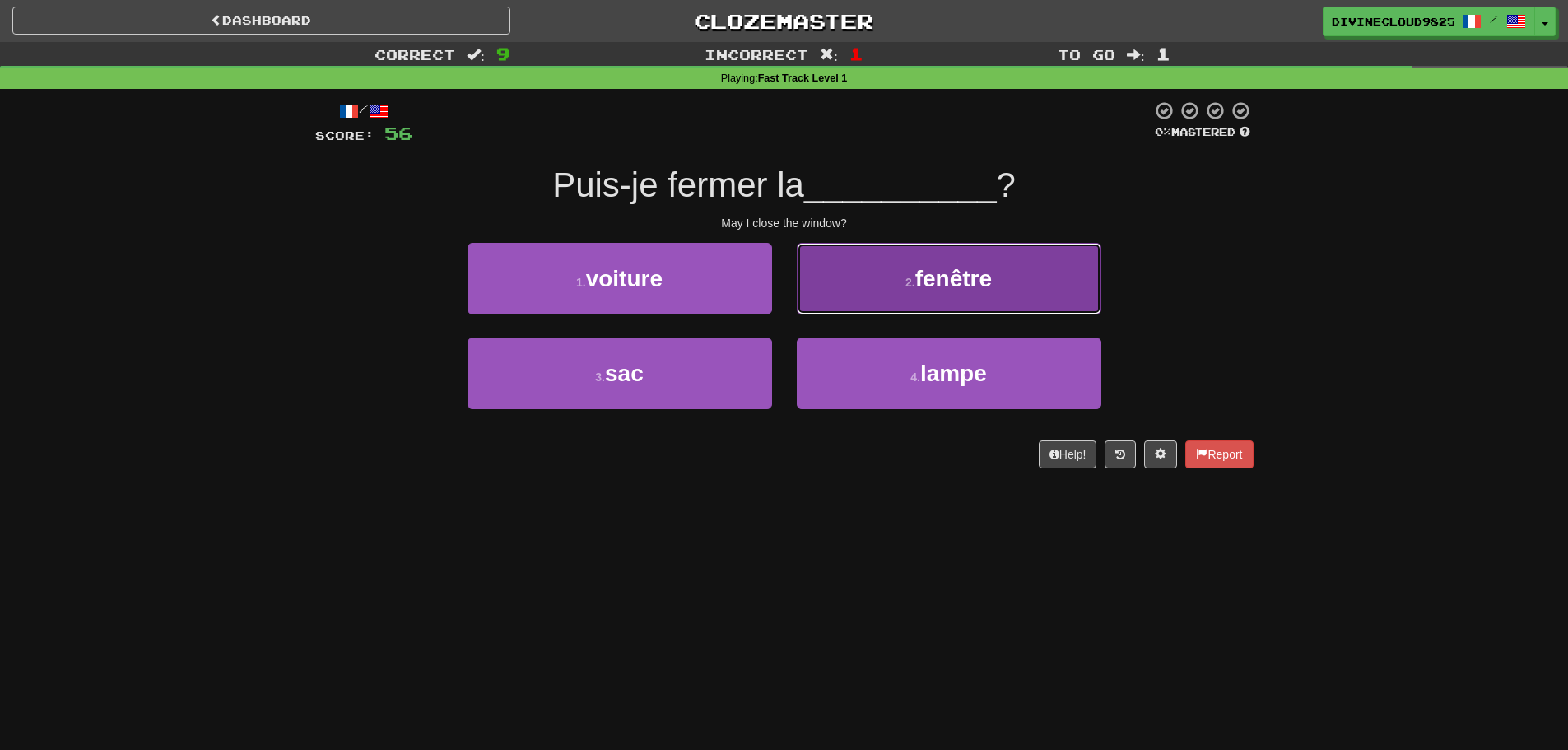
click at [1069, 273] on button "2 . fenêtre" at bounding box center [949, 278] width 304 height 71
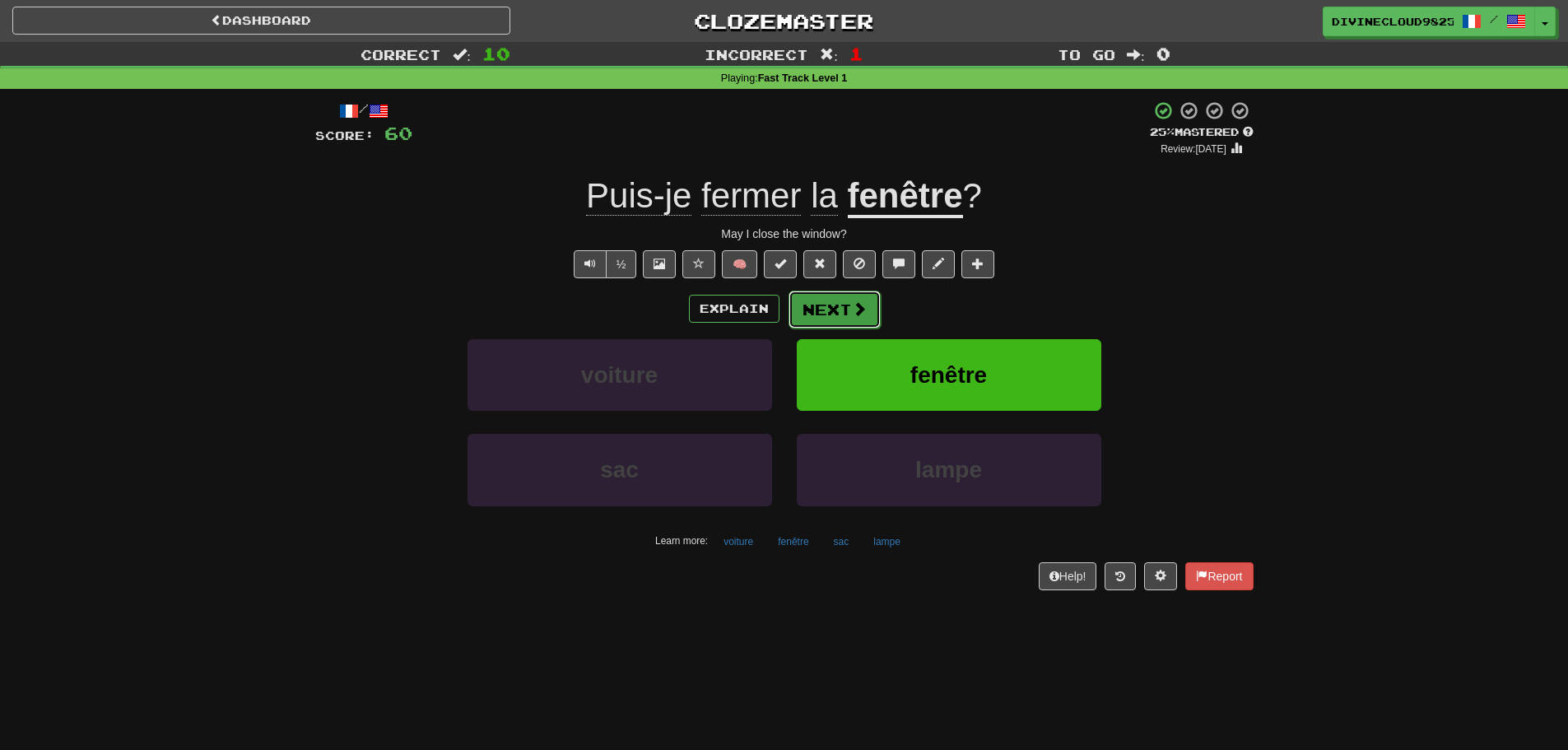
click at [838, 310] on button "Next" at bounding box center [834, 309] width 92 height 38
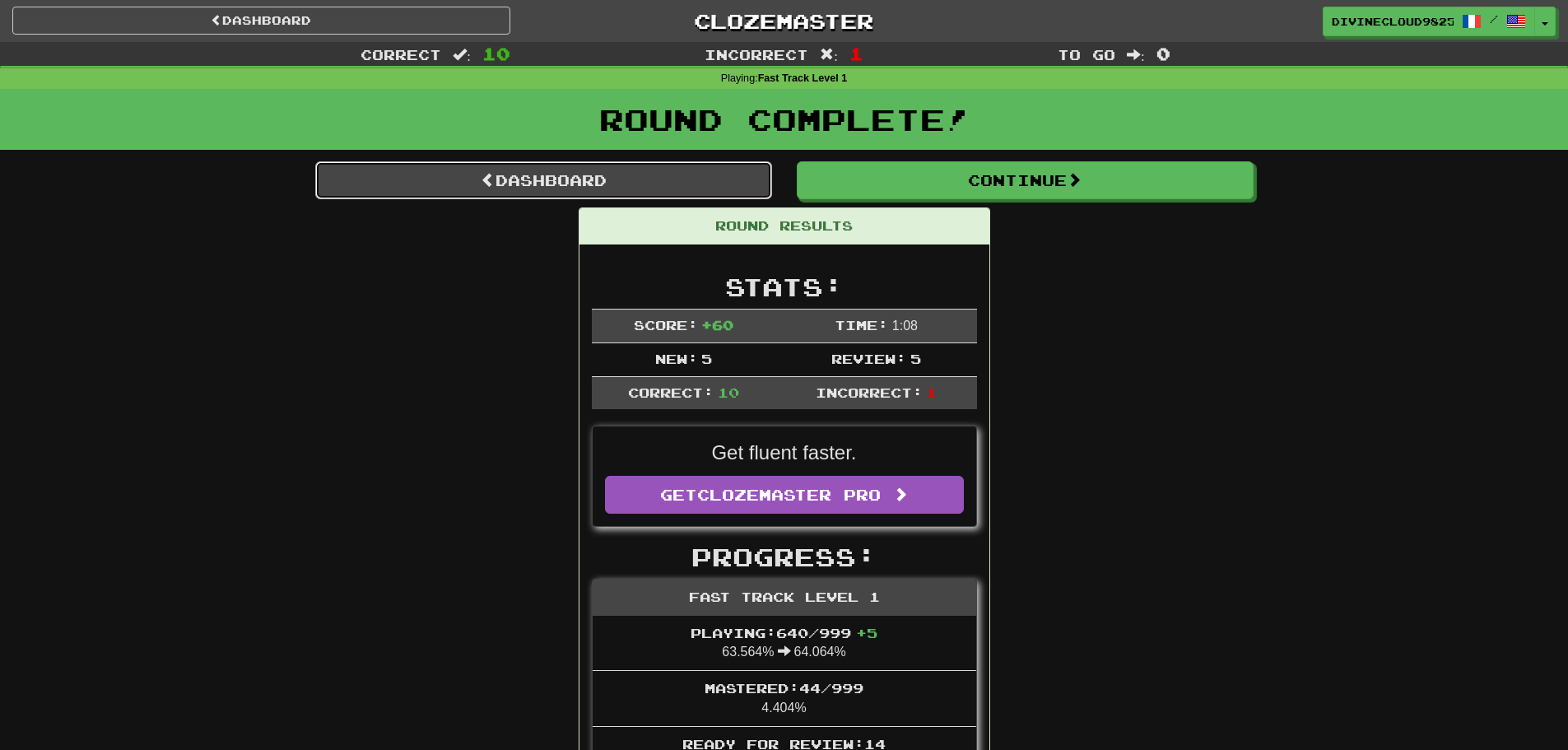
click at [433, 189] on link "Dashboard" at bounding box center [543, 180] width 457 height 38
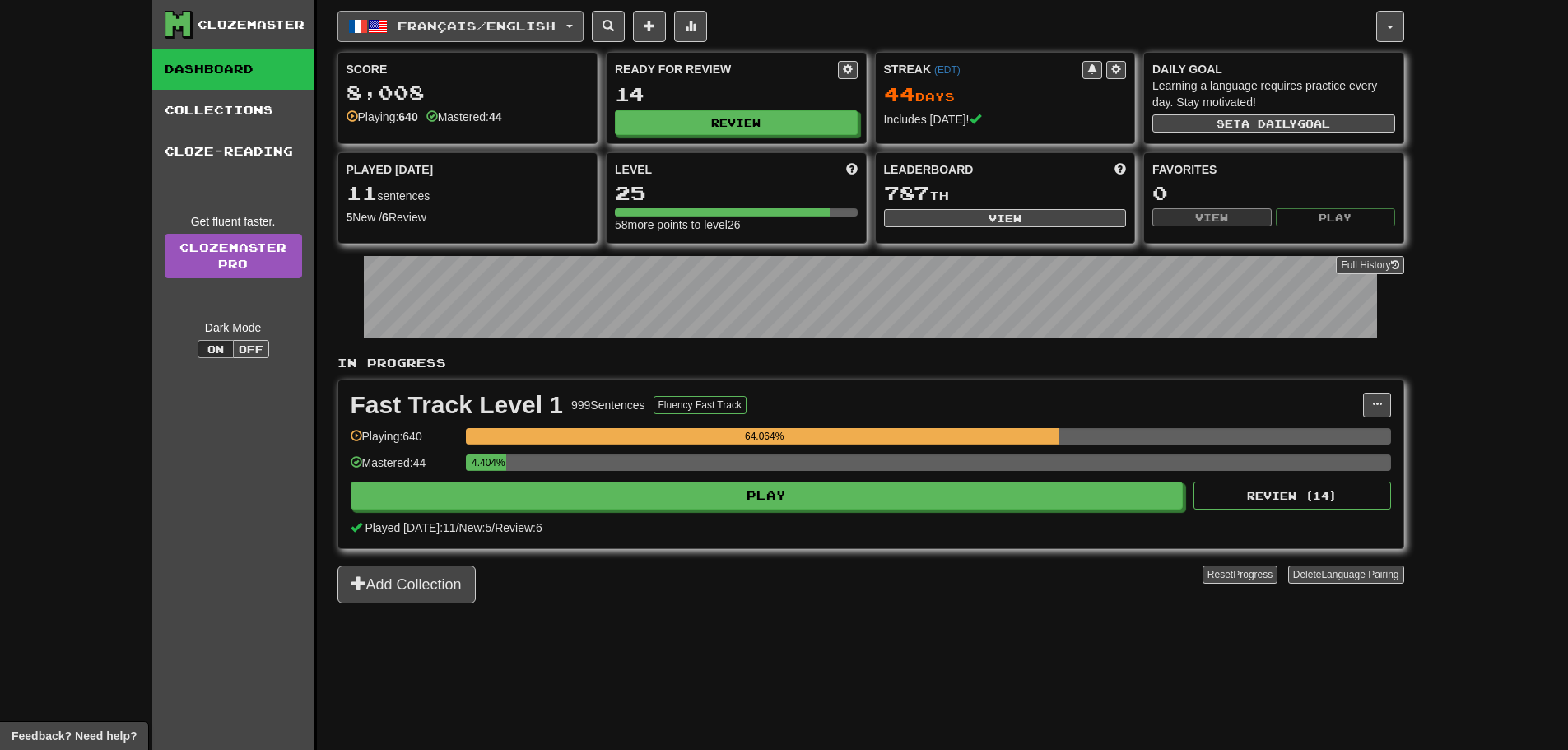
click at [407, 35] on button "Français / English" at bounding box center [461, 26] width 246 height 31
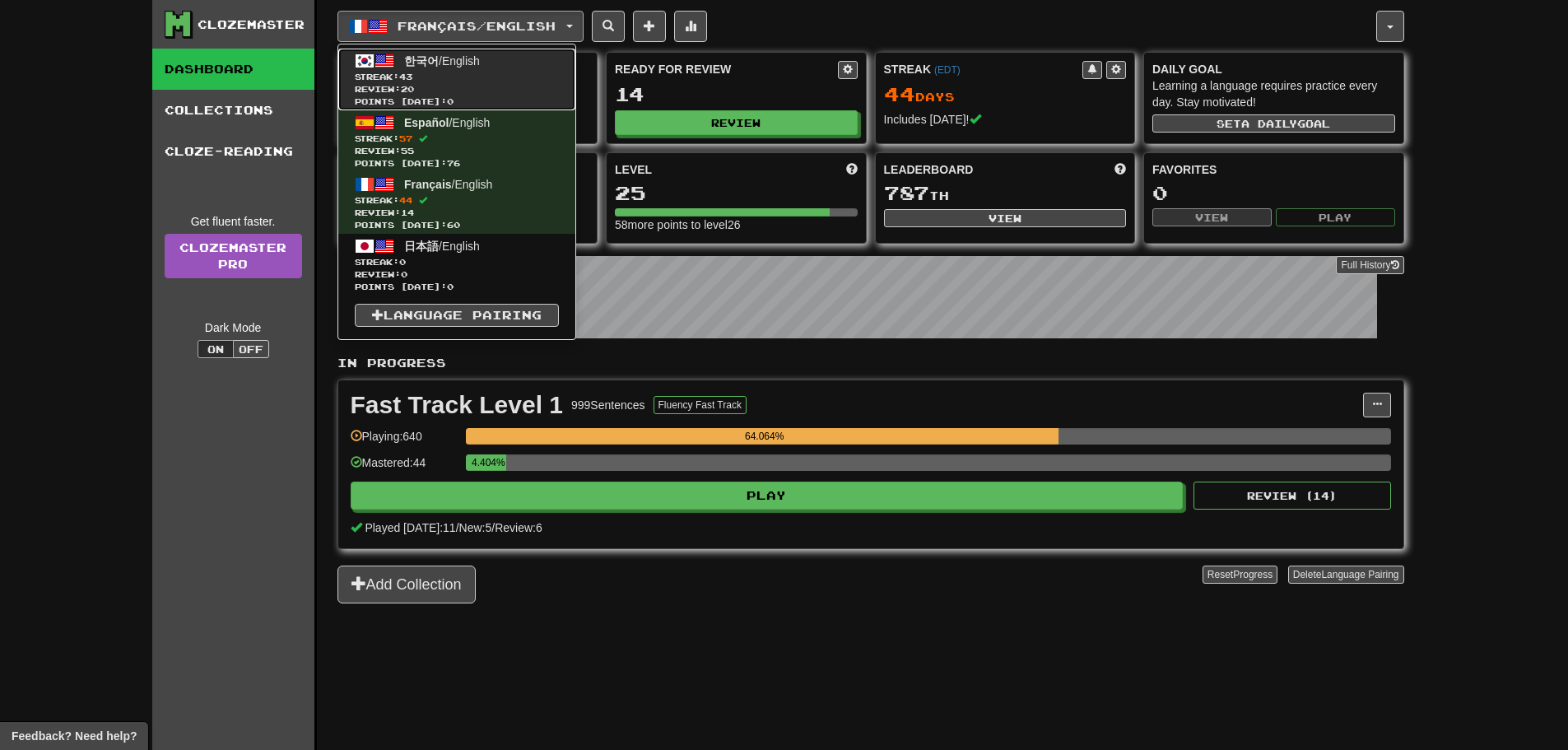
click at [423, 73] on span "Streak: 43" at bounding box center [457, 76] width 204 height 13
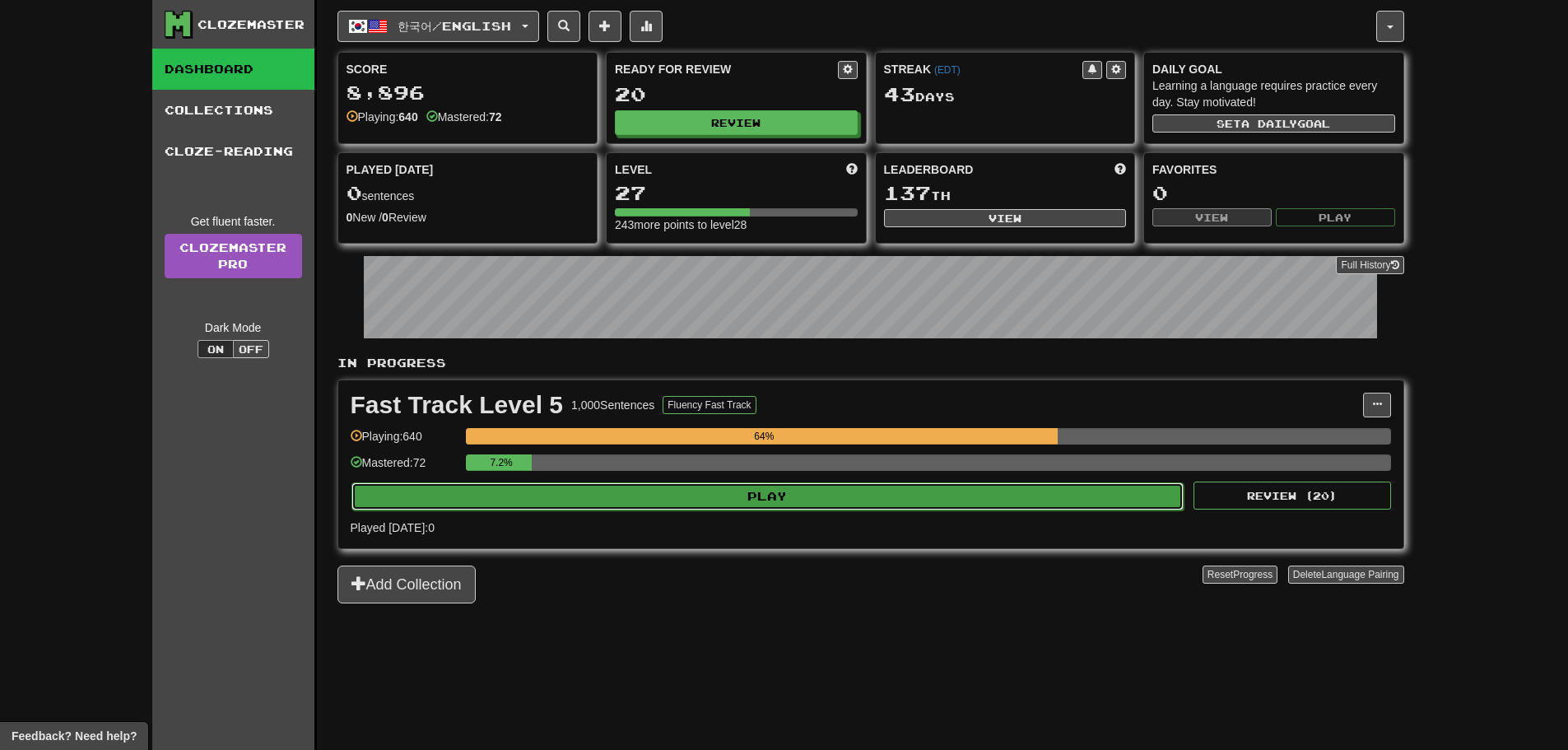
click at [944, 499] on button "Play" at bounding box center [768, 496] width 833 height 28
select select "**"
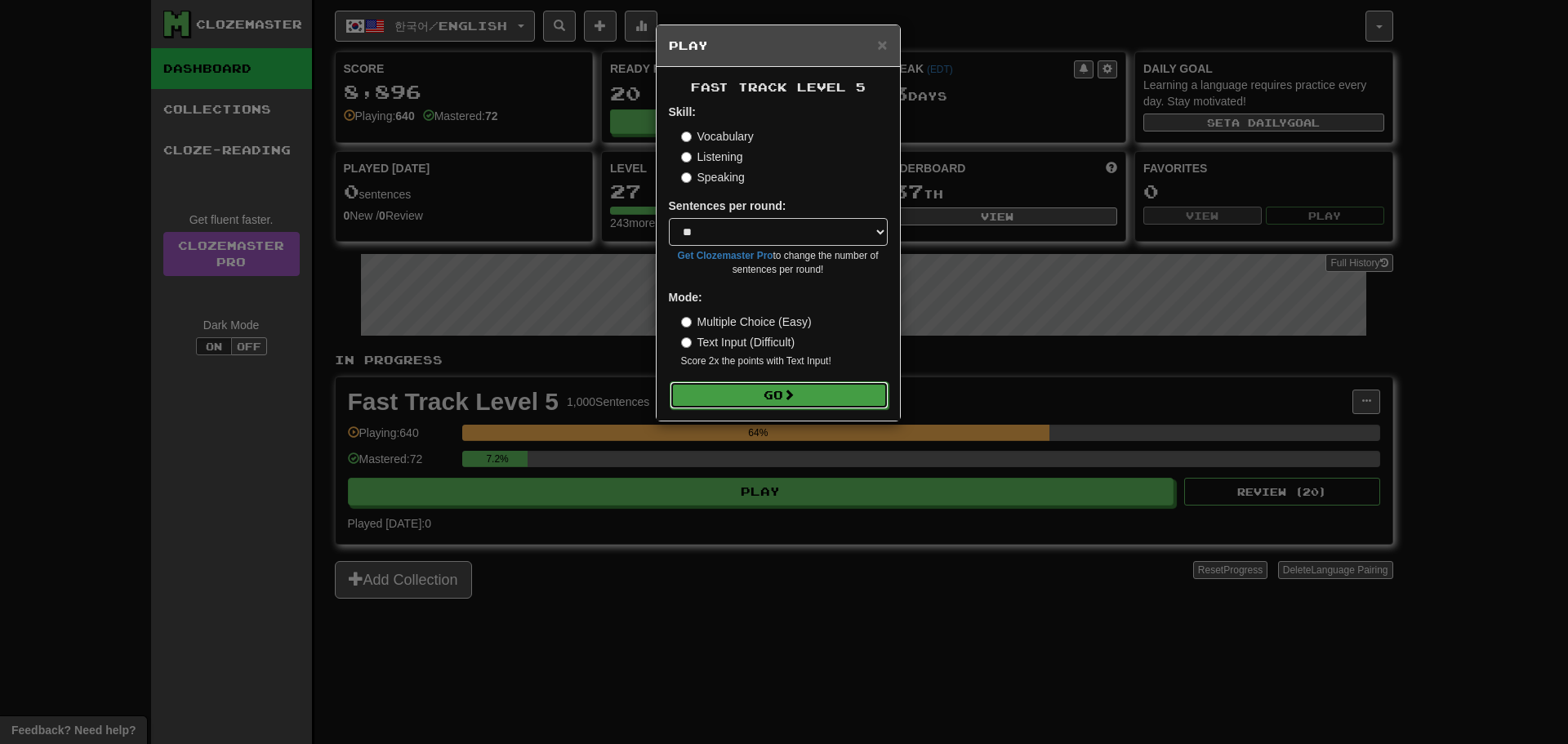
click at [868, 394] on button "Go" at bounding box center [779, 395] width 219 height 28
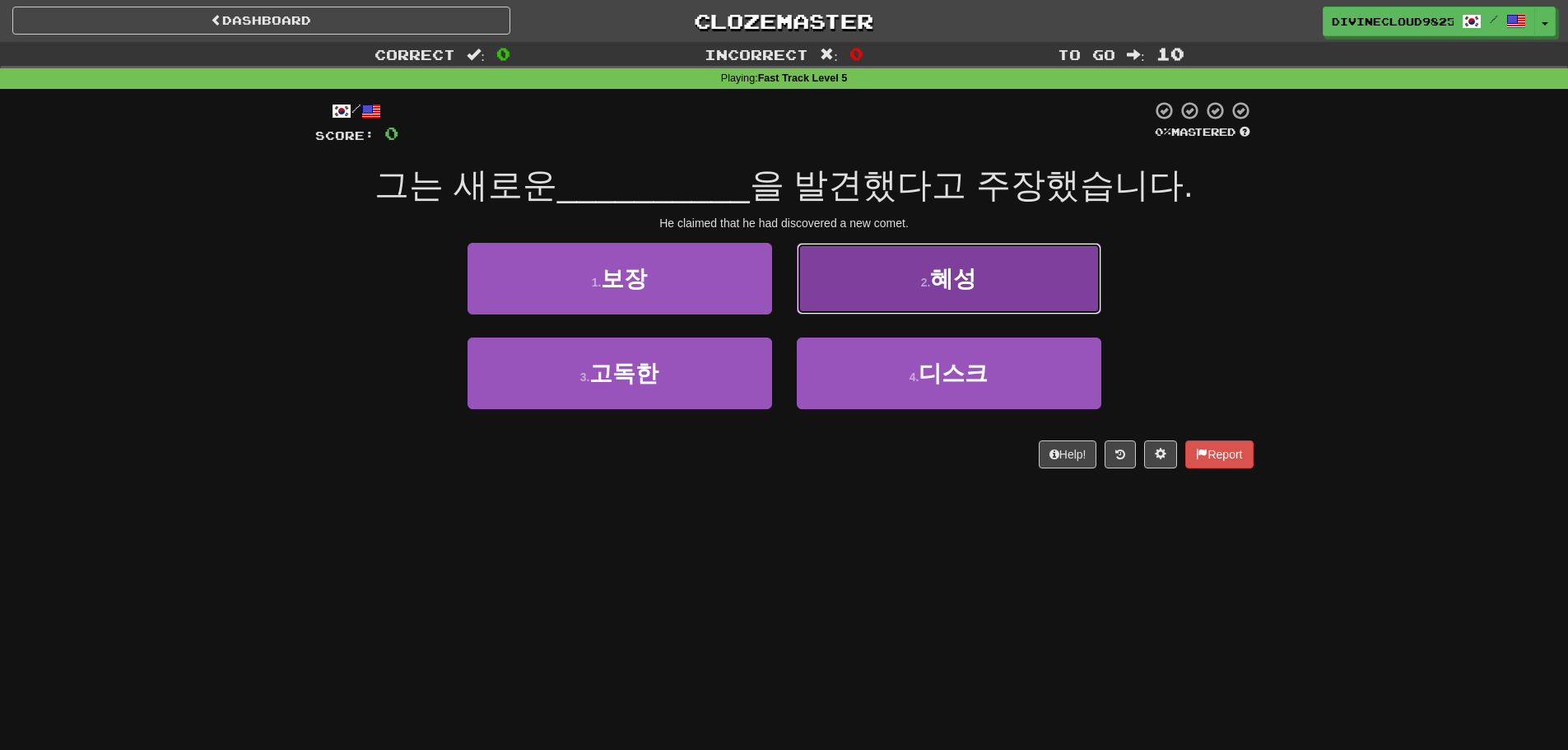
click at [917, 286] on button "2 . 혜성" at bounding box center [949, 278] width 304 height 71
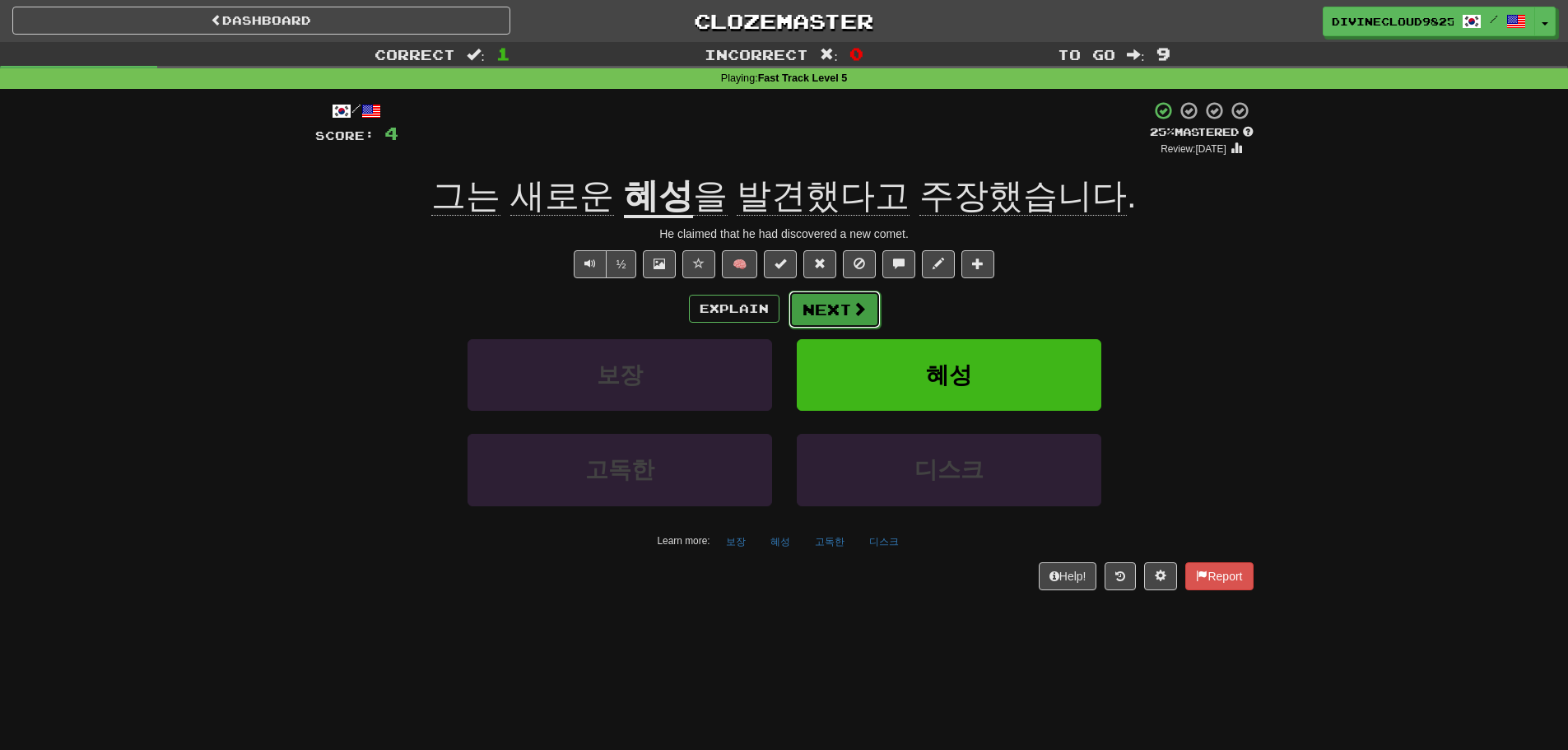
click at [823, 295] on button "Next" at bounding box center [834, 309] width 92 height 38
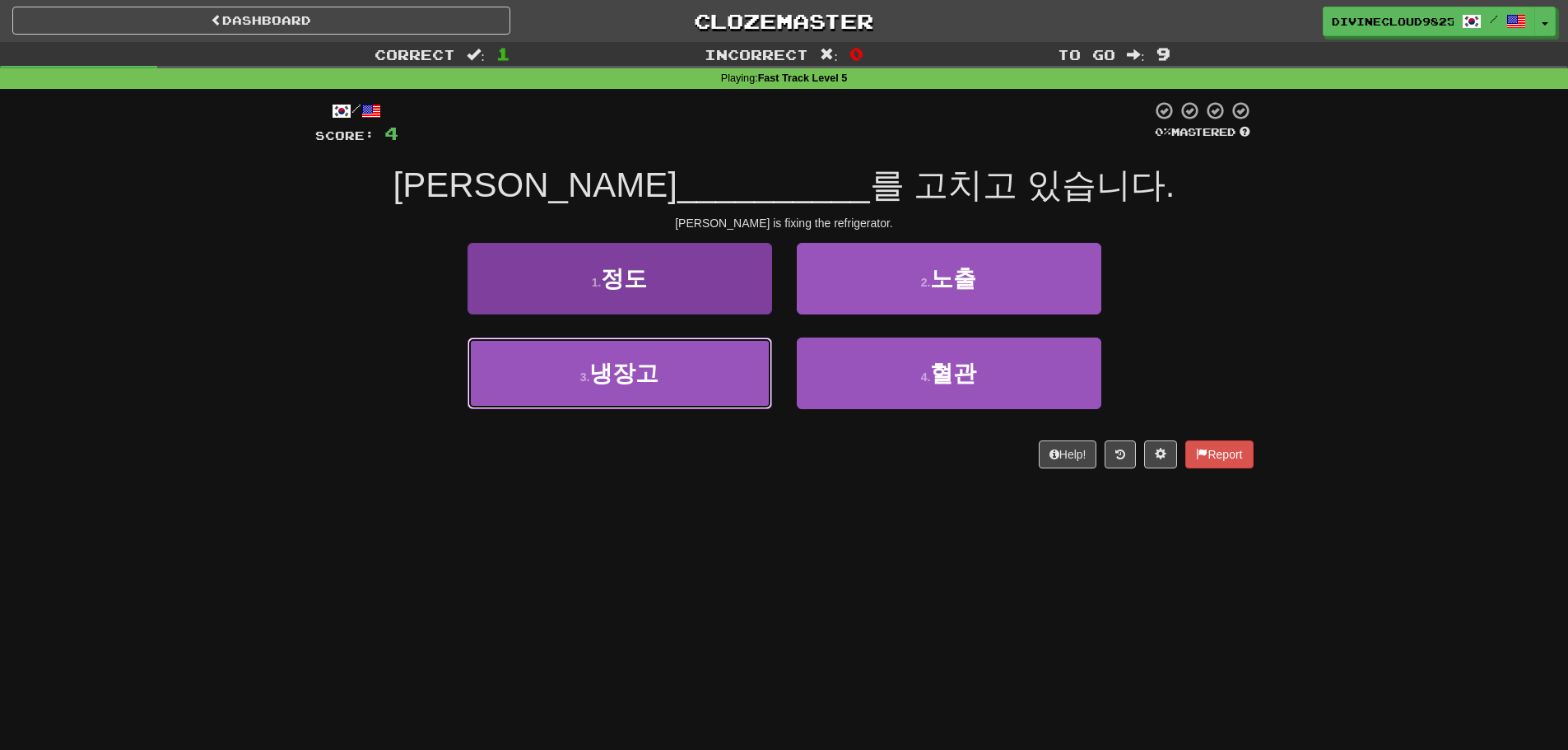
click at [664, 390] on button "3 . 냉장고" at bounding box center [619, 373] width 304 height 71
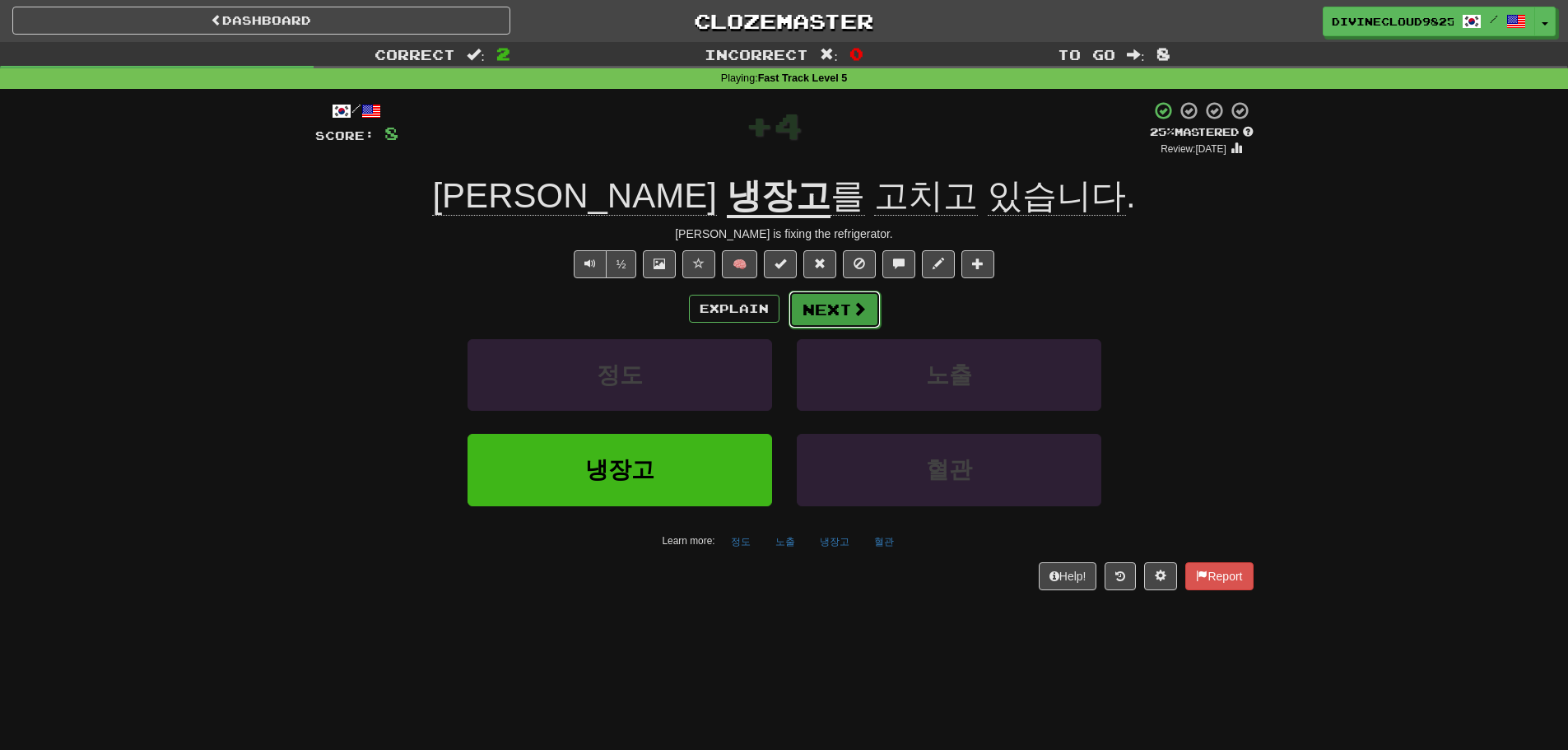
click at [847, 313] on button "Next" at bounding box center [834, 309] width 92 height 38
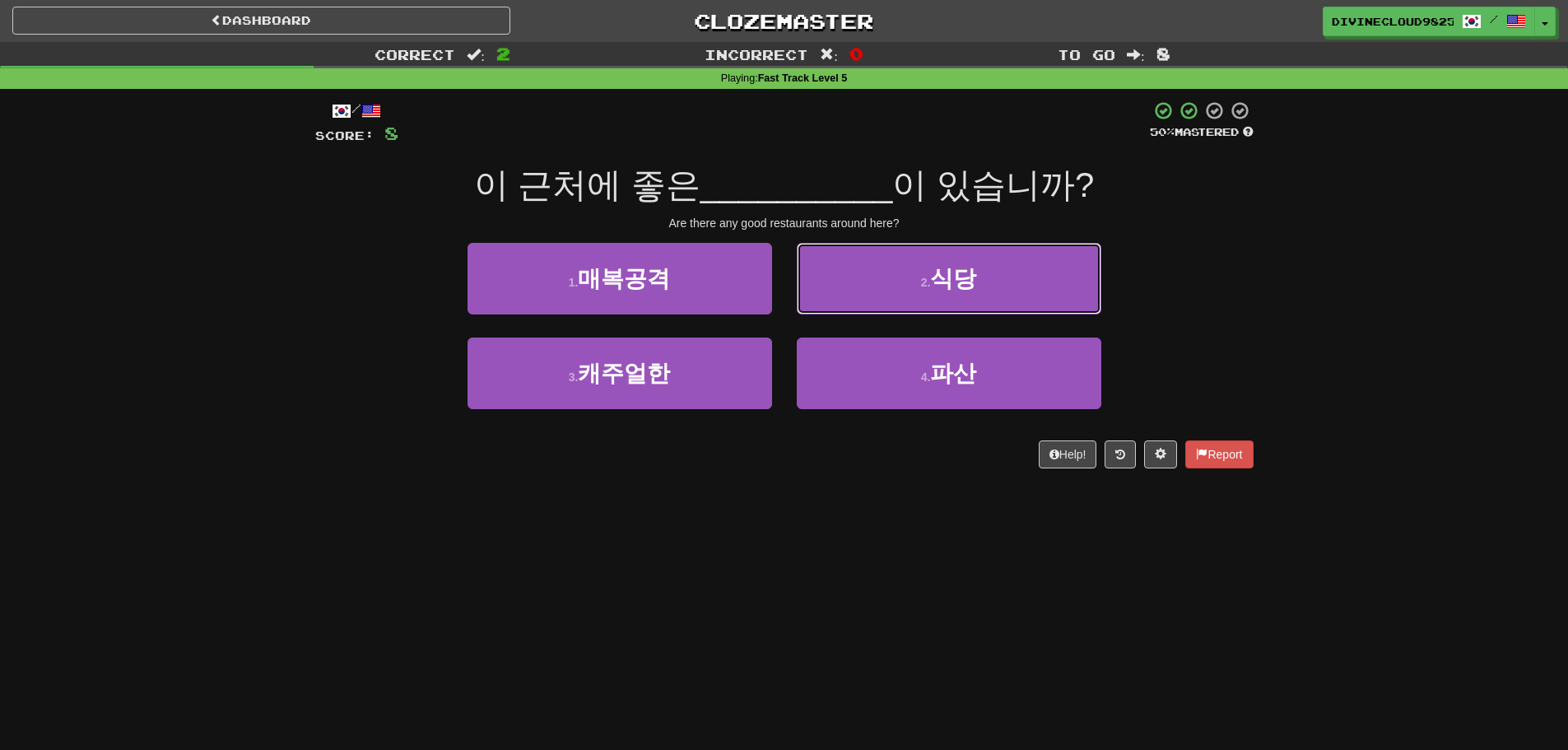
drag, startPoint x: 1053, startPoint y: 279, endPoint x: 1082, endPoint y: 274, distance: 29.4
click at [1053, 278] on button "2 . 식당" at bounding box center [949, 278] width 304 height 71
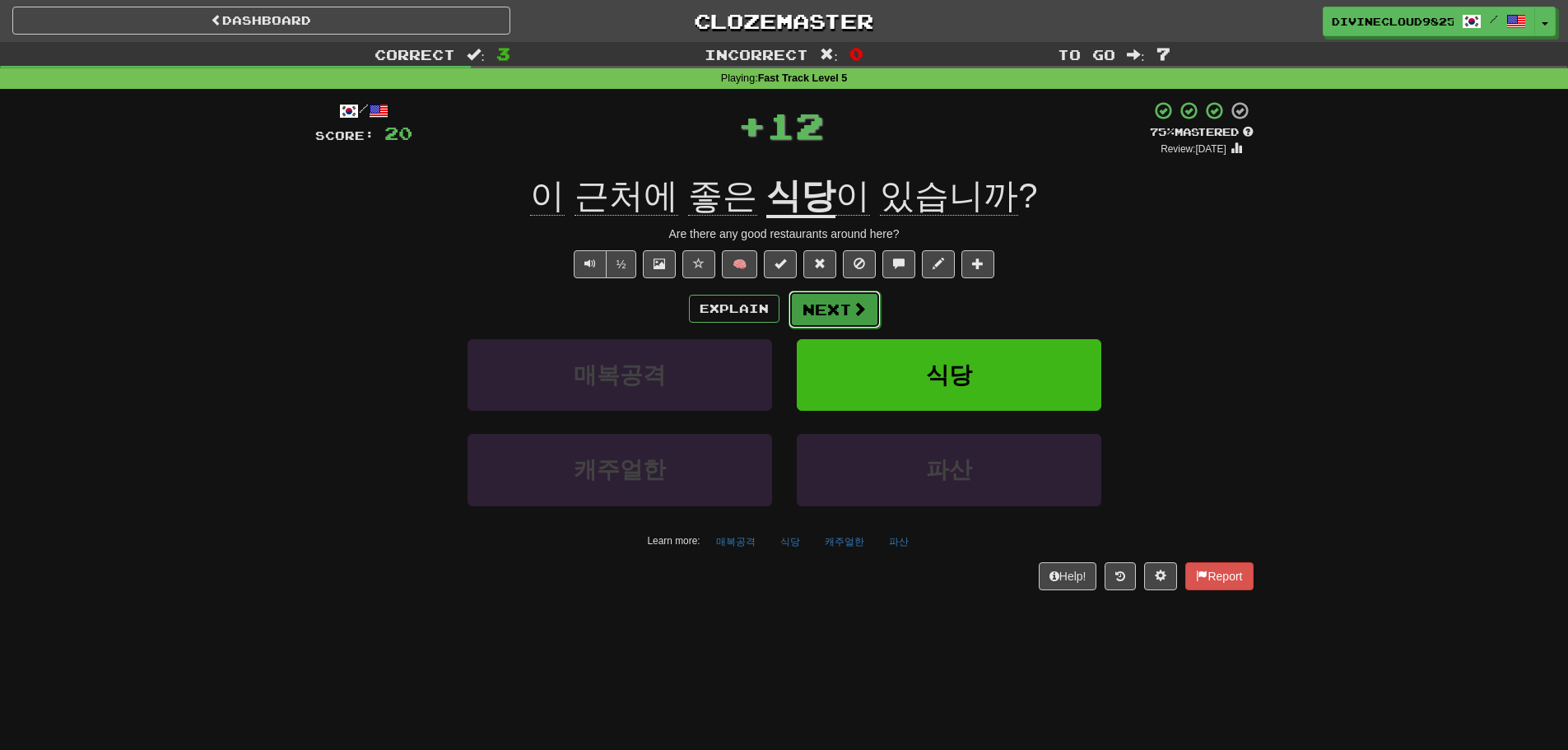
click at [867, 317] on button "Next" at bounding box center [834, 309] width 92 height 38
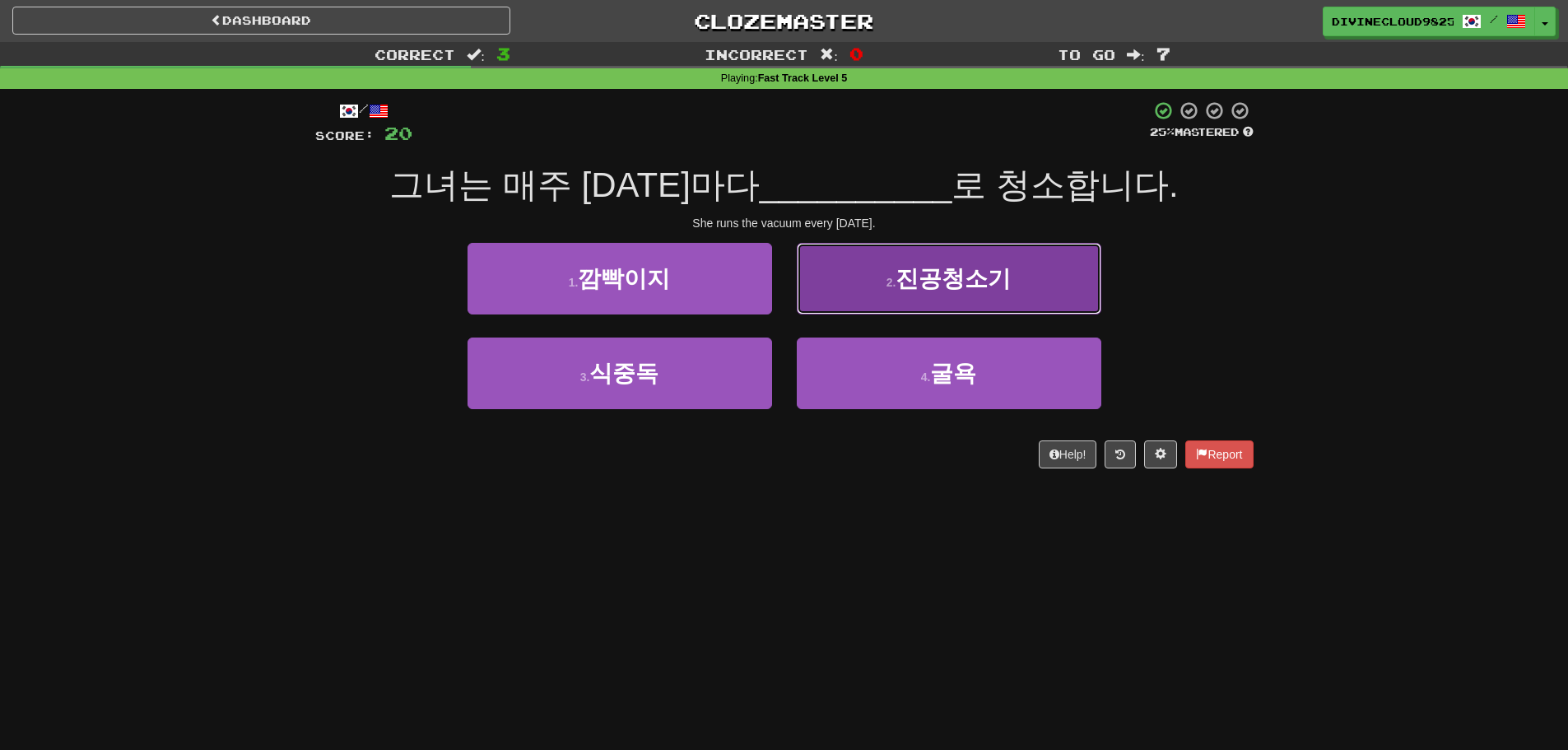
click at [1042, 293] on button "2 . 진공청소기" at bounding box center [949, 278] width 304 height 71
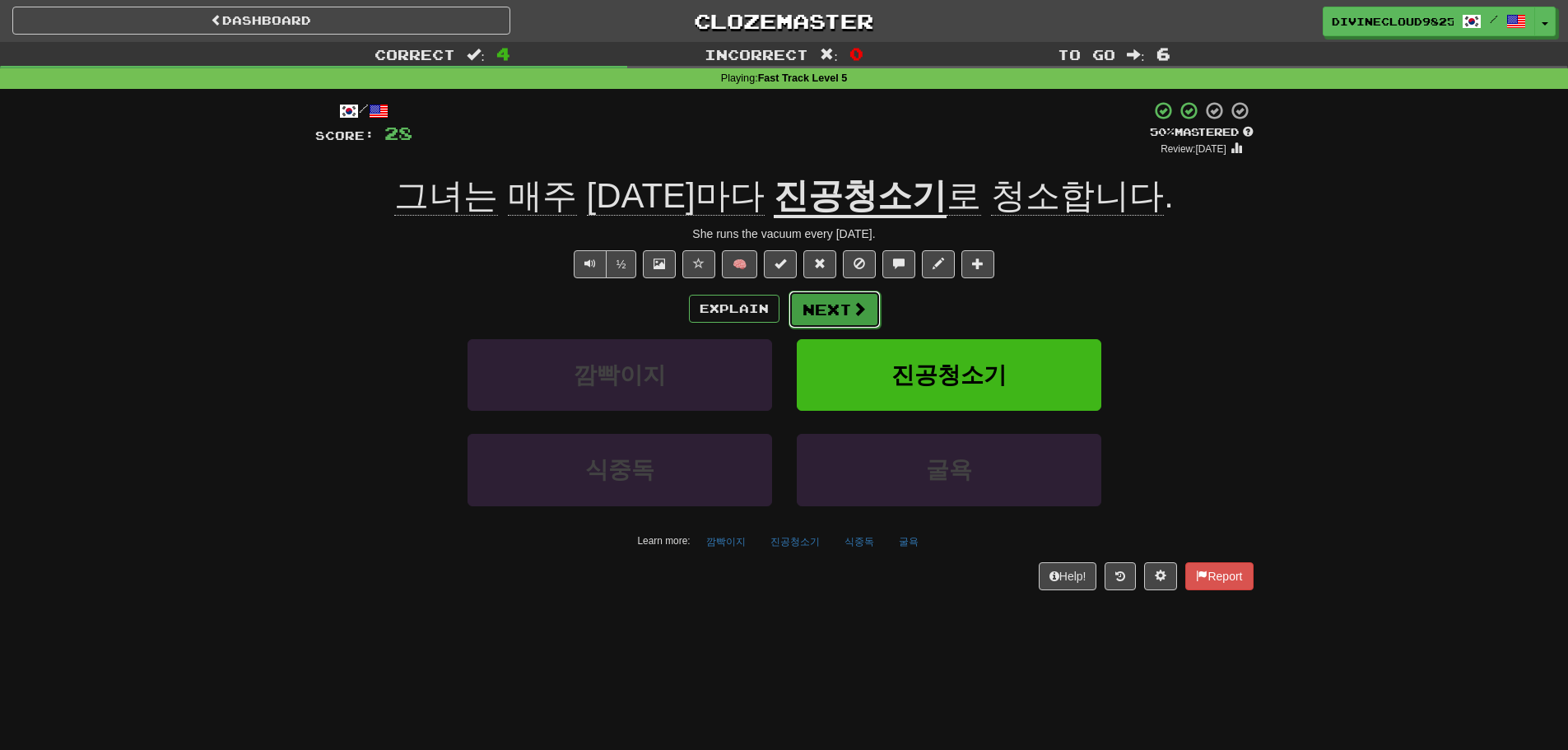
click at [837, 311] on button "Next" at bounding box center [834, 309] width 92 height 38
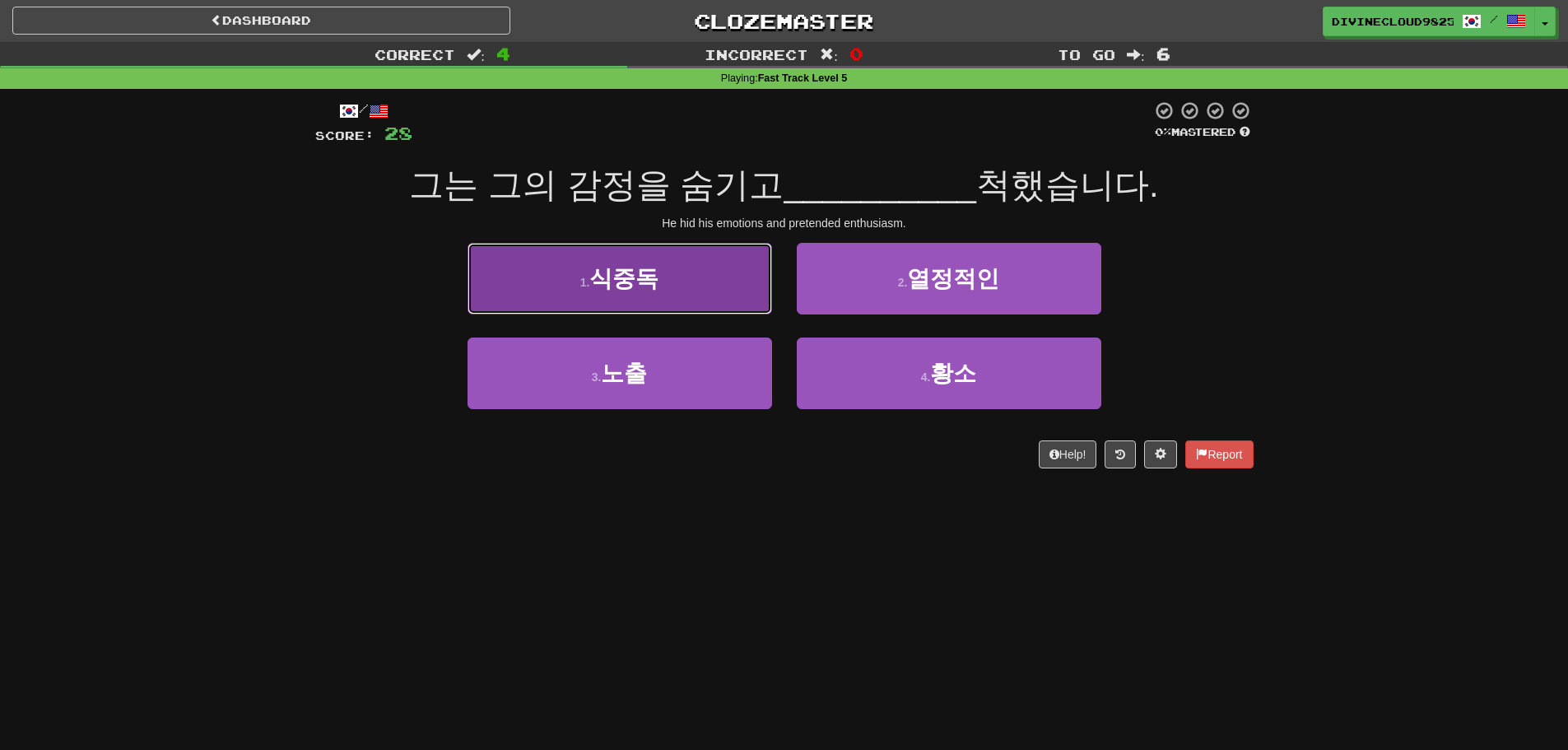
click at [622, 264] on button "1 . 식중독" at bounding box center [619, 278] width 304 height 71
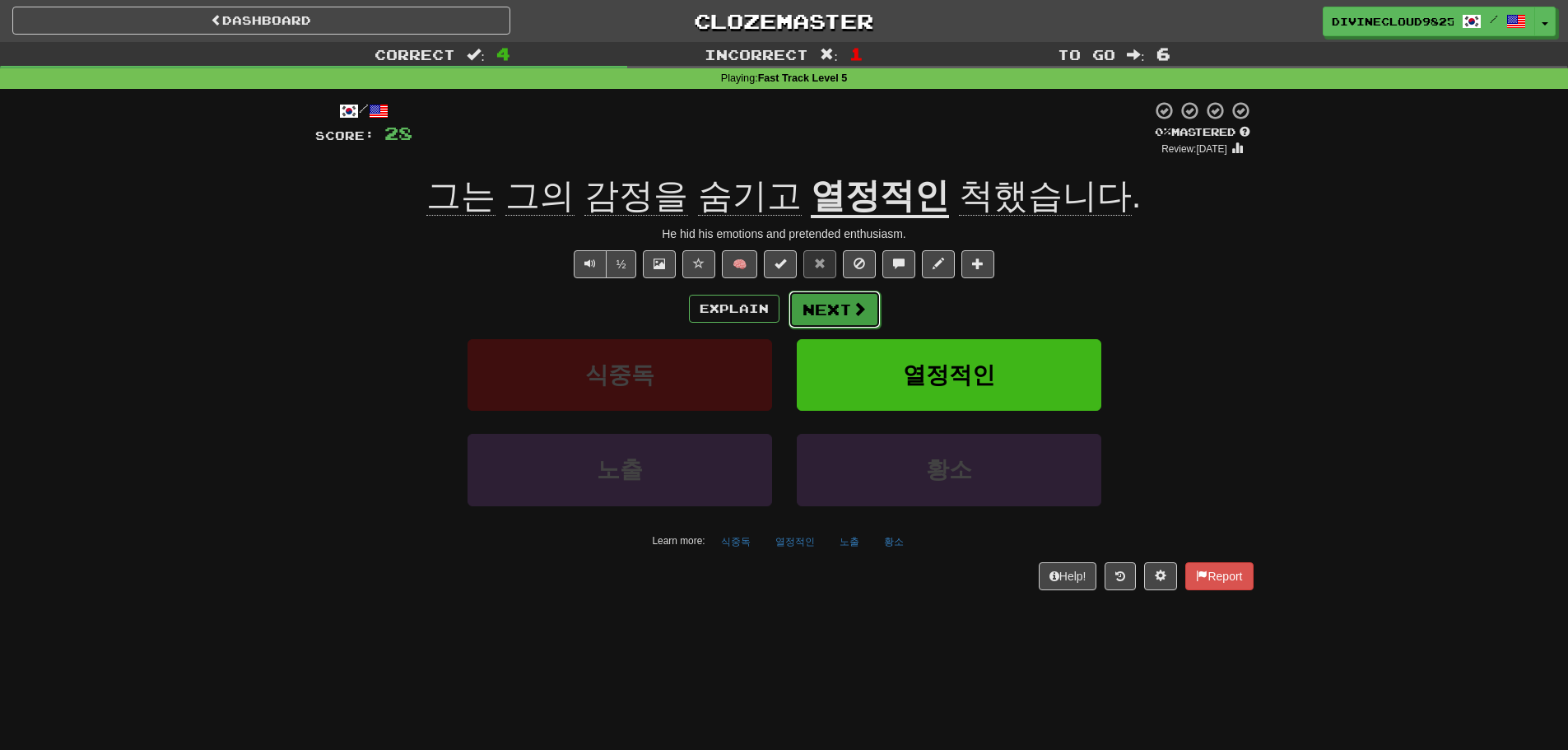
click at [847, 300] on button "Next" at bounding box center [834, 309] width 92 height 38
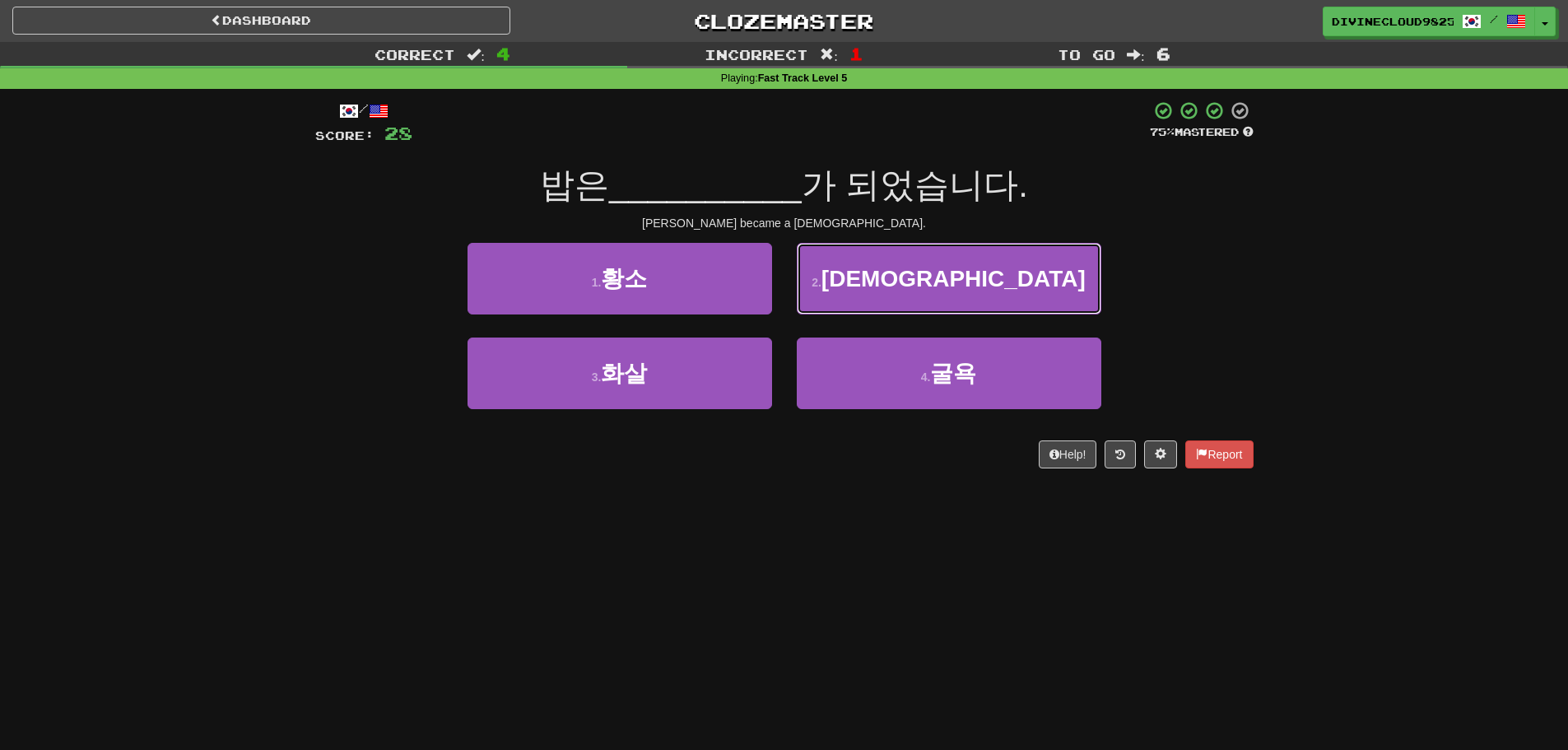
drag, startPoint x: 1073, startPoint y: 278, endPoint x: 1097, endPoint y: 280, distance: 24.1
click at [1076, 279] on button "2 . 목사" at bounding box center [949, 278] width 304 height 71
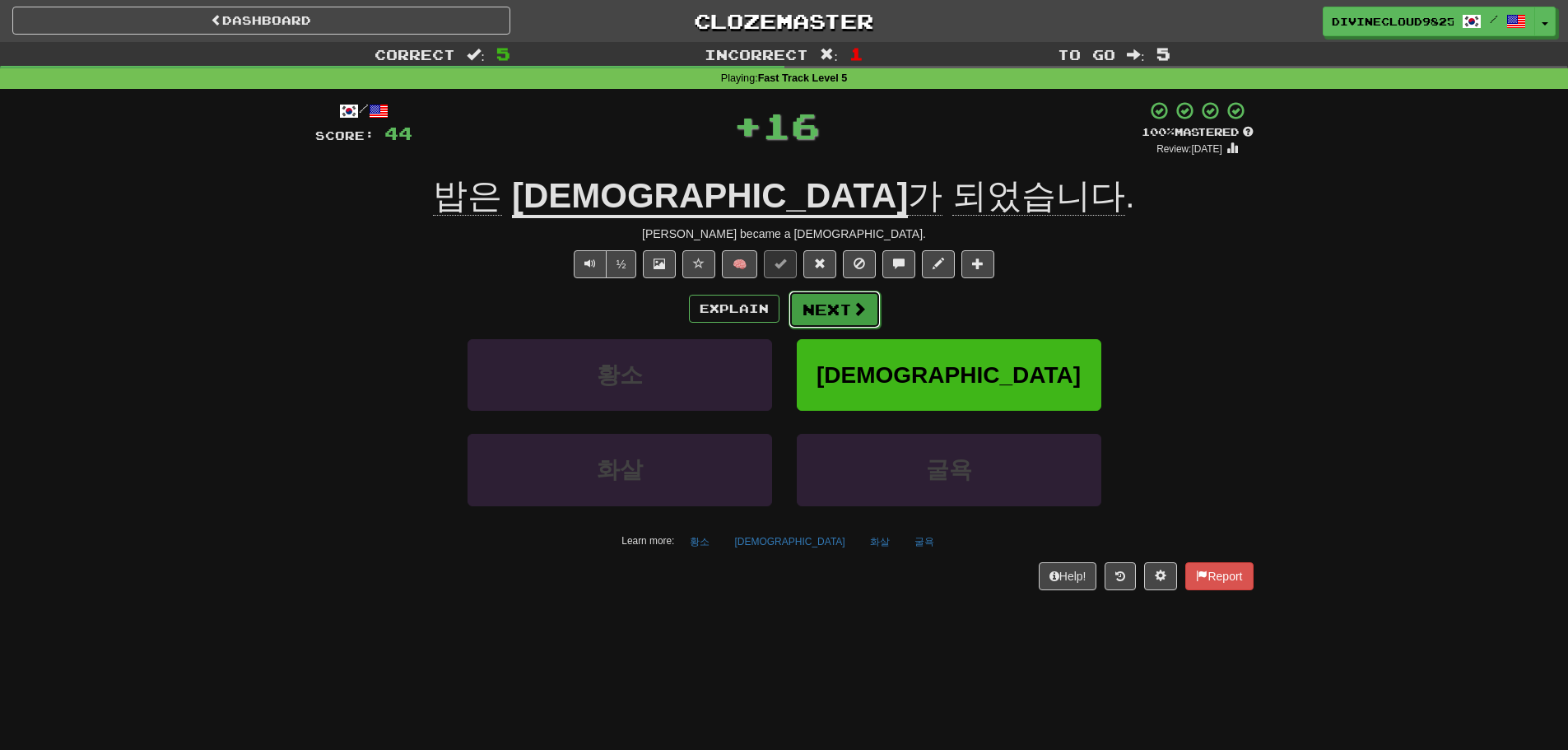
click at [842, 311] on button "Next" at bounding box center [834, 309] width 92 height 38
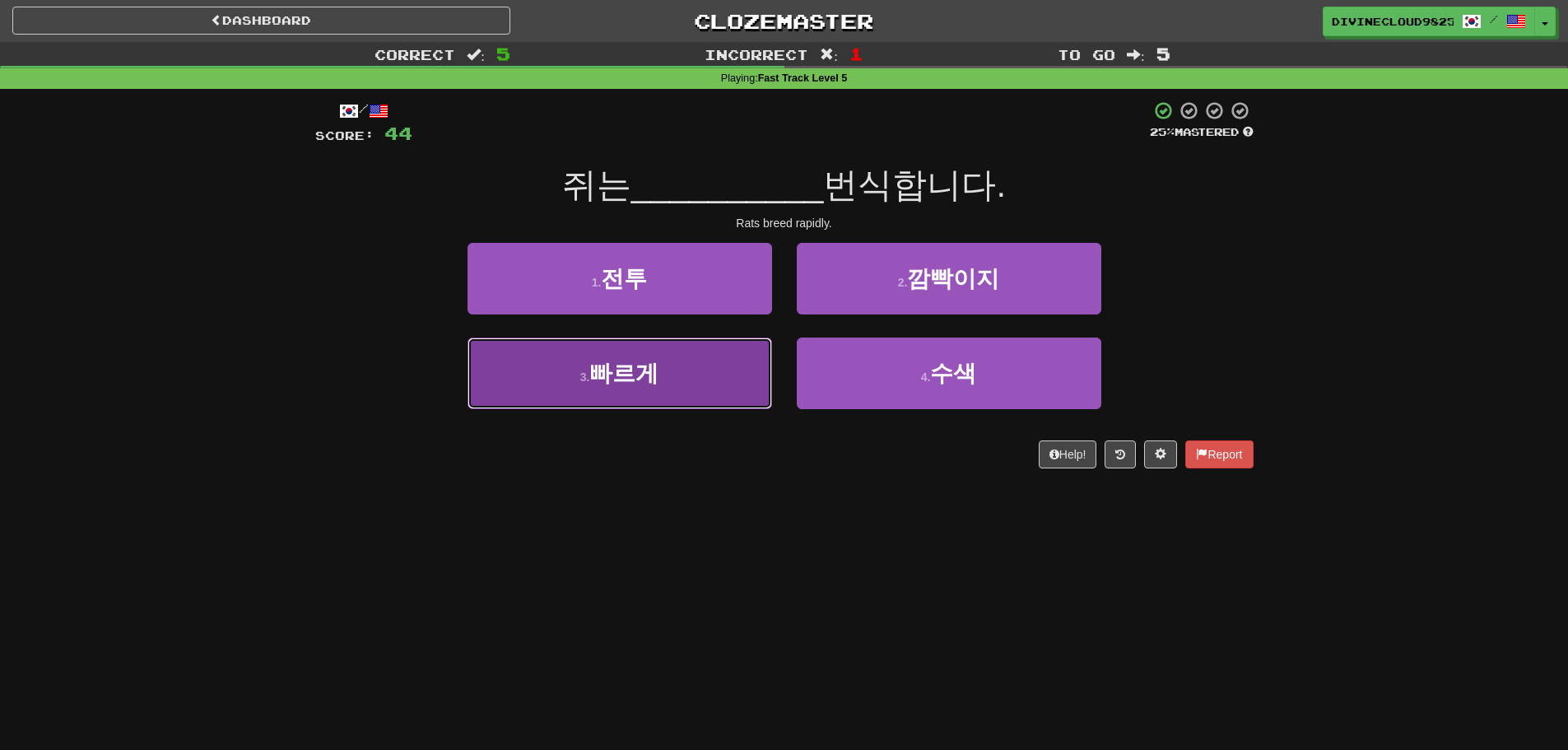
click at [573, 376] on button "3 . 빠르게" at bounding box center [619, 373] width 304 height 71
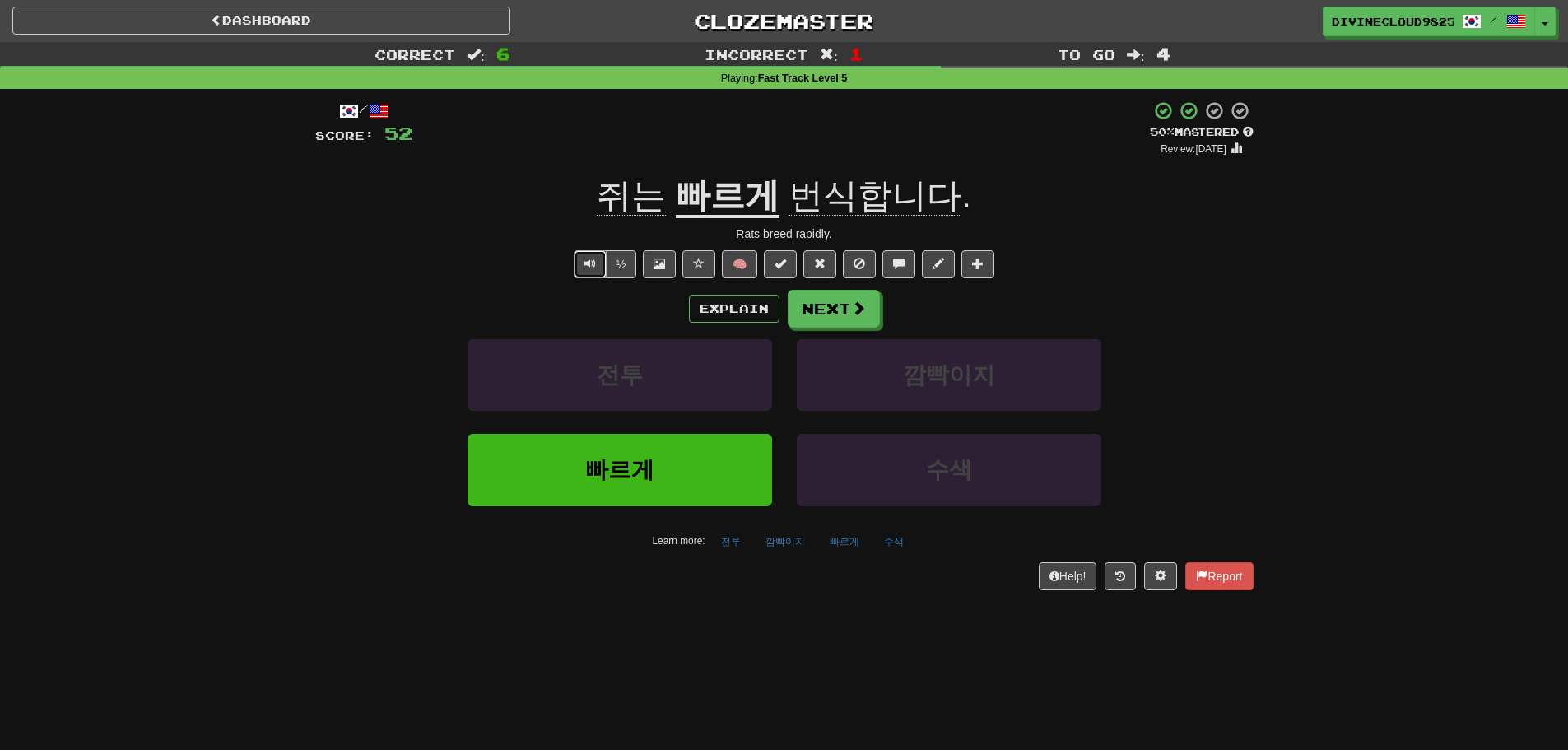
click at [576, 263] on button "Text-to-speech controls" at bounding box center [590, 264] width 33 height 28
click at [830, 309] on button "Next" at bounding box center [834, 309] width 92 height 38
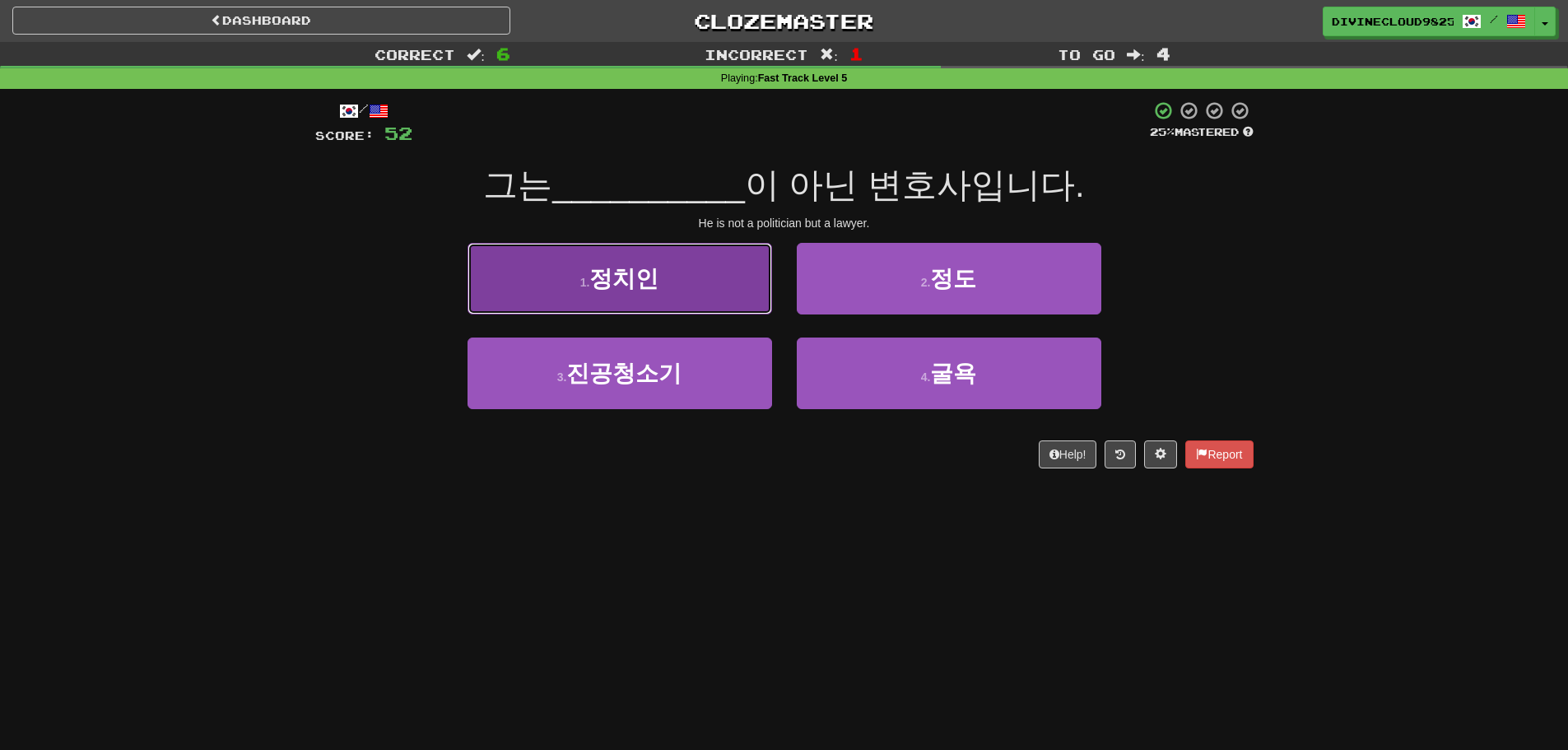
click at [658, 299] on button "1 . 정치인" at bounding box center [619, 278] width 304 height 71
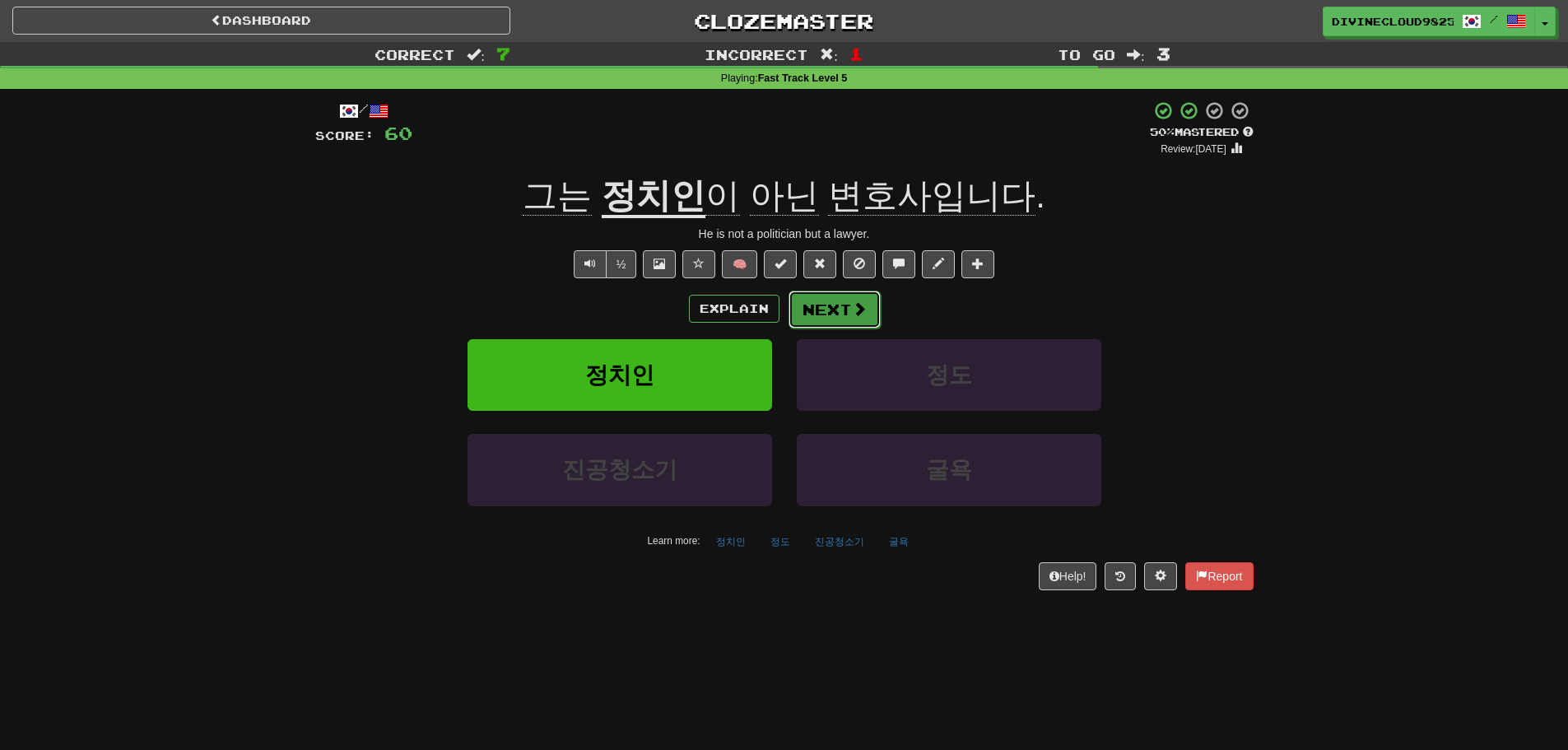
click at [824, 305] on button "Next" at bounding box center [834, 309] width 92 height 38
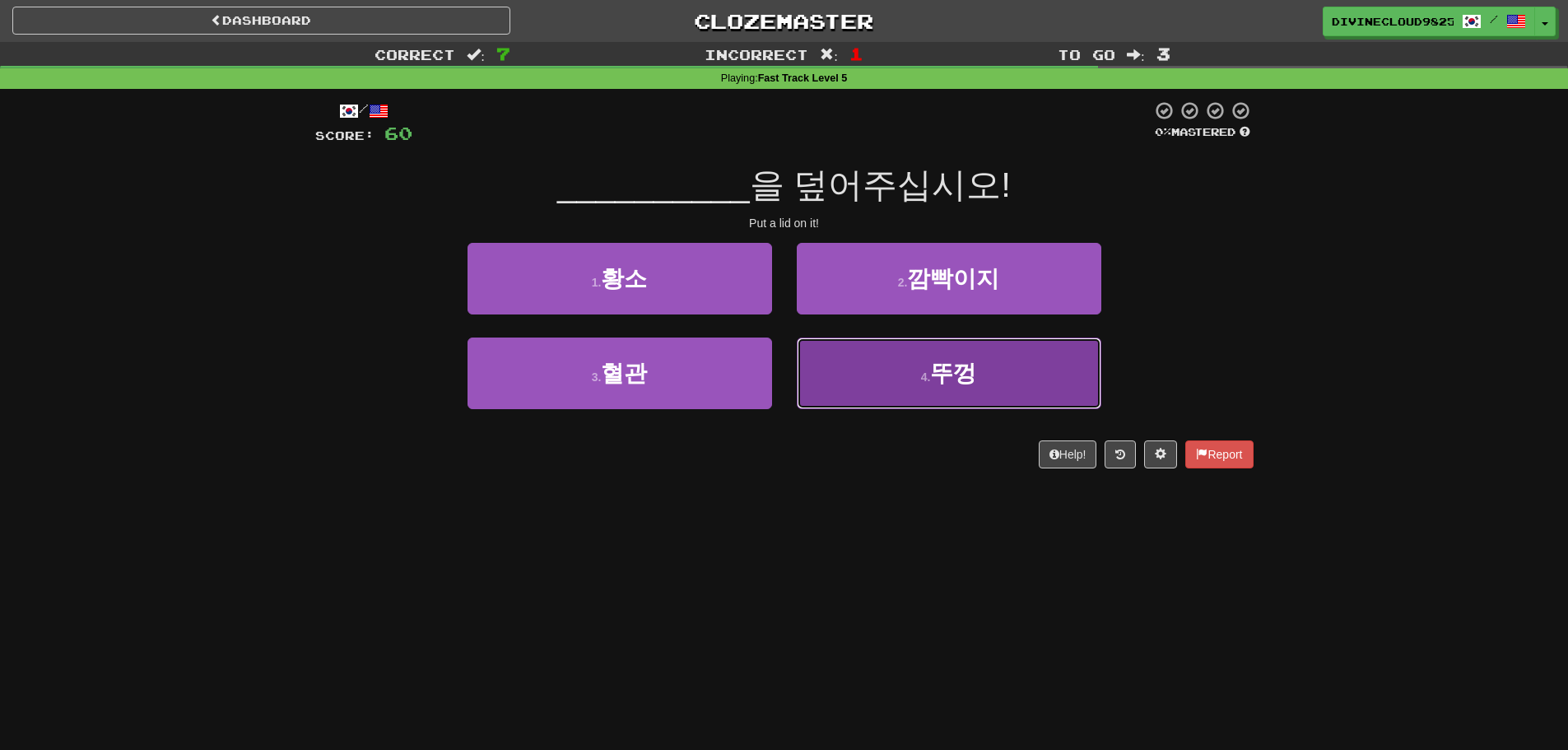
click at [1037, 361] on button "4 . 뚜껑" at bounding box center [949, 373] width 304 height 71
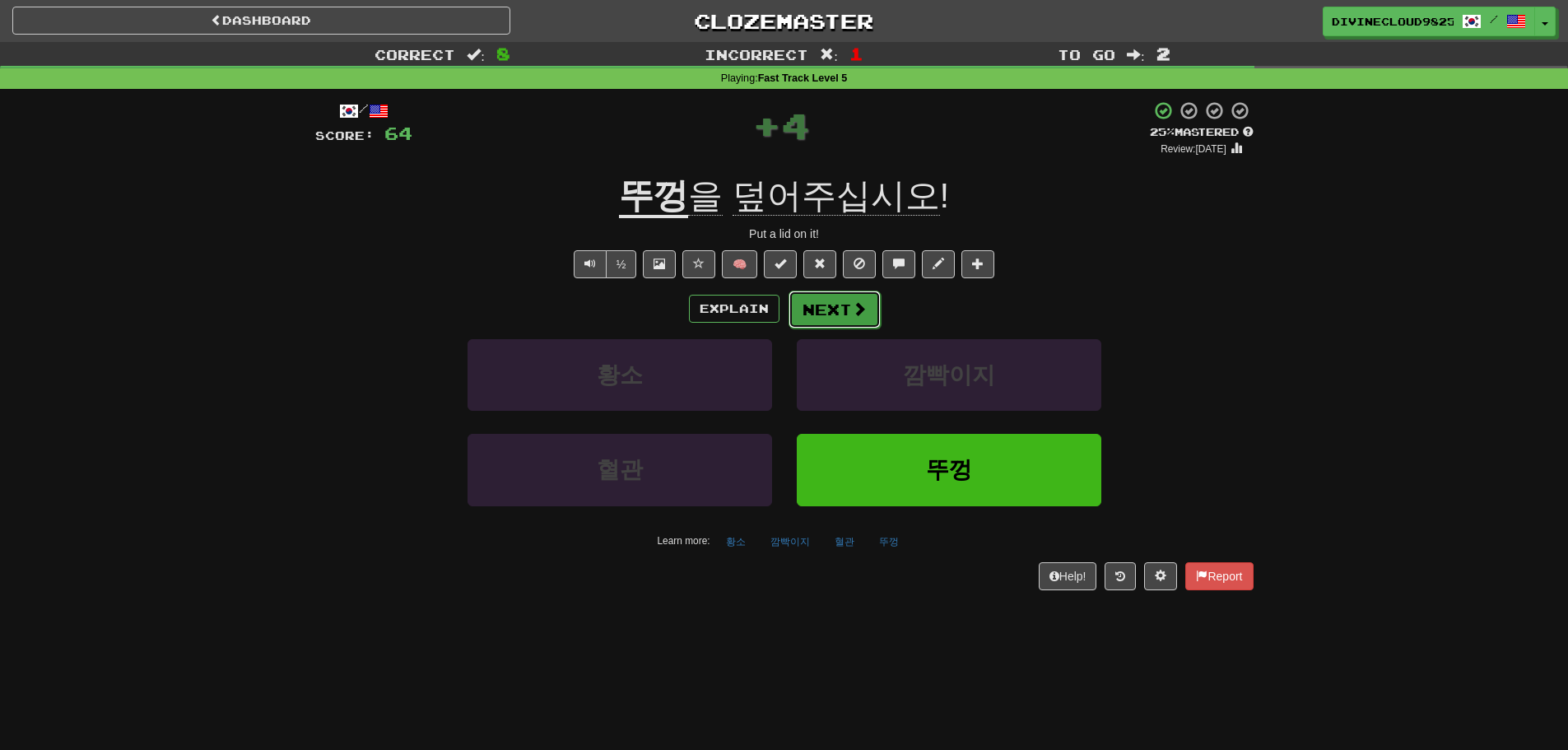
click at [832, 312] on button "Next" at bounding box center [834, 309] width 92 height 38
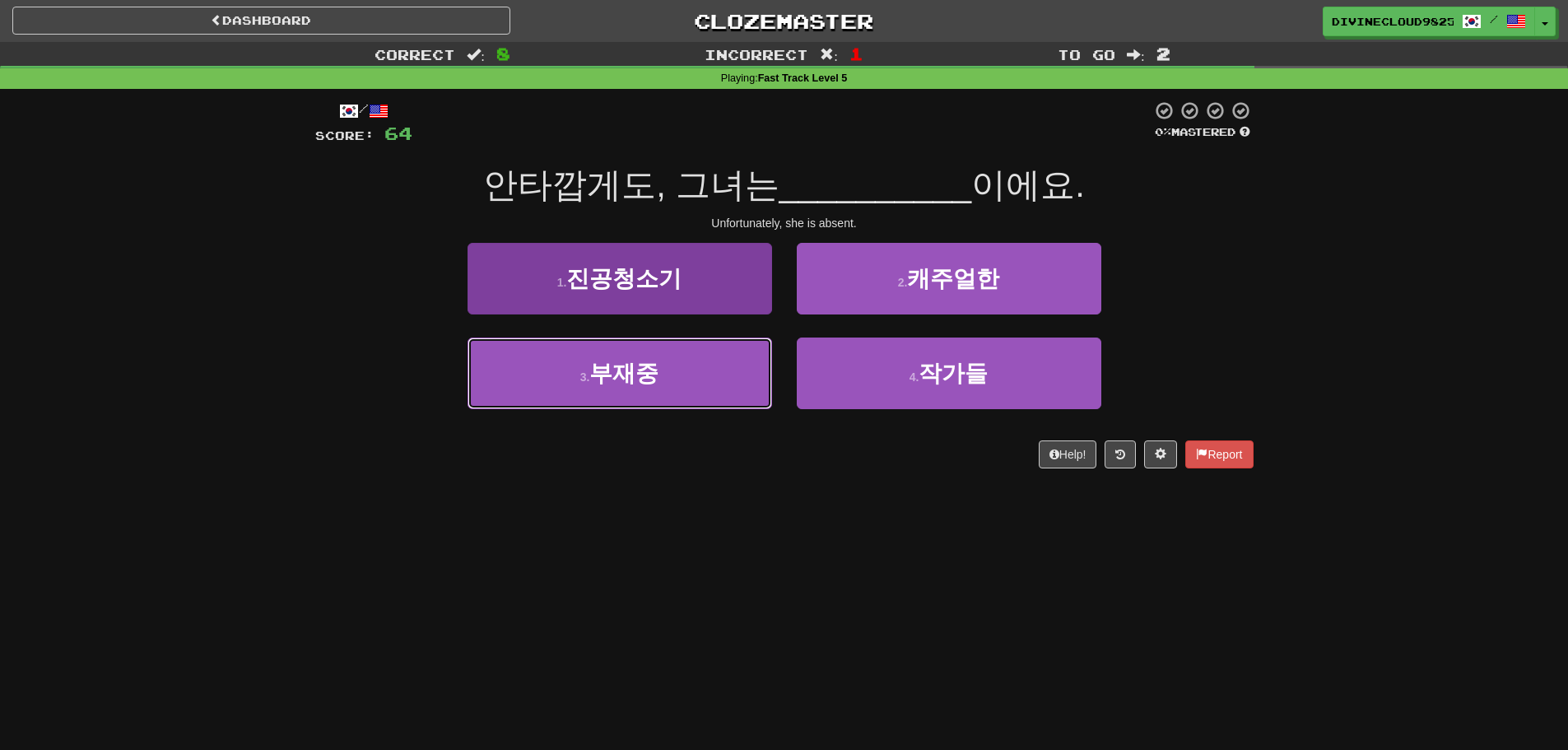
drag, startPoint x: 610, startPoint y: 386, endPoint x: 620, endPoint y: 387, distance: 10.0
click at [614, 387] on button "3 . 부재중" at bounding box center [619, 373] width 304 height 71
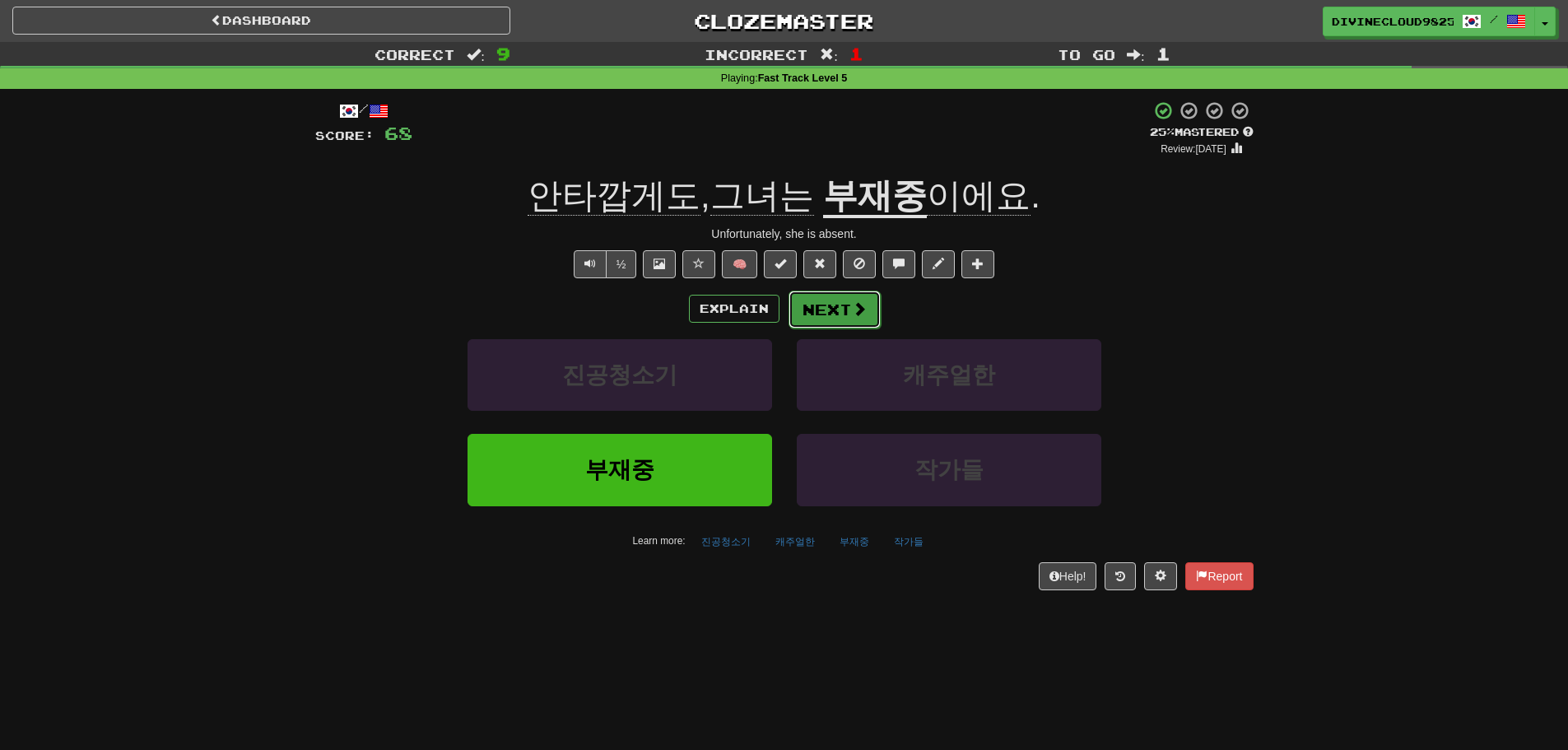
click at [819, 301] on button "Next" at bounding box center [834, 309] width 92 height 38
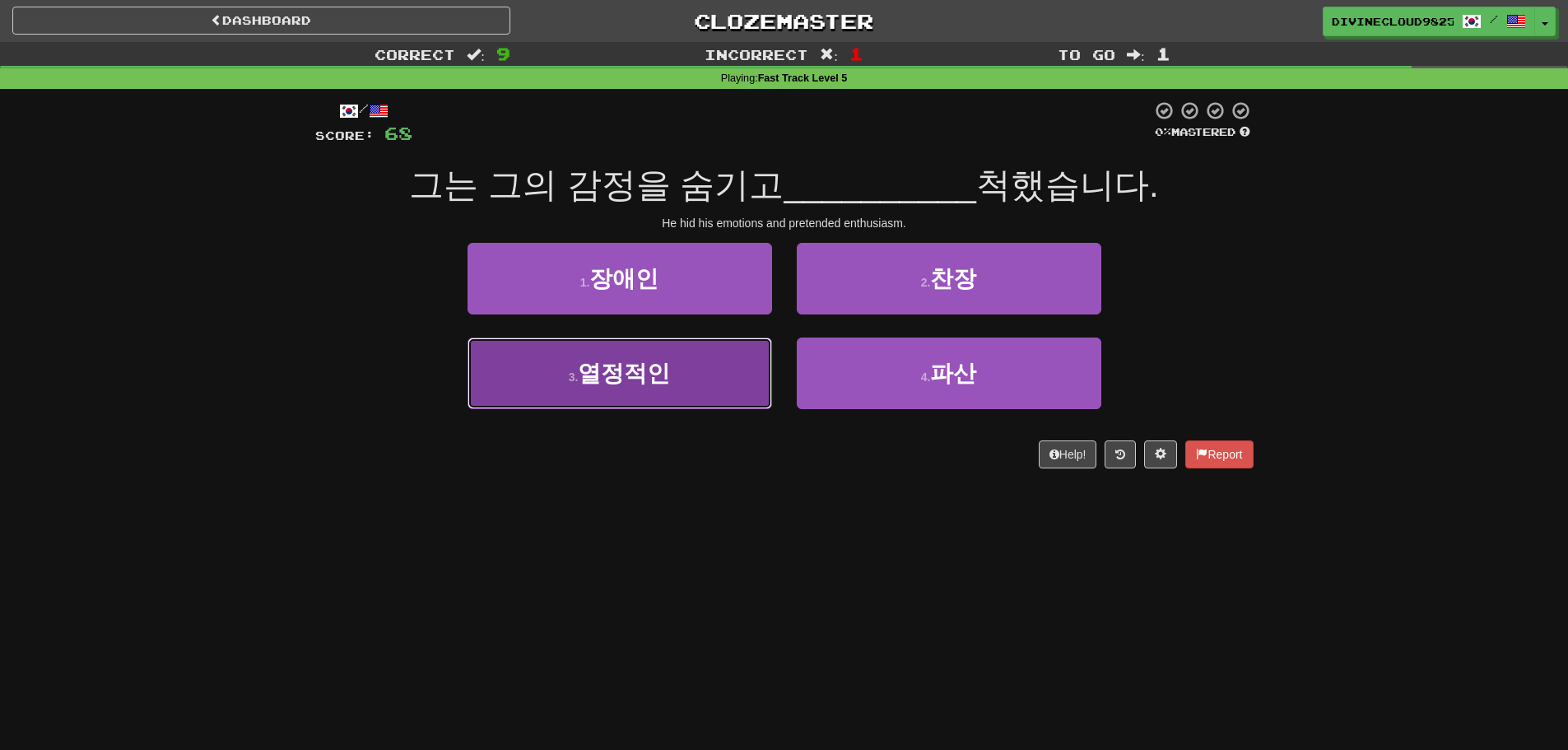
click at [596, 400] on button "3 . 열정적인" at bounding box center [619, 373] width 304 height 71
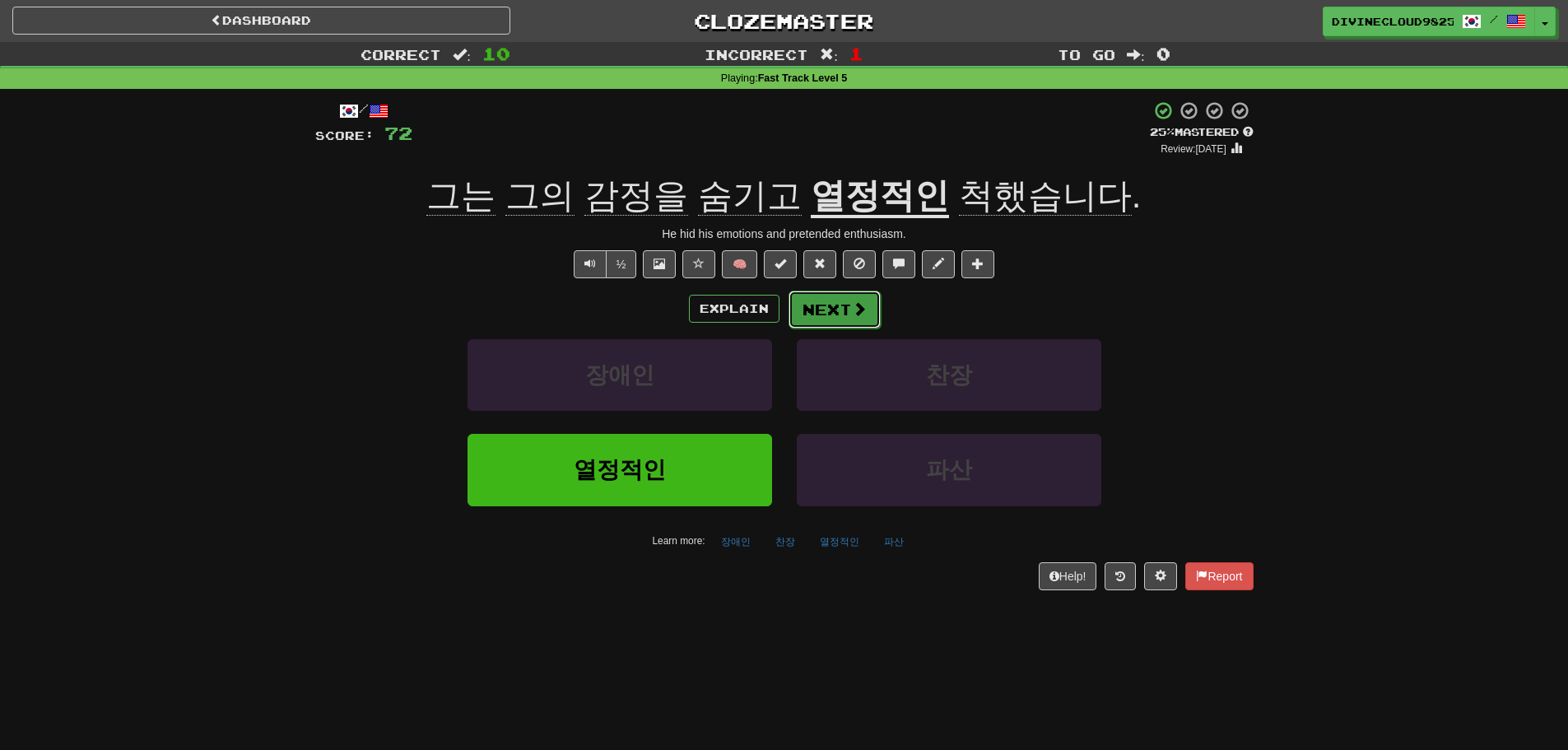
click at [861, 303] on span at bounding box center [859, 308] width 15 height 15
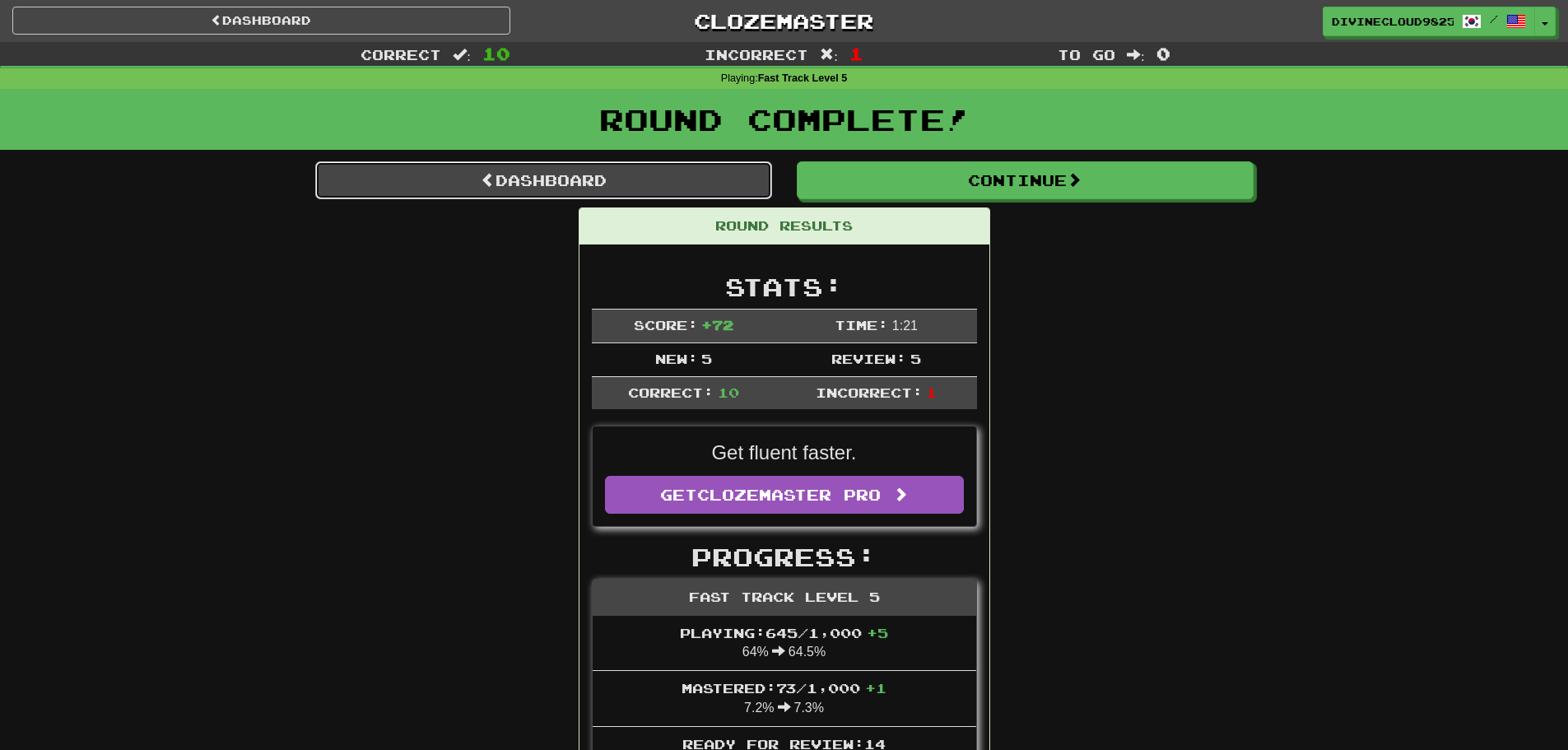
click at [567, 195] on link "Dashboard" at bounding box center [543, 180] width 457 height 38
